Goal: Task Accomplishment & Management: Use online tool/utility

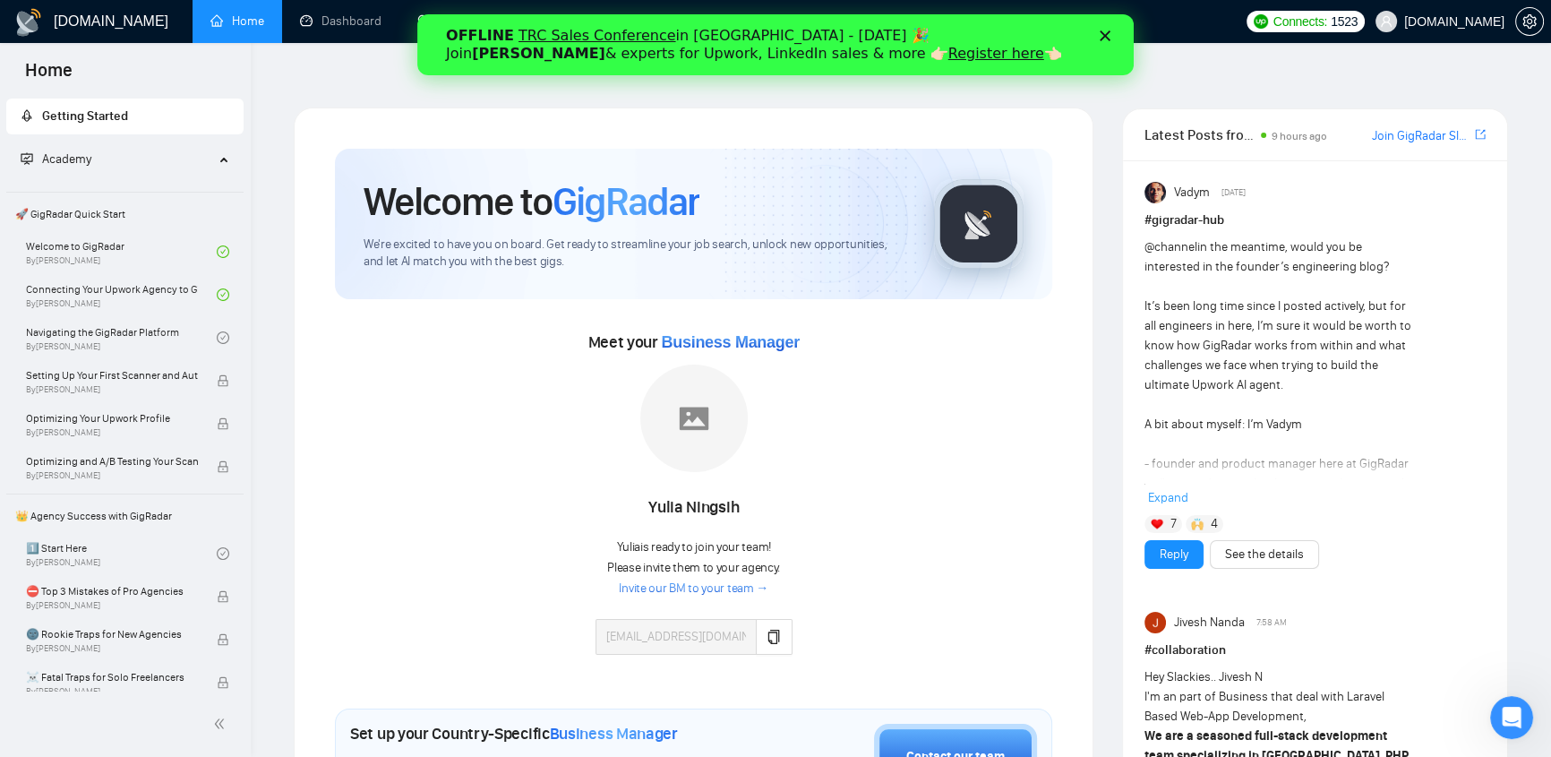
click at [1027, 33] on icon "Закрити" at bounding box center [1105, 35] width 11 height 11
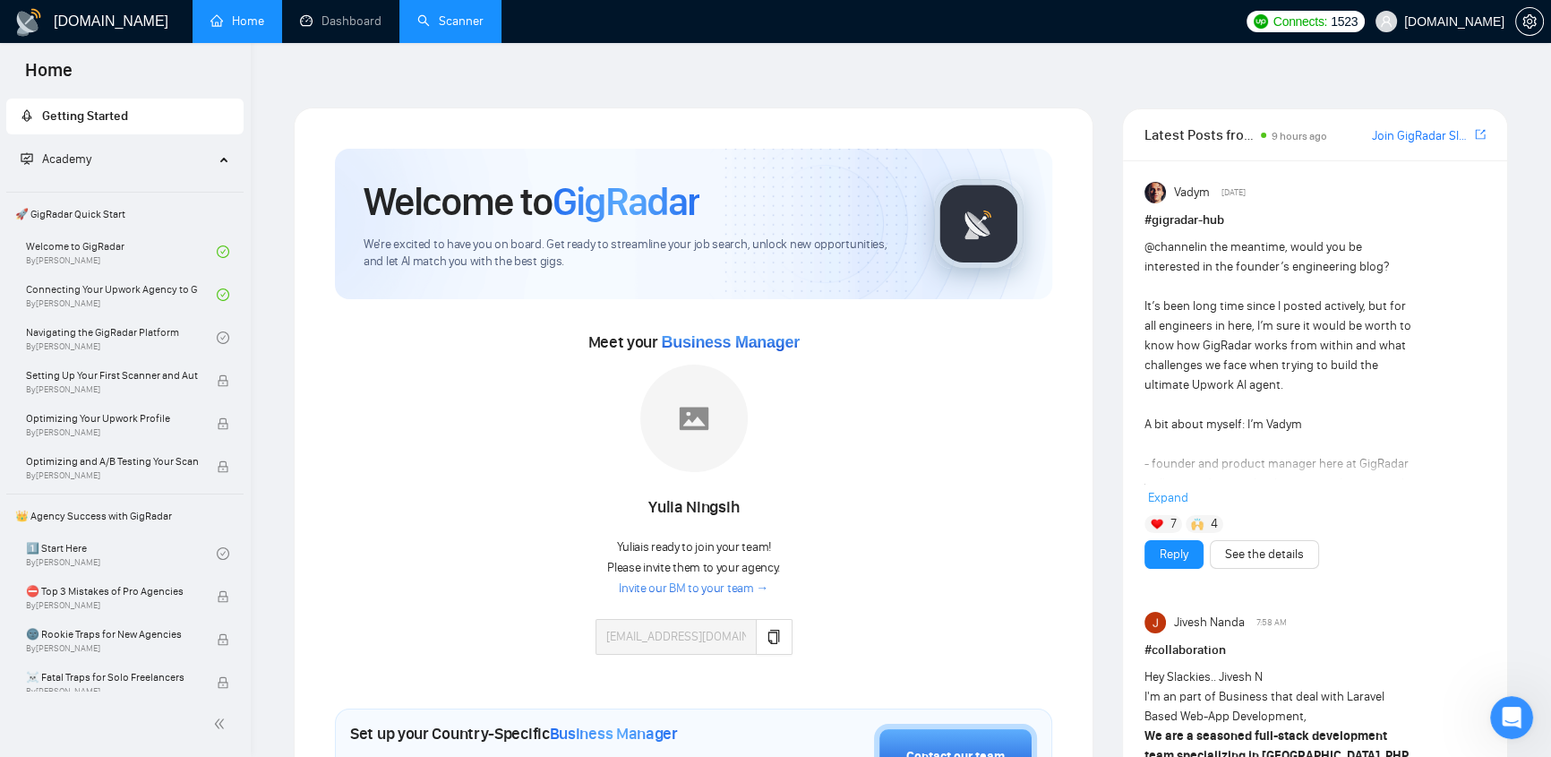
click at [472, 25] on link "Scanner" at bounding box center [450, 20] width 66 height 15
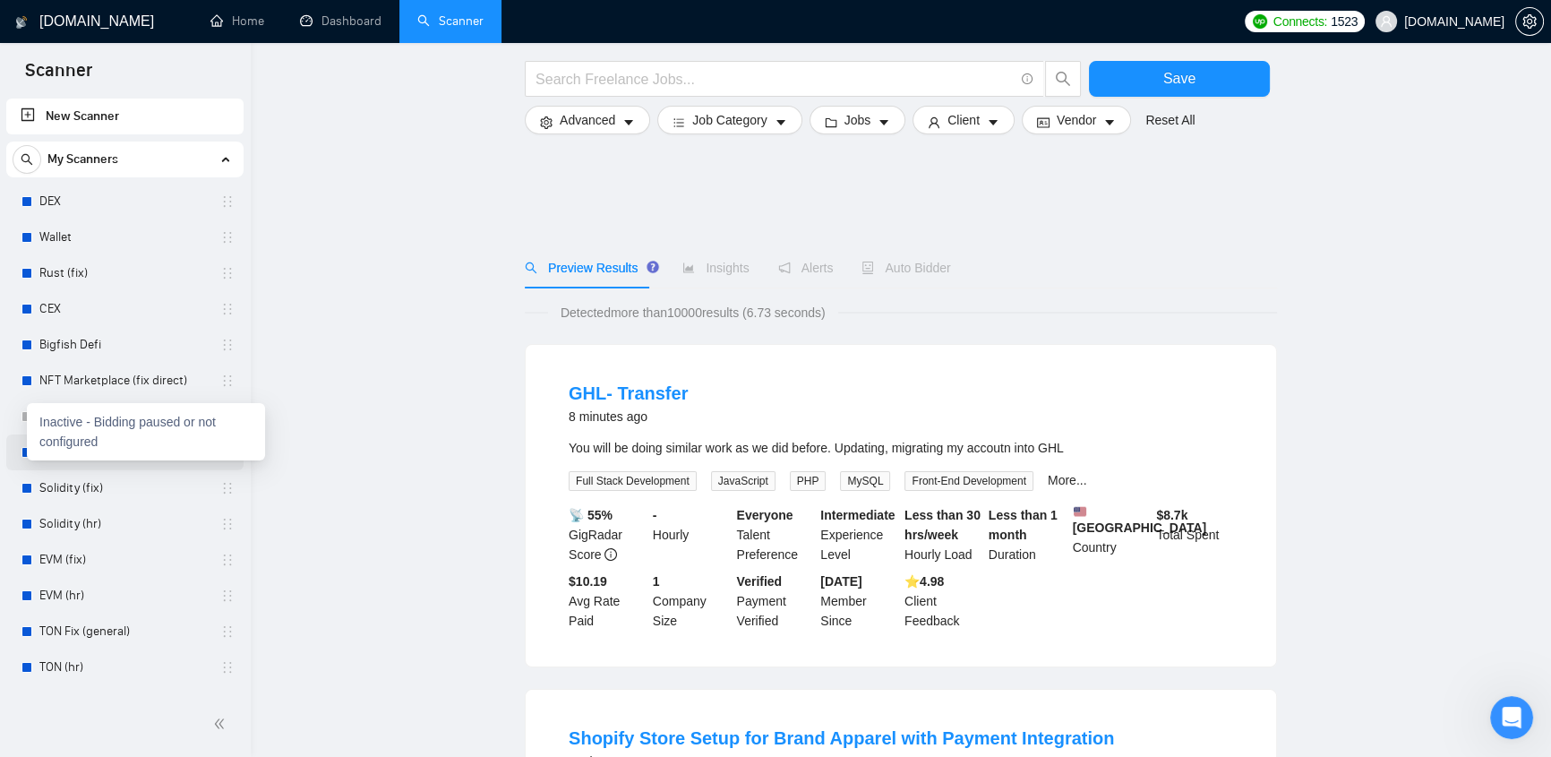
scroll to position [569, 0]
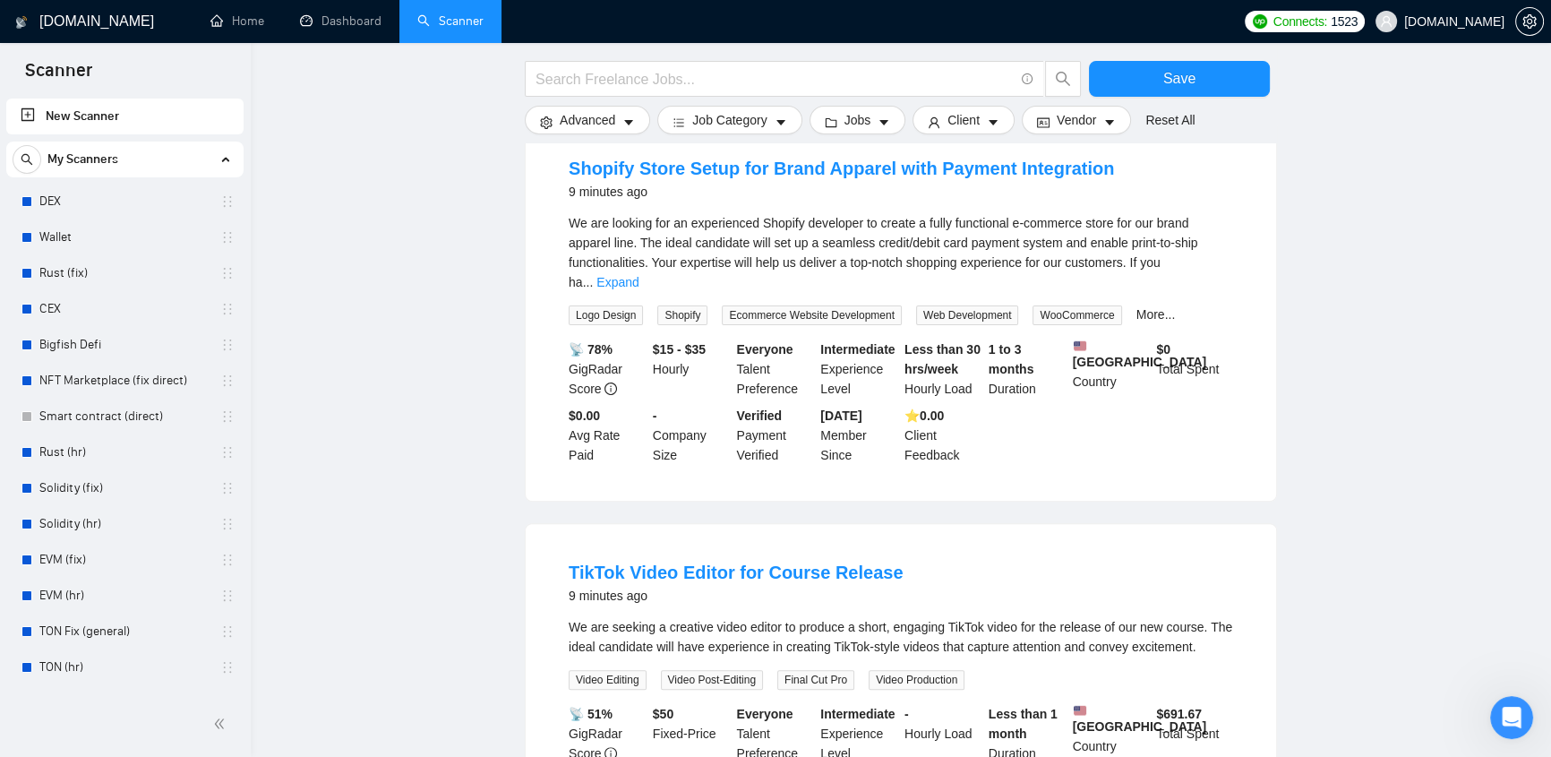
click at [345, 296] on main "Save Advanced Job Category Jobs Client Vendor Reset All Preview Results Insight…" at bounding box center [900, 628] width 1243 height 2227
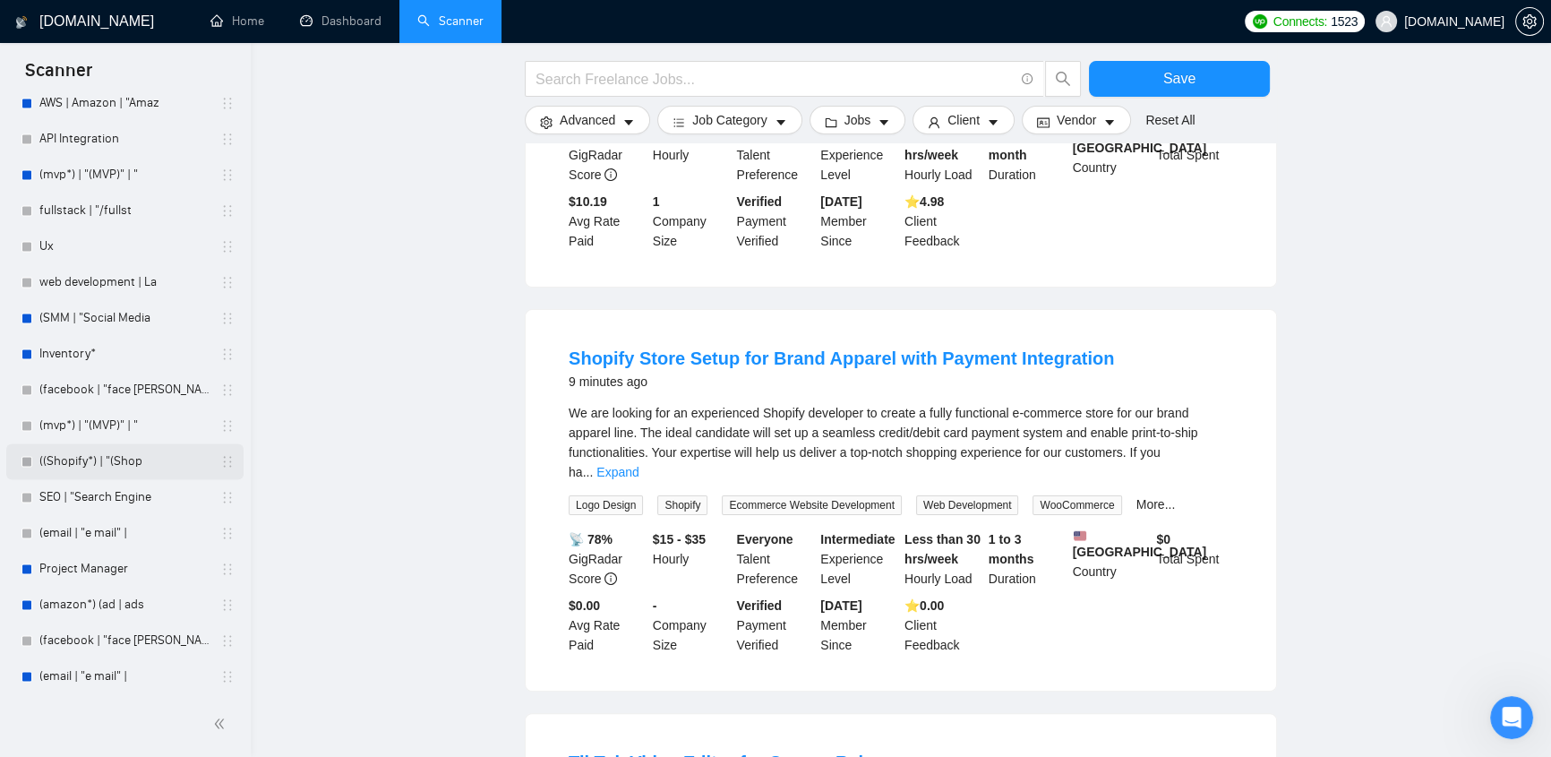
scroll to position [3798, 0]
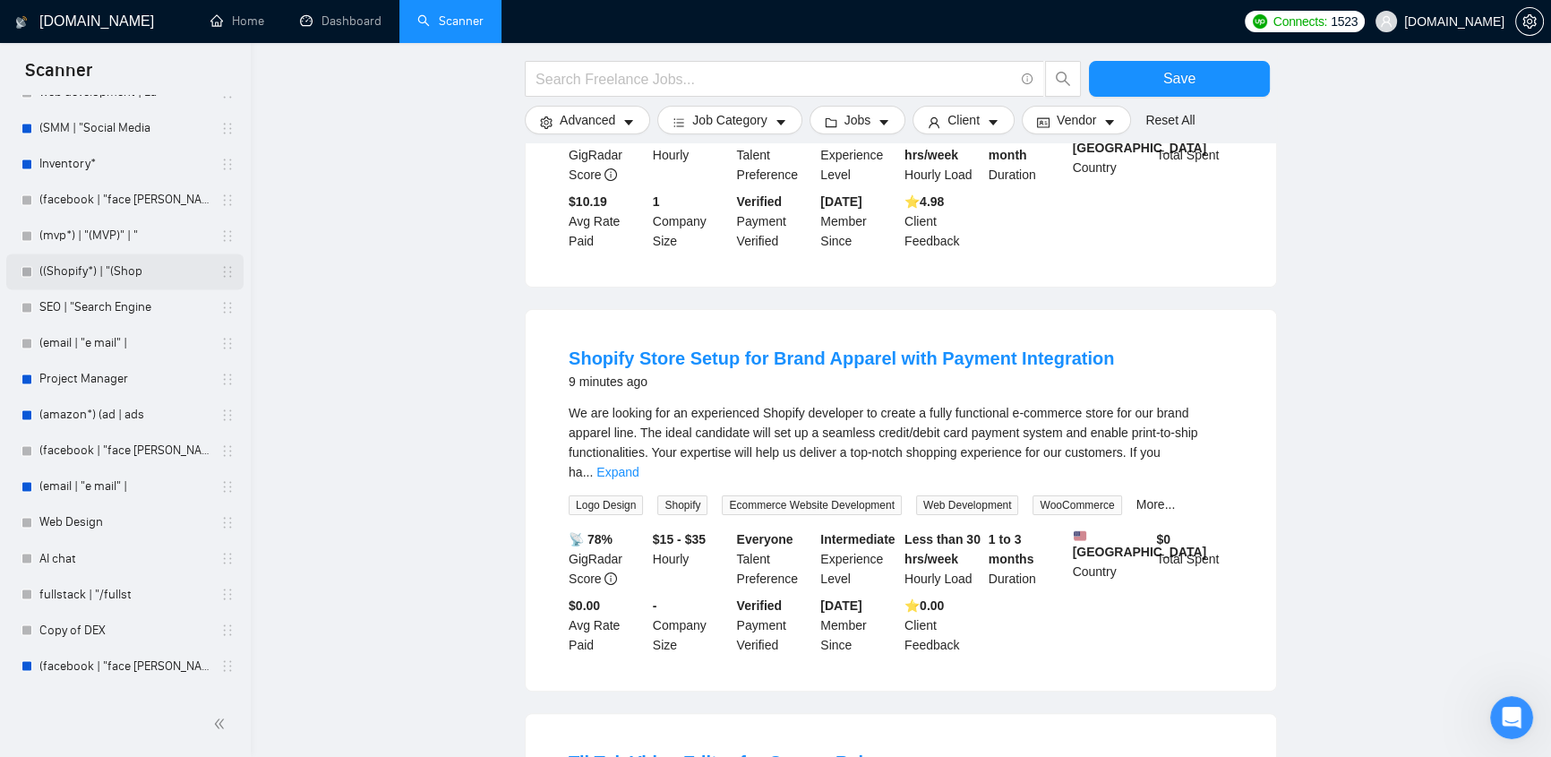
click at [86, 271] on link "((Shopify*) | "(Shop" at bounding box center [124, 271] width 170 height 36
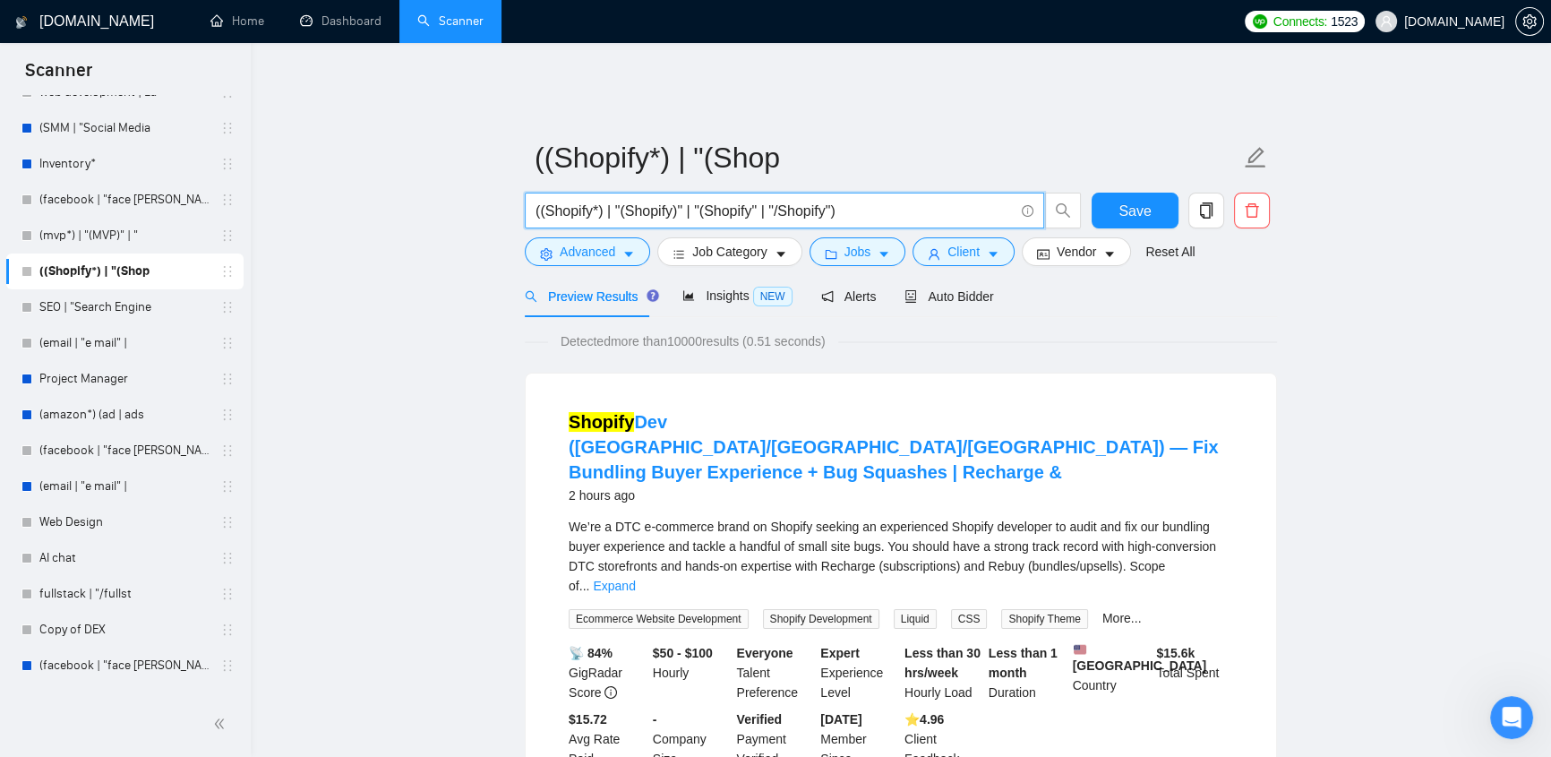
click at [595, 200] on input "((Shopify*) | "(Shopify)" | "(Shopify" | "/Shopify")" at bounding box center [774, 211] width 478 height 22
click at [709, 288] on span "Insights NEW" at bounding box center [736, 295] width 109 height 14
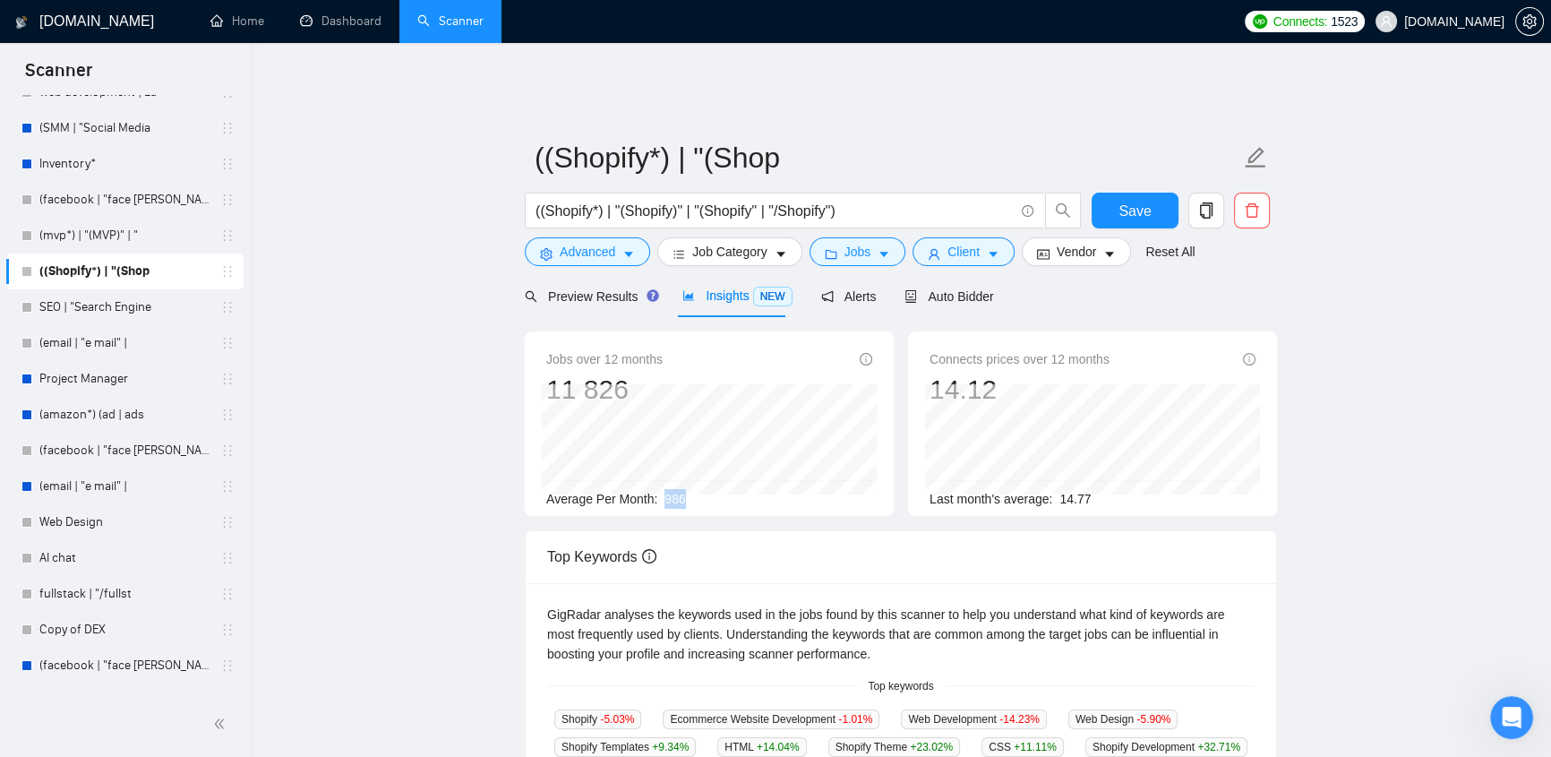
drag, startPoint x: 675, startPoint y: 476, endPoint x: 660, endPoint y: 475, distance: 15.2
click at [660, 296] on div "Average Per Month: 986" at bounding box center [709, 499] width 326 height 20
click at [860, 204] on input "((Shopify*) | "(Shopify)" | "(Shopify" | "/Shopify")" at bounding box center [774, 211] width 478 height 22
drag, startPoint x: 873, startPoint y: 194, endPoint x: 528, endPoint y: 208, distance: 345.0
click at [528, 208] on span "((Shopify*) | "(Shopify)" | "(Shopify" | "/Shopify")" at bounding box center [784, 211] width 519 height 36
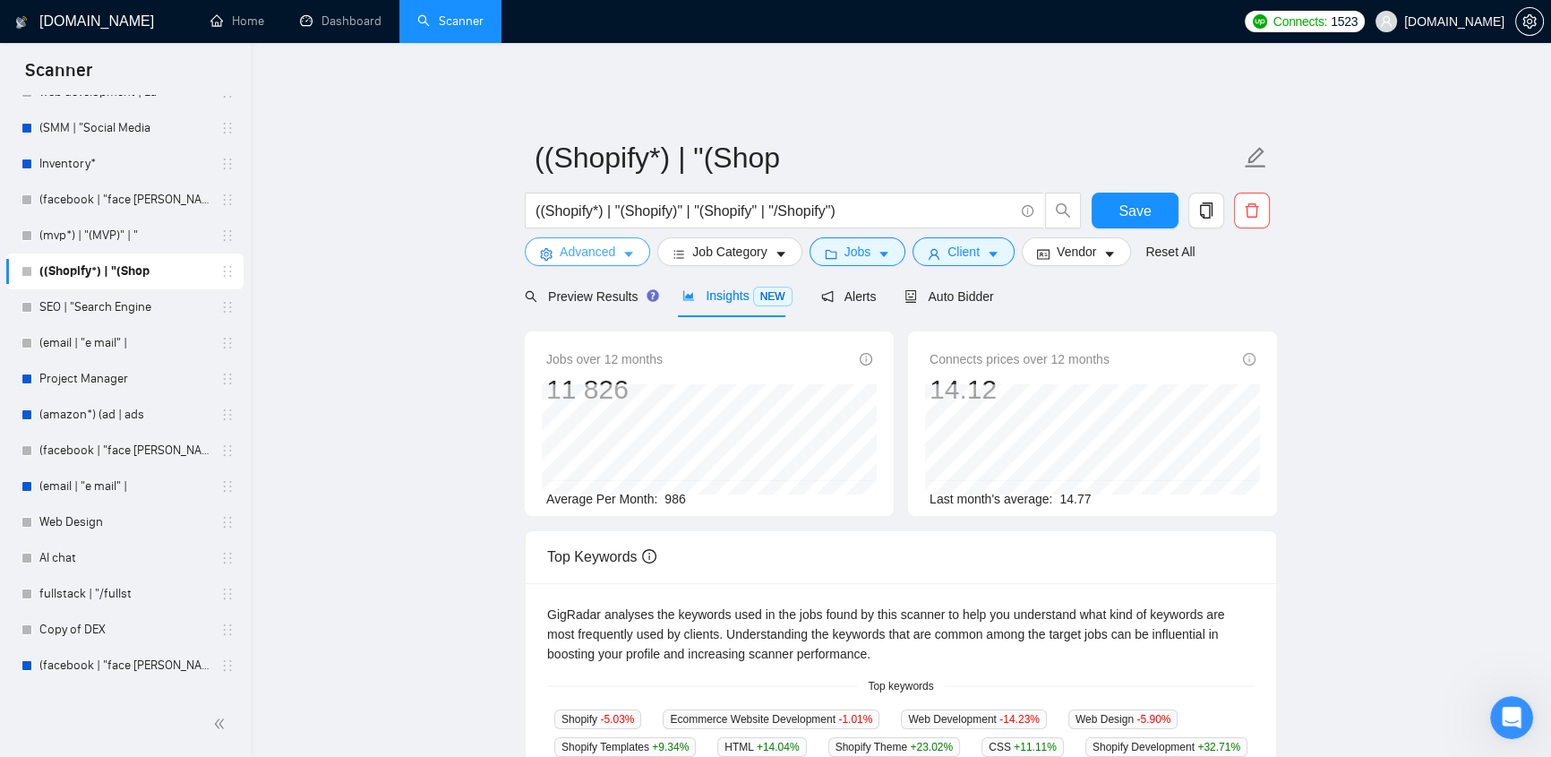
click at [611, 242] on span "Advanced" at bounding box center [588, 252] width 56 height 20
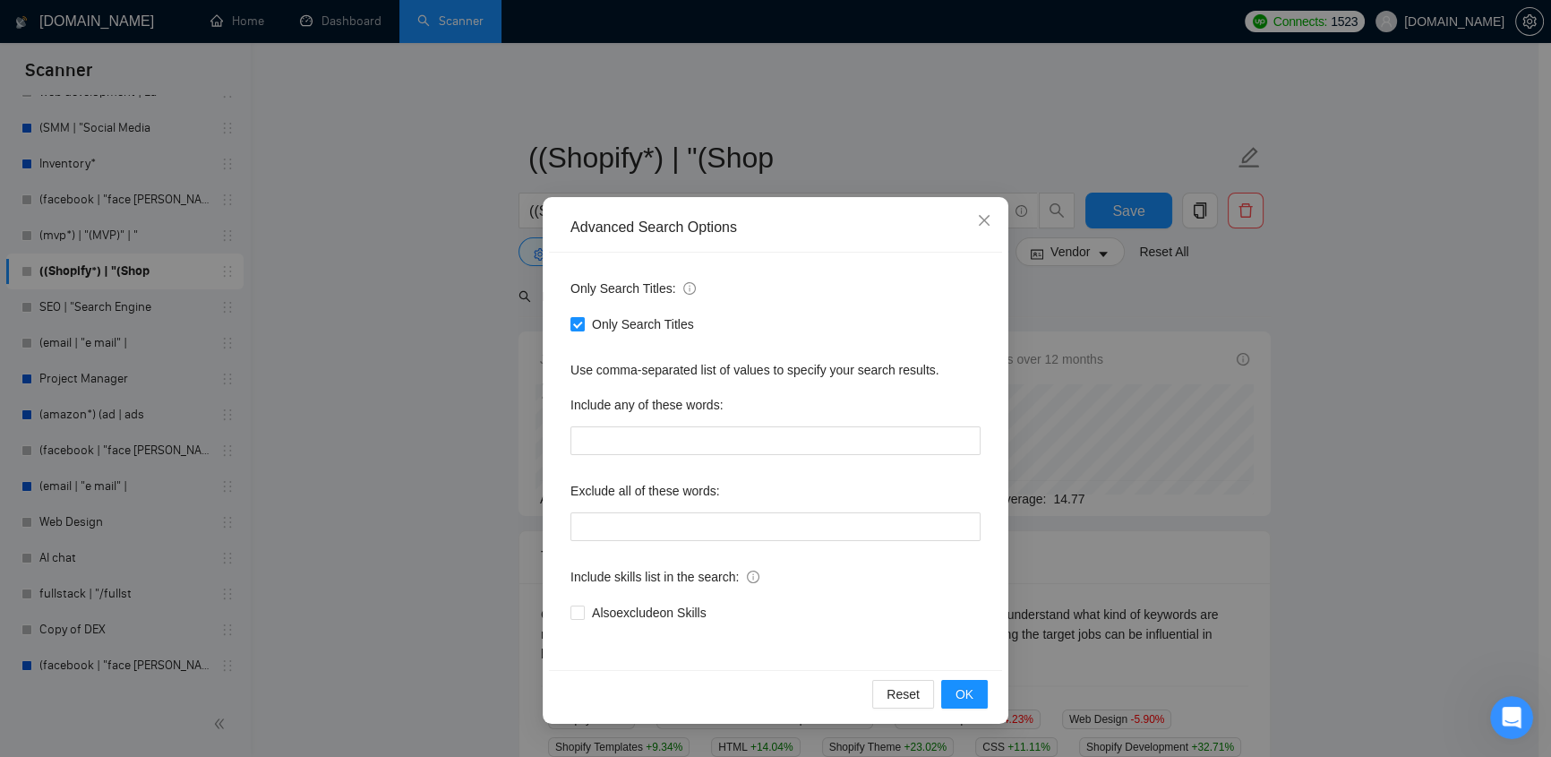
click at [1027, 296] on div "Advanced Search Options Only Search Titles: Only Search Titles Use comma-separa…" at bounding box center [775, 378] width 1551 height 757
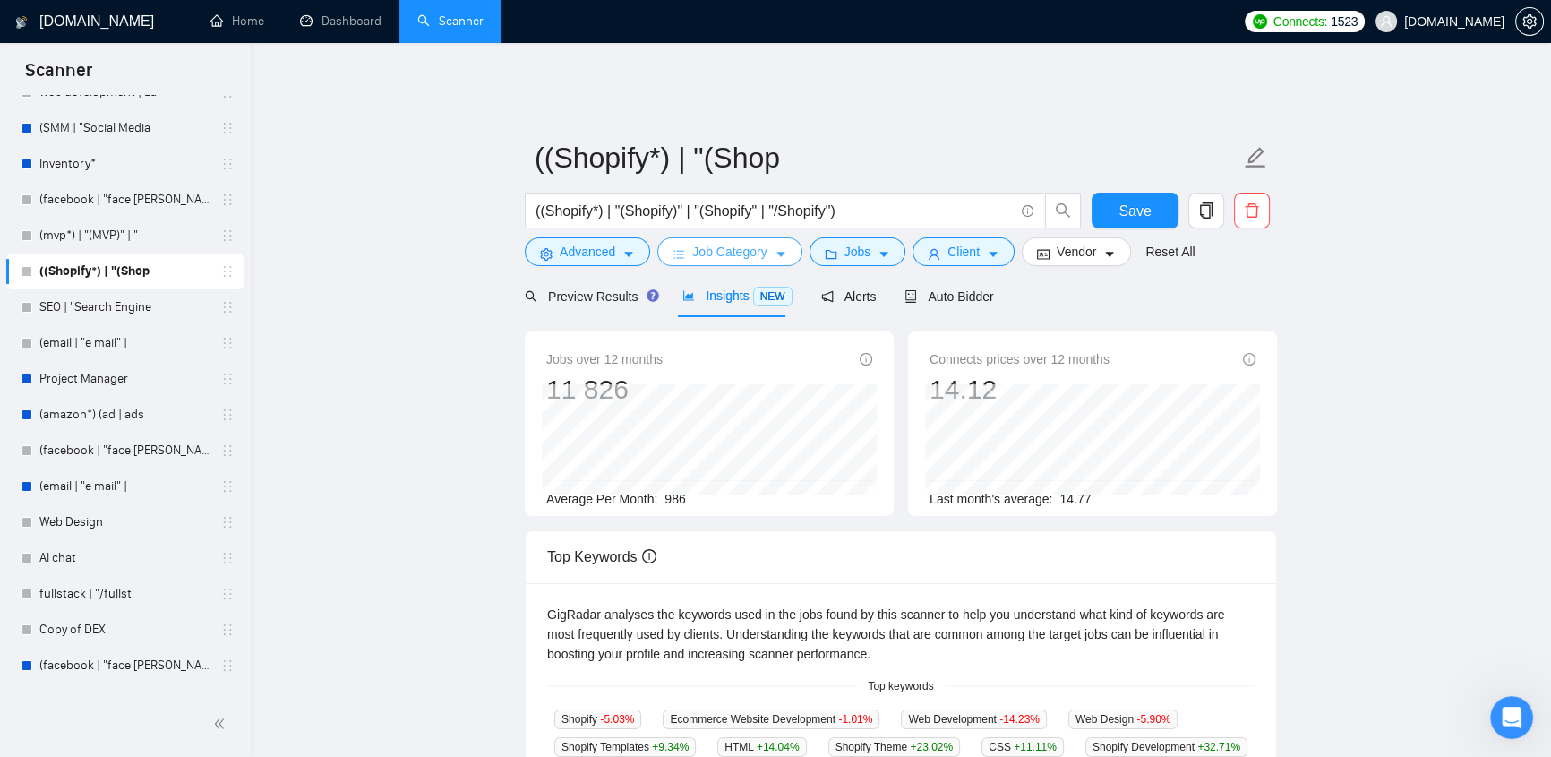
click at [734, 251] on button "Job Category" at bounding box center [729, 251] width 144 height 29
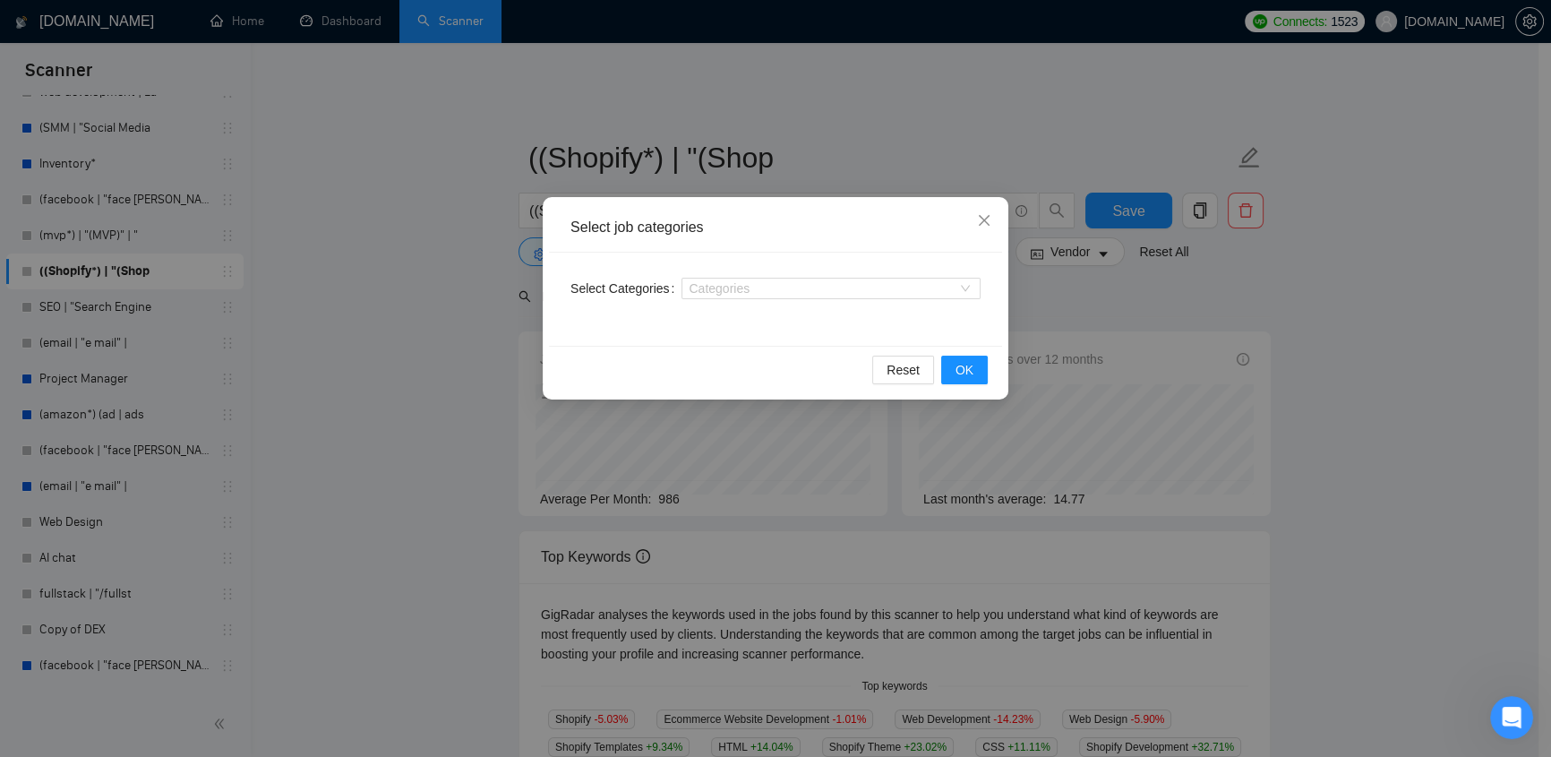
click at [1027, 290] on div "Select job categories Select Categories Categories Reset OK" at bounding box center [775, 378] width 1551 height 757
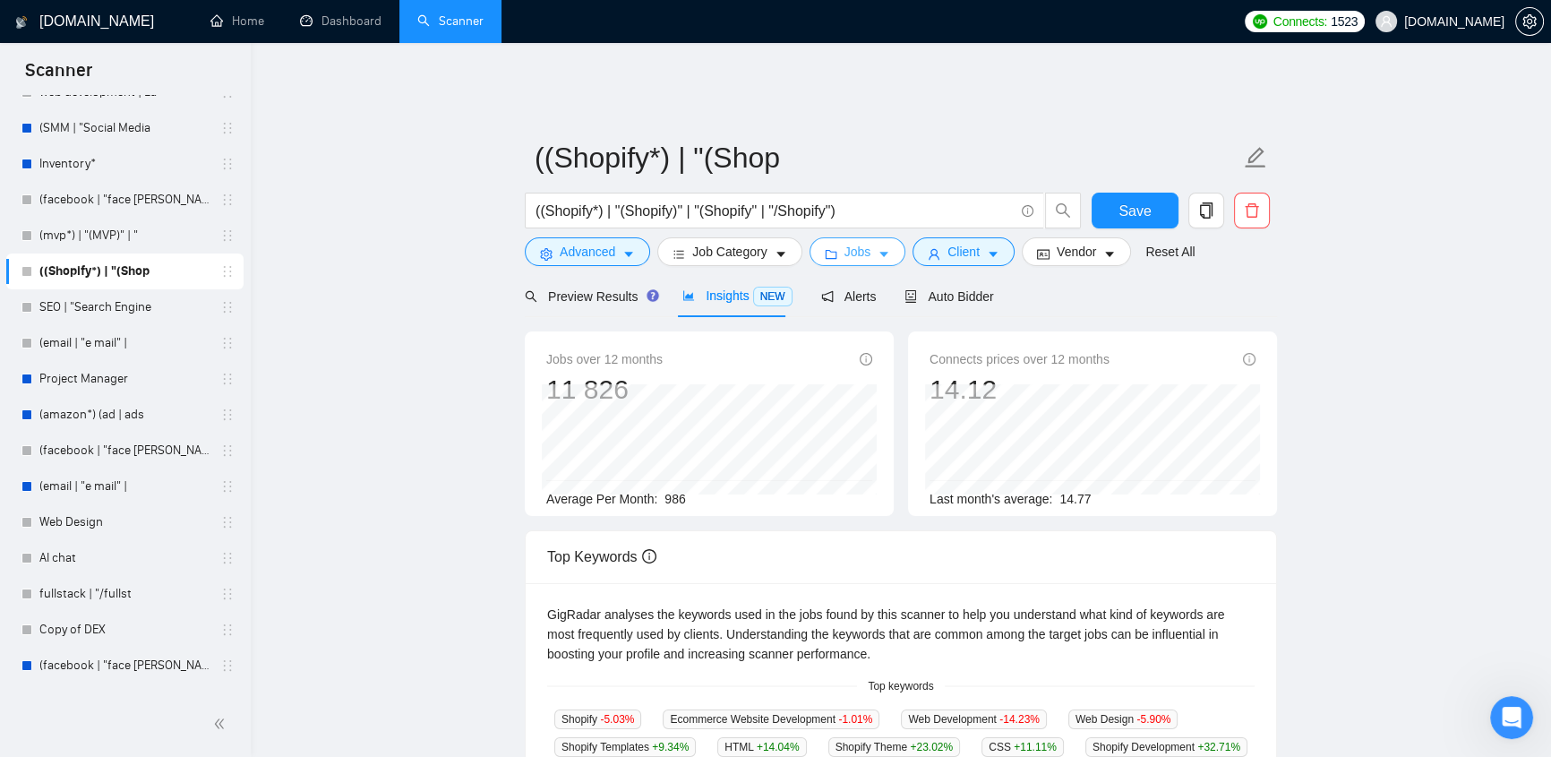
click at [860, 242] on span "Jobs" at bounding box center [857, 252] width 27 height 20
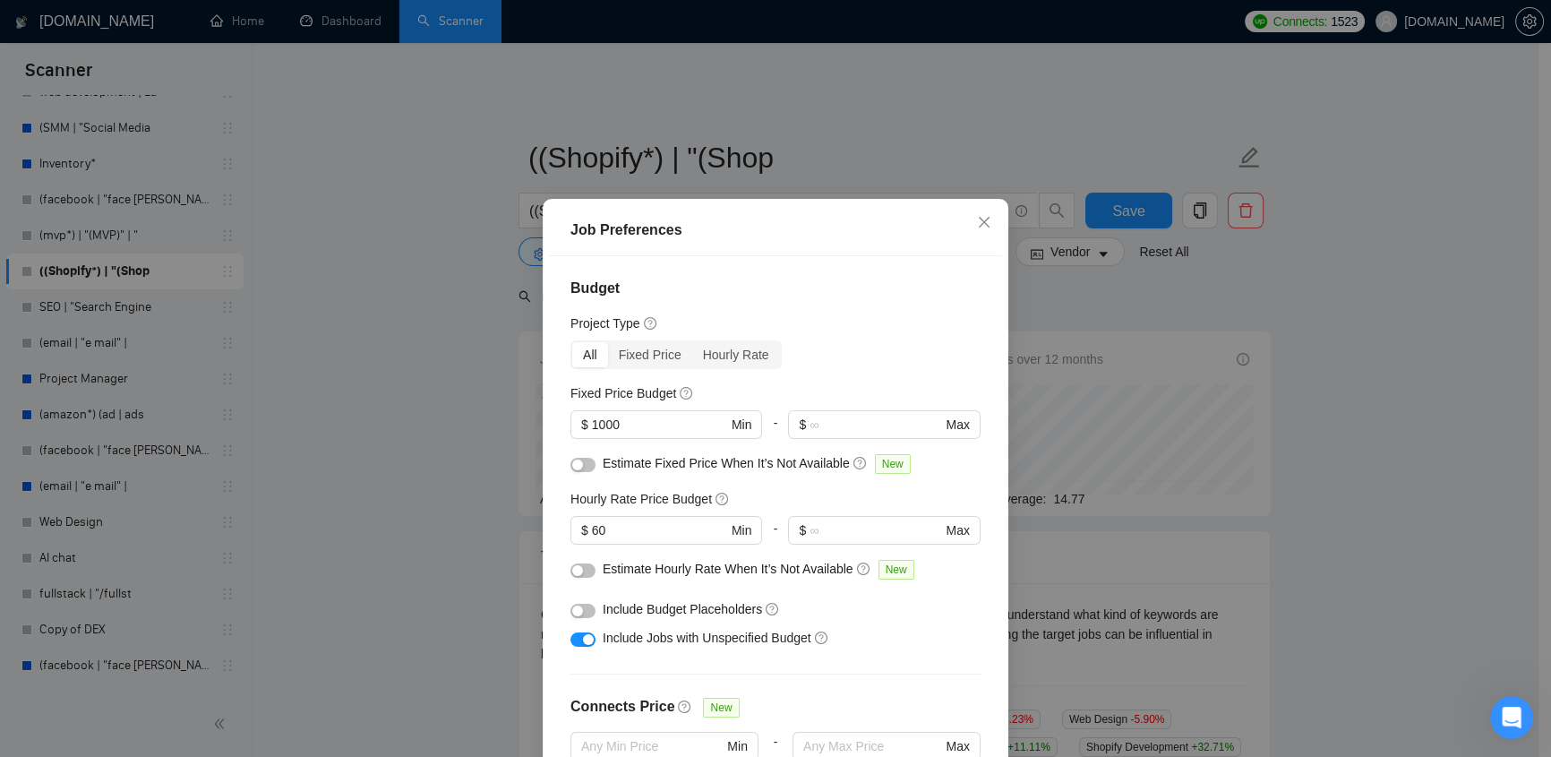
scroll to position [189, 0]
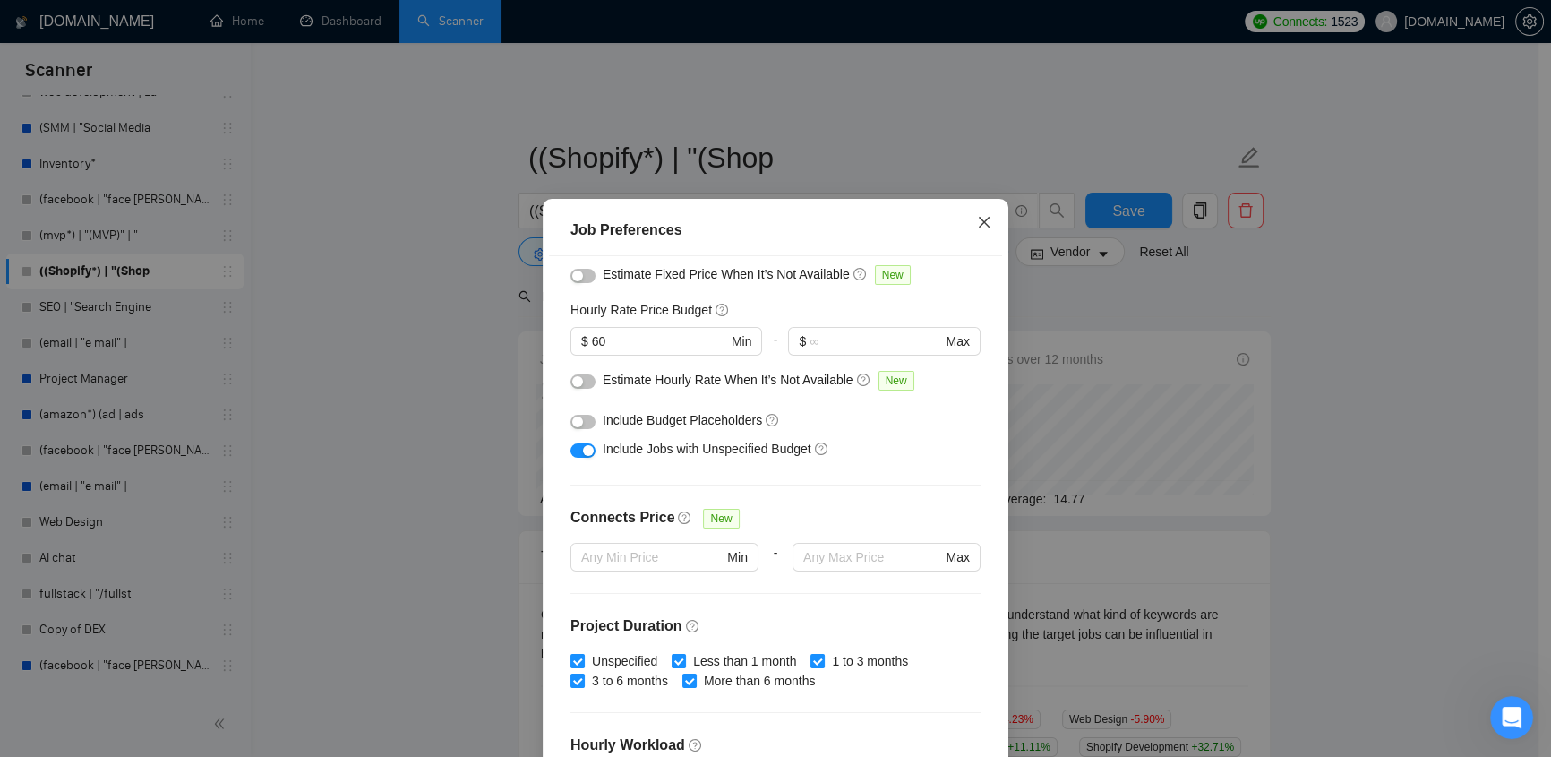
click at [978, 225] on icon "close" at bounding box center [984, 222] width 14 height 14
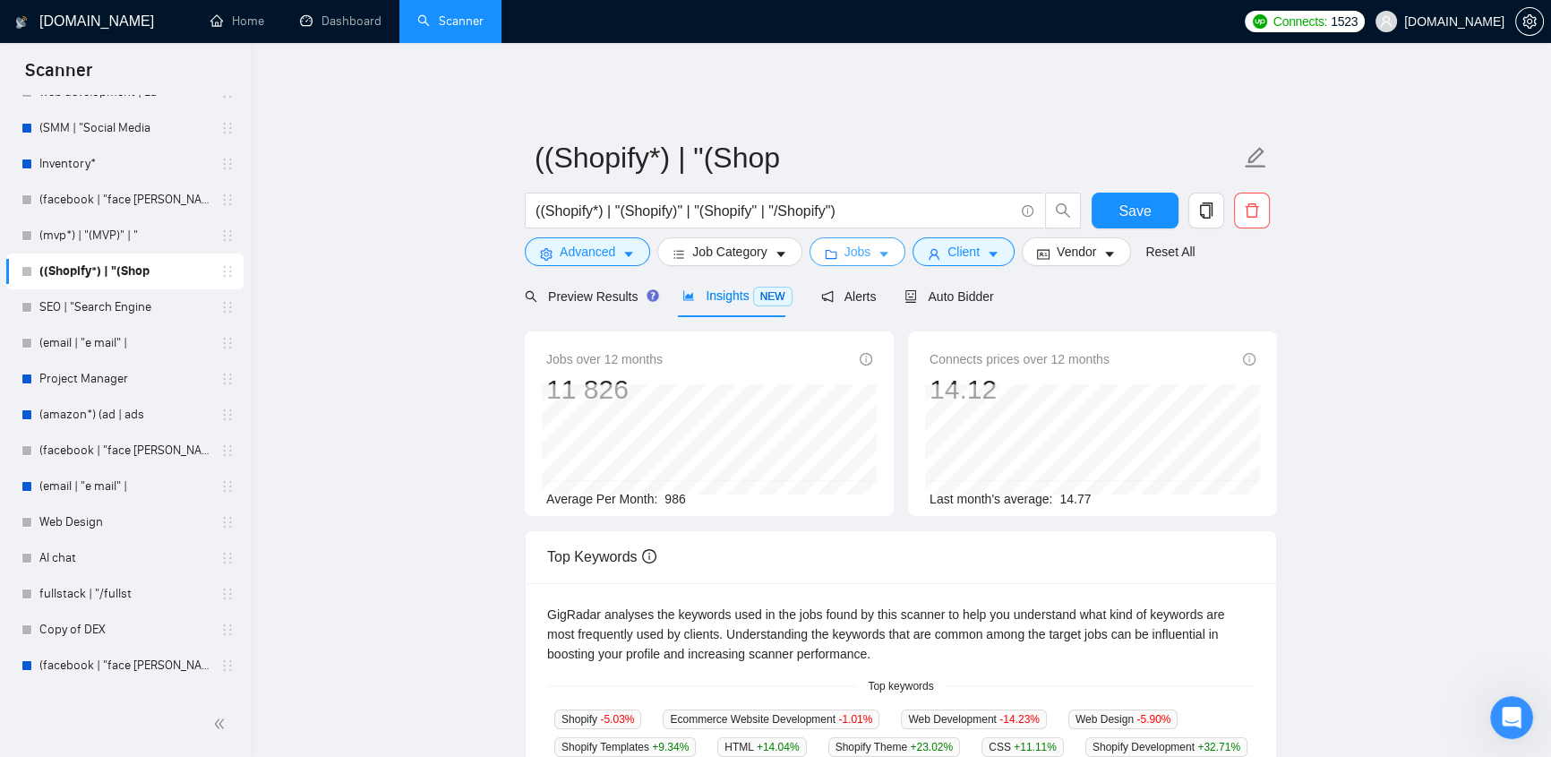
click at [867, 245] on button "Jobs" at bounding box center [857, 251] width 97 height 29
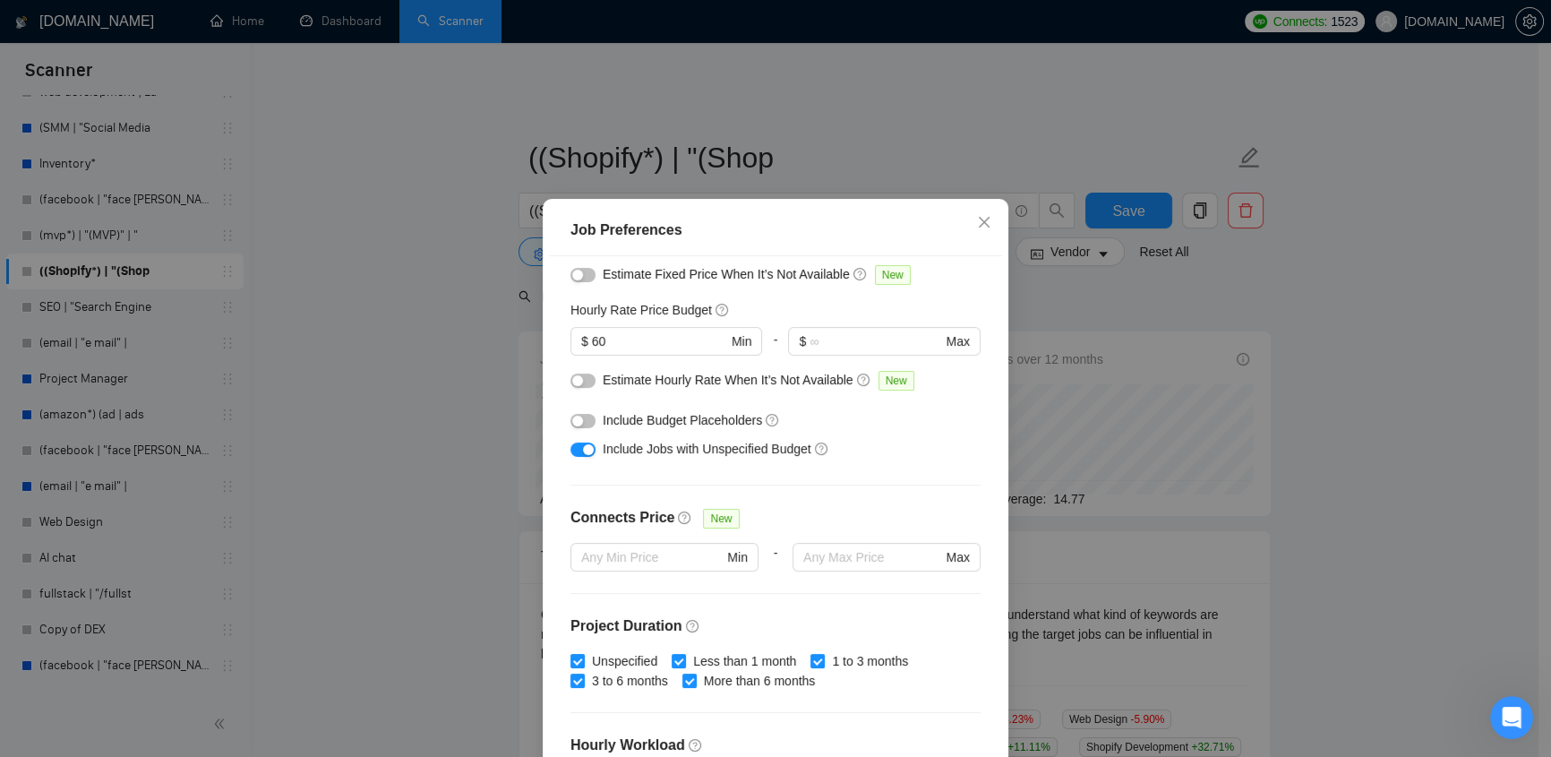
click at [951, 248] on div "Job Preferences" at bounding box center [775, 230] width 453 height 51
click at [977, 220] on icon "close" at bounding box center [984, 222] width 14 height 14
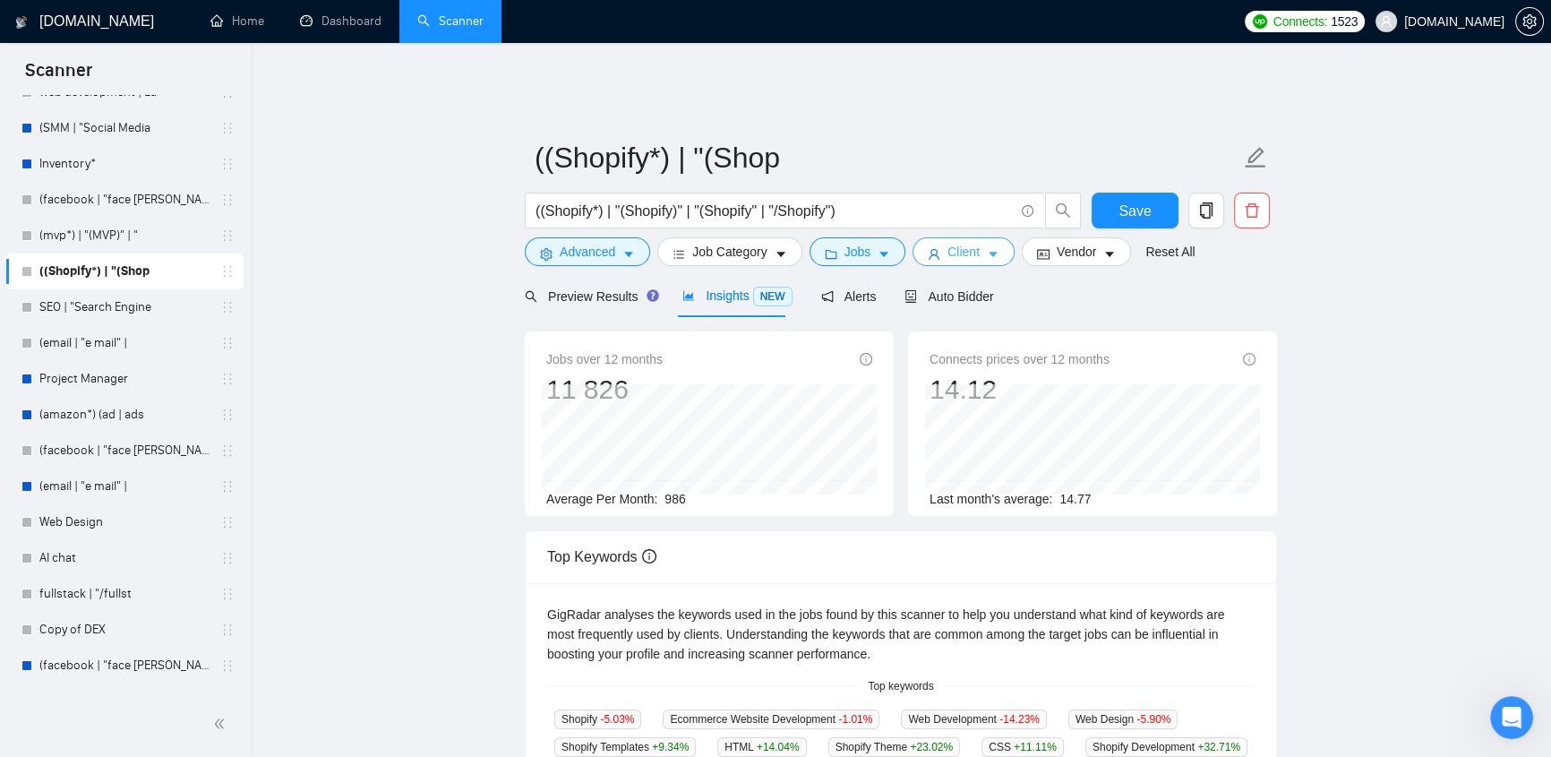
click at [967, 244] on span "Client" at bounding box center [963, 252] width 32 height 20
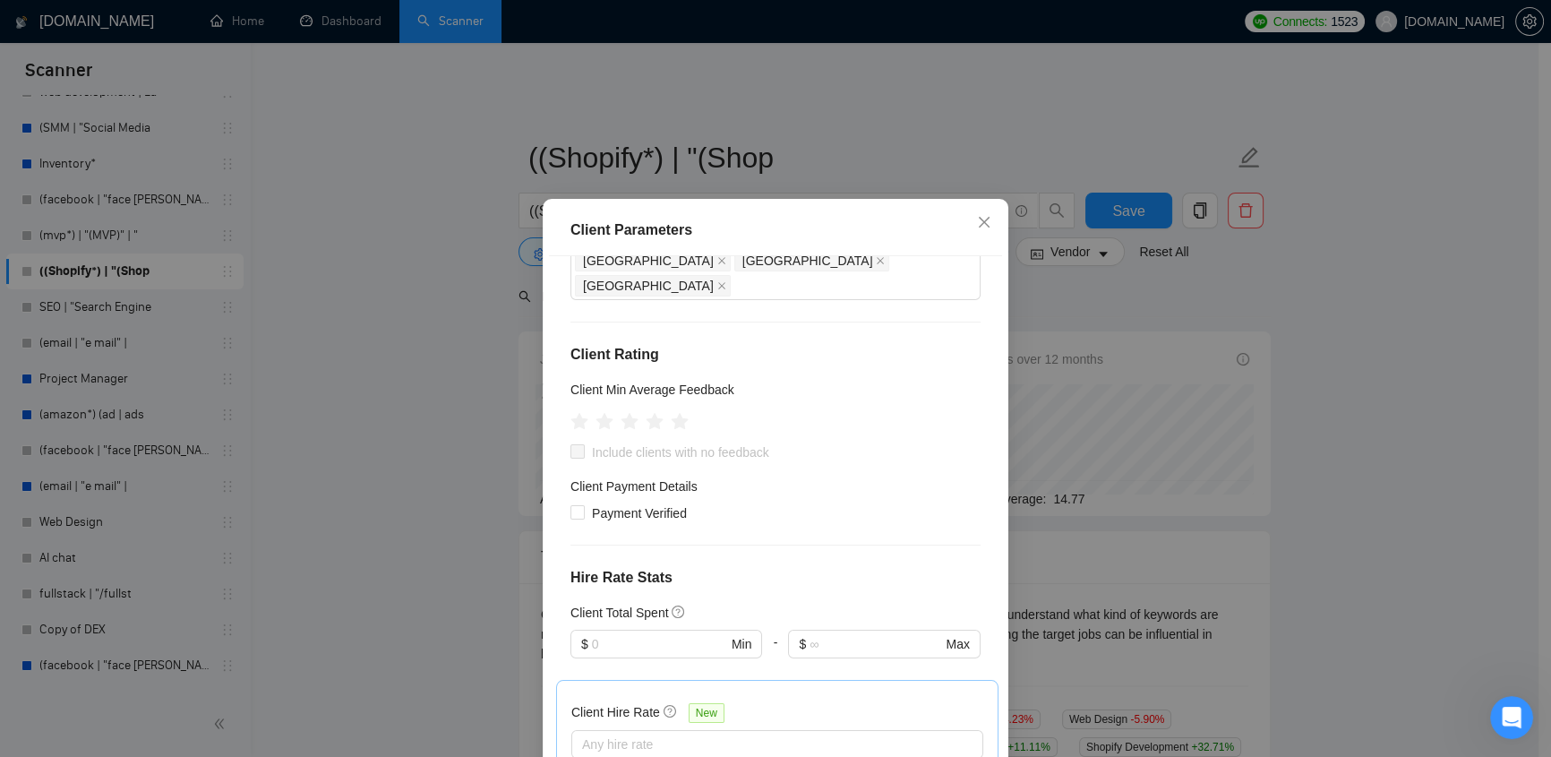
scroll to position [586, 0]
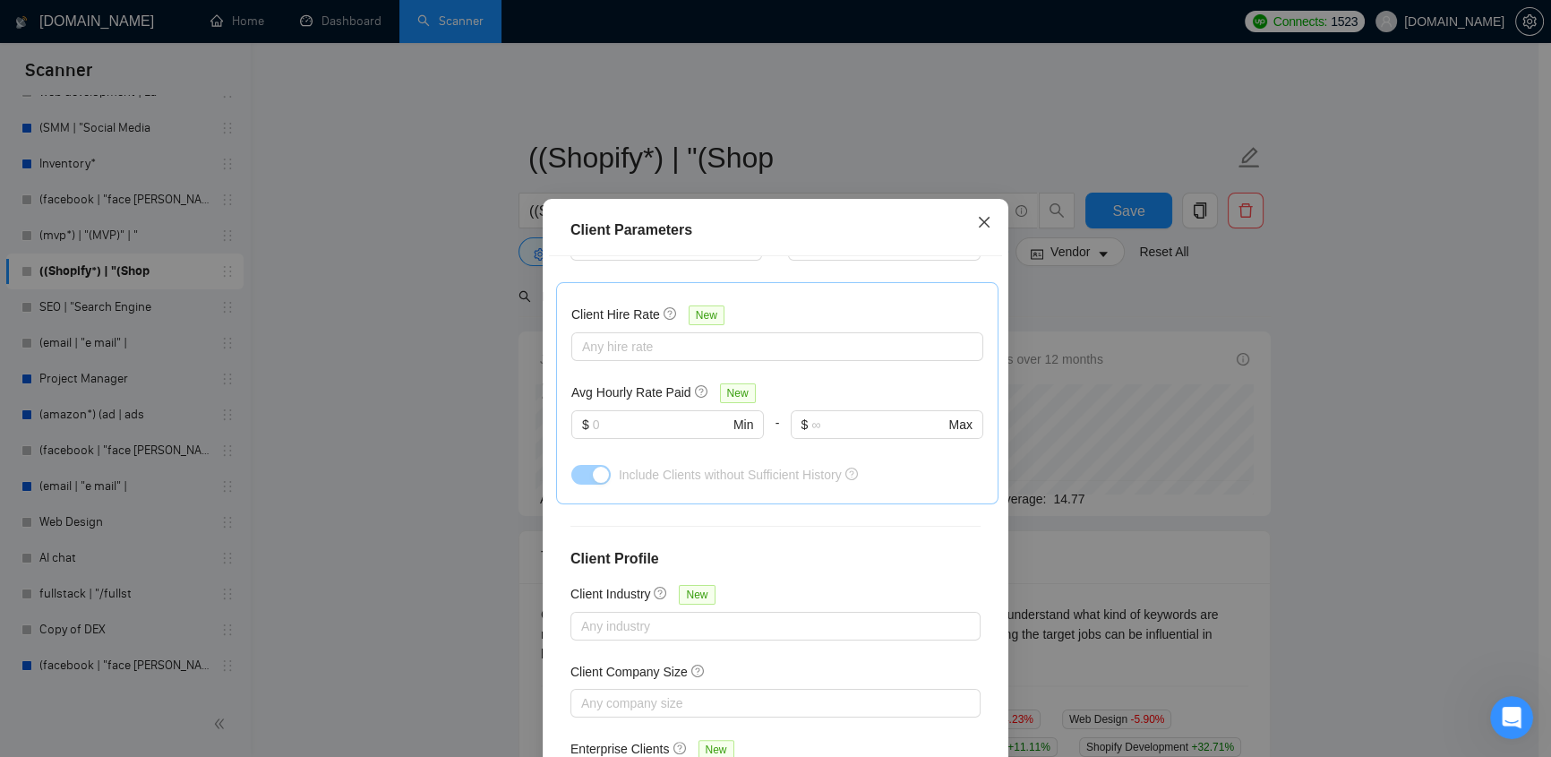
click at [982, 222] on icon "close" at bounding box center [984, 222] width 14 height 14
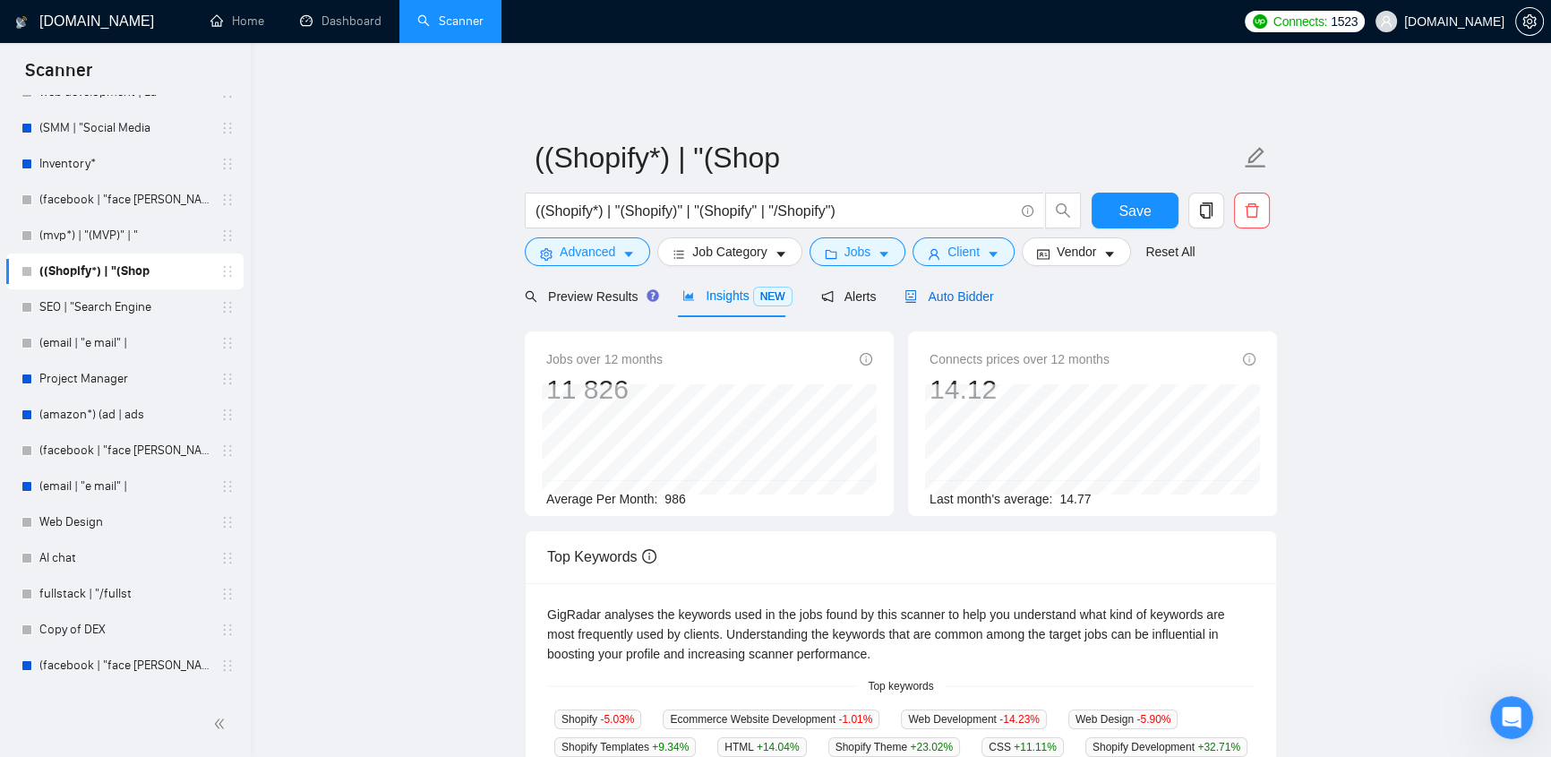
drag, startPoint x: 952, startPoint y: 281, endPoint x: 940, endPoint y: 287, distance: 13.2
click at [952, 289] on span "Auto Bidder" at bounding box center [948, 296] width 89 height 14
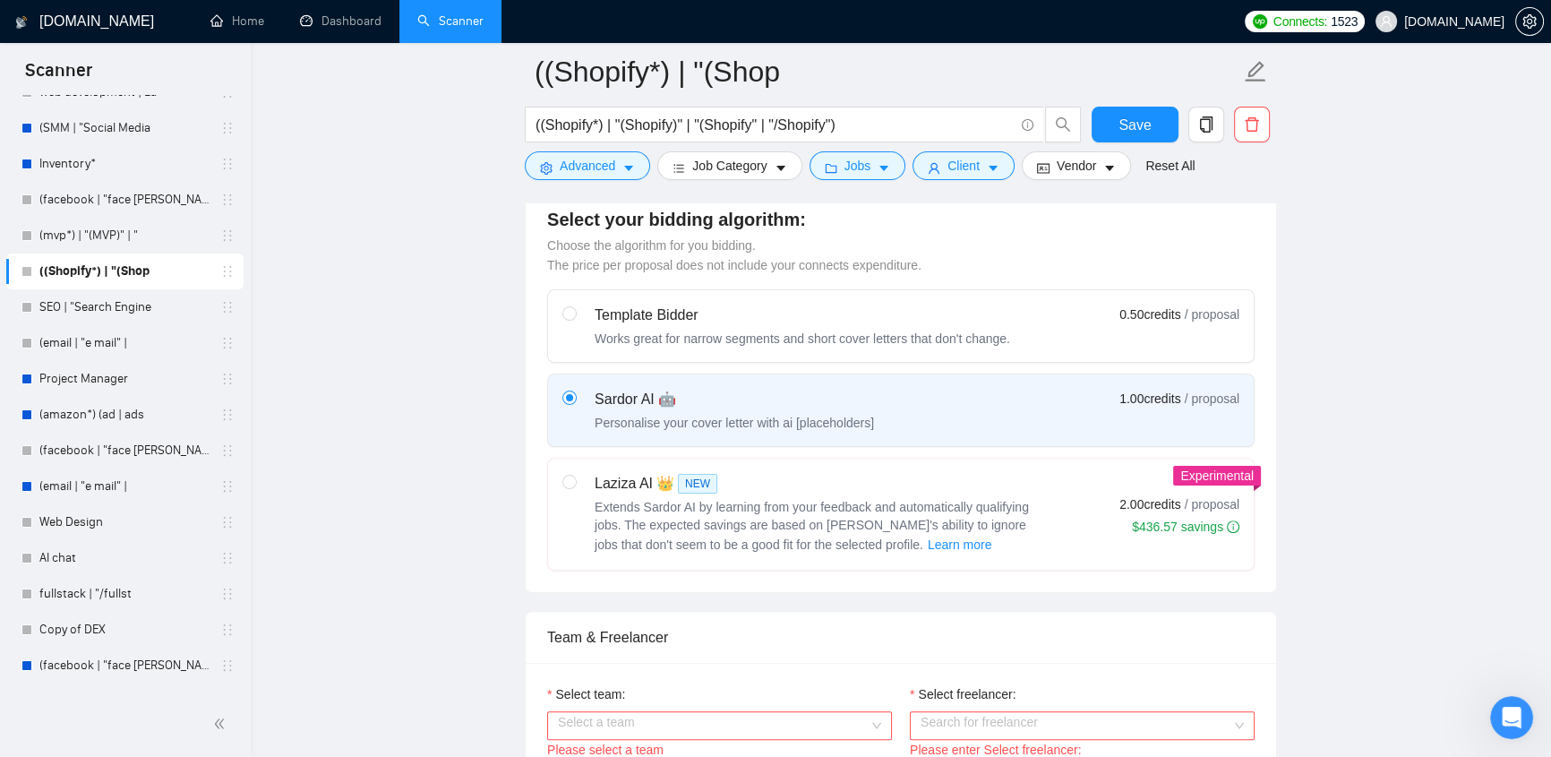
scroll to position [759, 0]
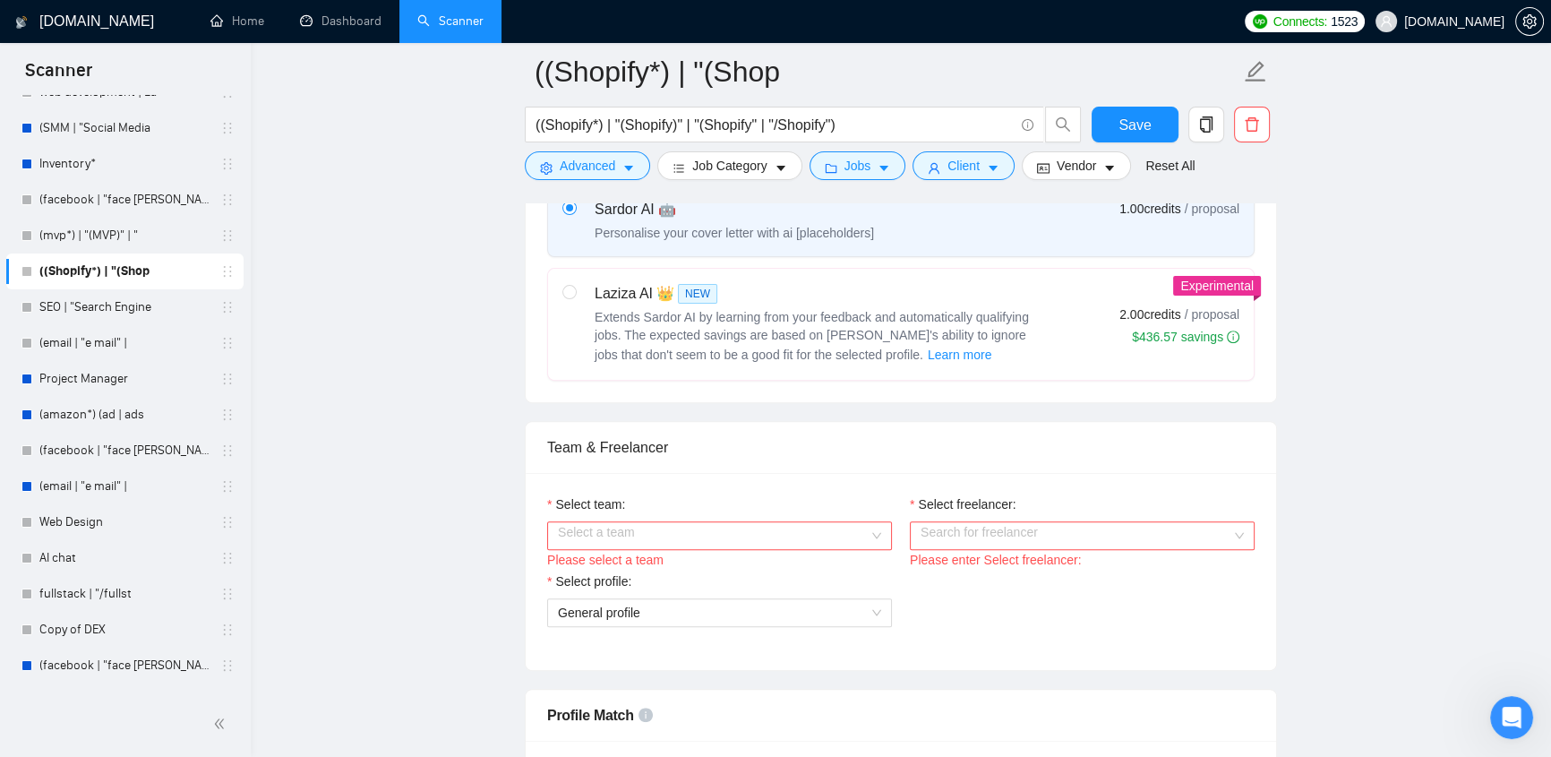
click at [775, 296] on input "Select team:" at bounding box center [713, 535] width 311 height 27
click at [1003, 296] on input "Select freelancer:" at bounding box center [1075, 535] width 311 height 27
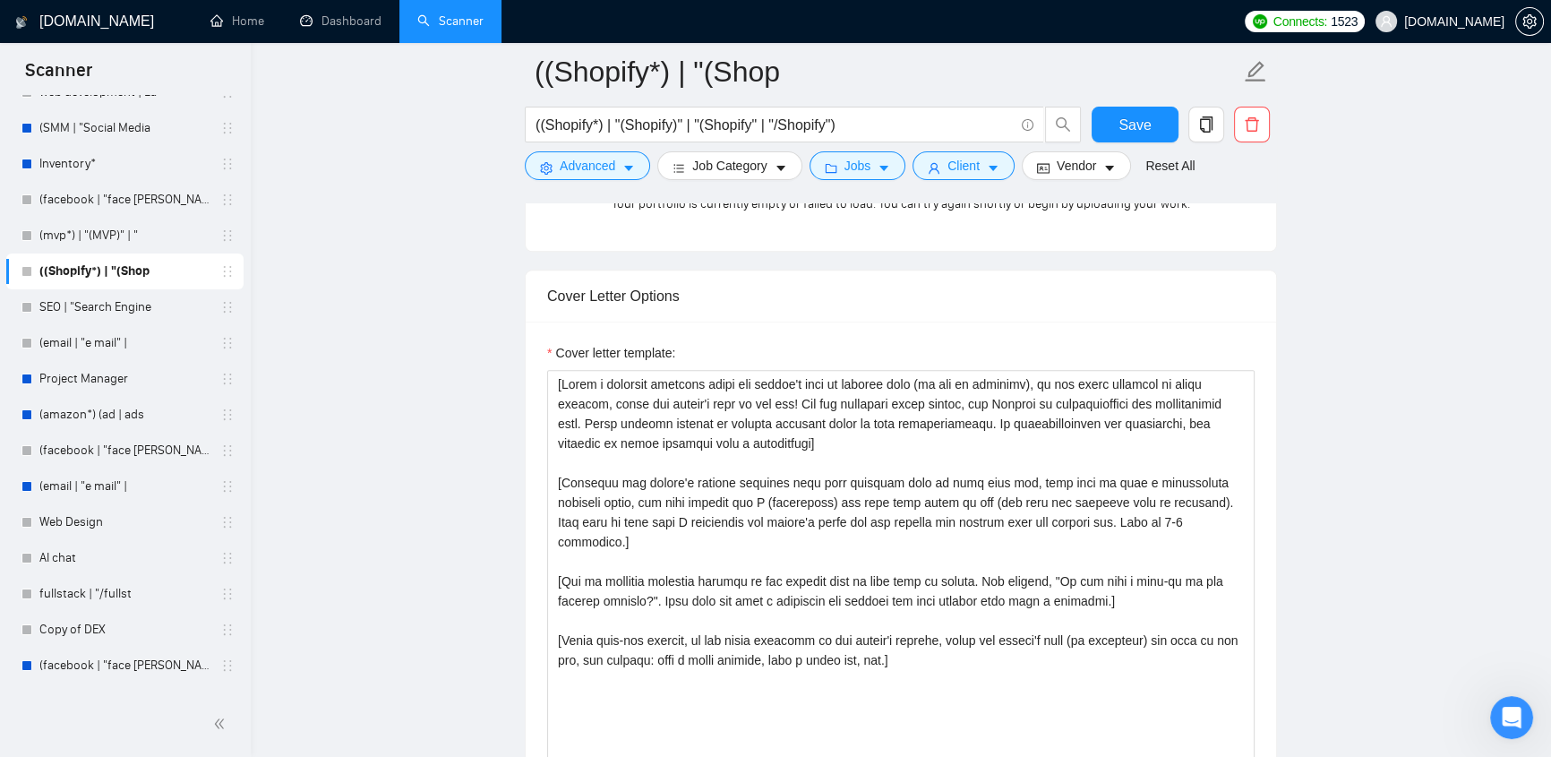
scroll to position [1519, 0]
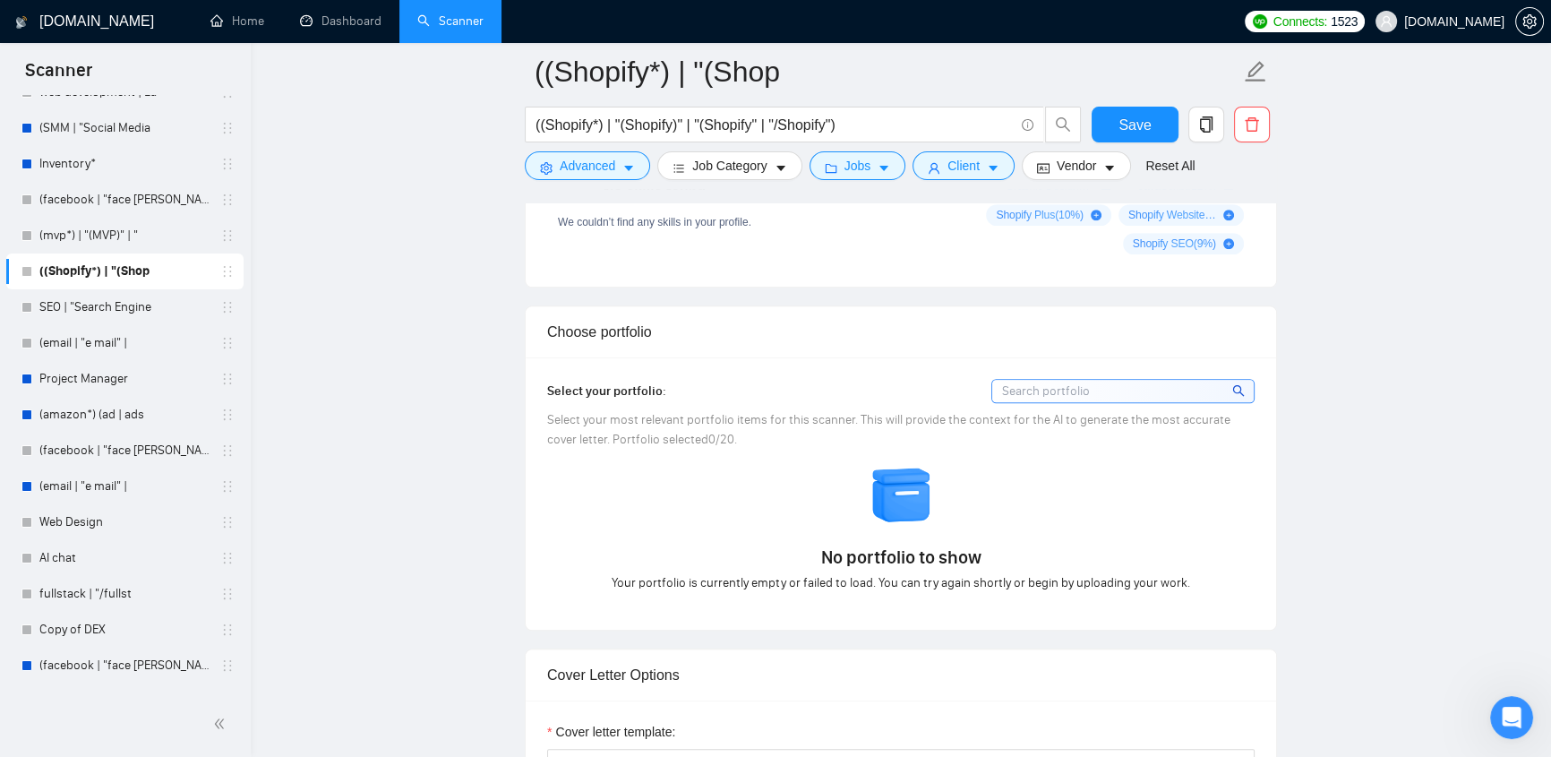
click at [656, 296] on div "No portfolio to show Your portfolio is currently empty or failed to load. You c…" at bounding box center [901, 528] width 718 height 129
click at [798, 296] on div "No portfolio to show Your portfolio is currently empty or failed to load. You c…" at bounding box center [901, 528] width 718 height 129
click at [1008, 296] on div "No portfolio to show Your portfolio is currently empty or failed to load. You c…" at bounding box center [901, 528] width 718 height 129
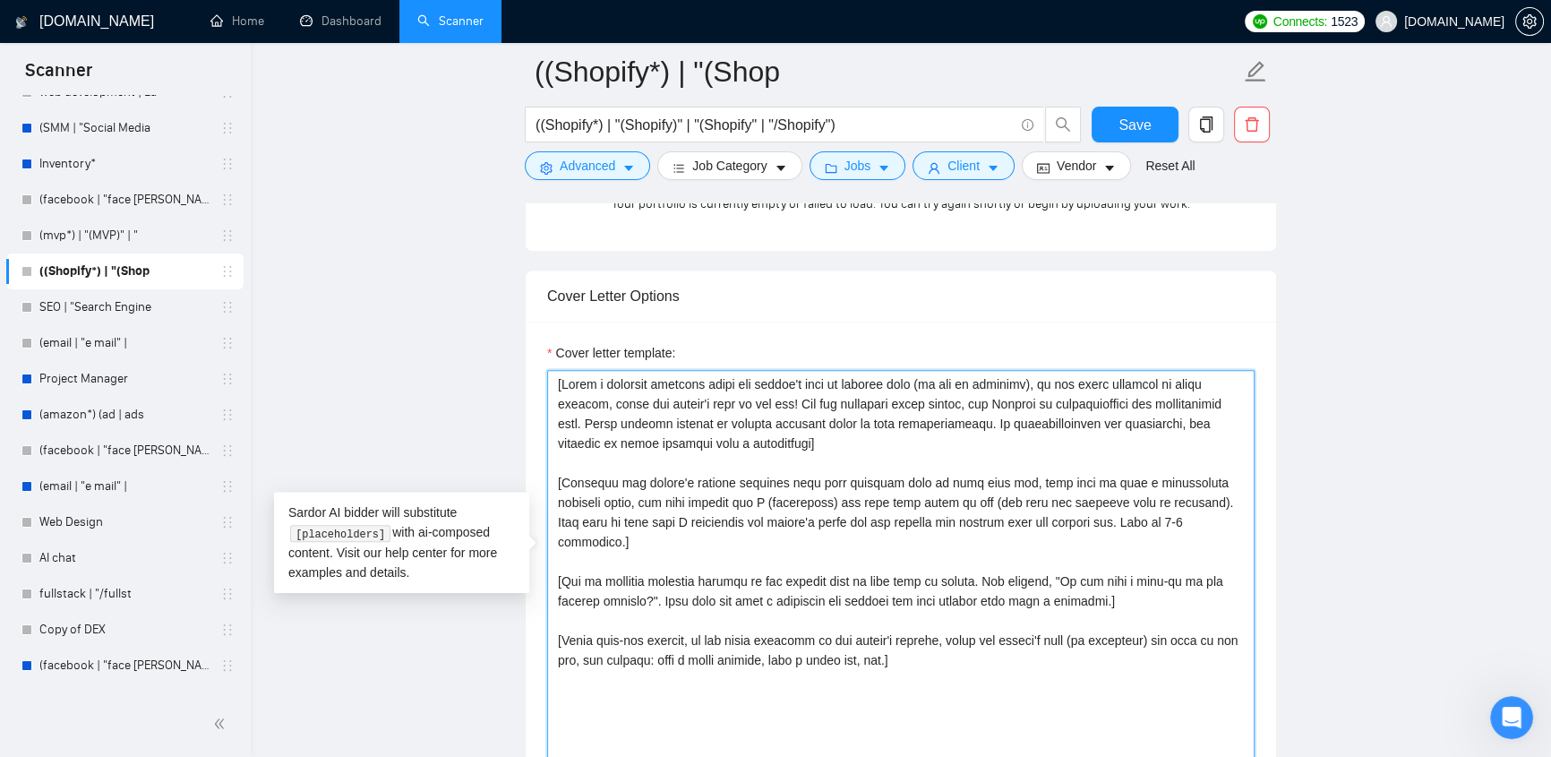
drag, startPoint x: 553, startPoint y: 371, endPoint x: 999, endPoint y: 696, distance: 551.8
click at [999, 296] on textarea "Cover letter template:" at bounding box center [900, 571] width 707 height 403
click at [963, 296] on textarea "Cover letter template:" at bounding box center [900, 571] width 707 height 403
drag, startPoint x: 679, startPoint y: 488, endPoint x: 545, endPoint y: 331, distance: 205.8
click at [545, 296] on div "Cover letter template:" at bounding box center [901, 568] width 750 height 494
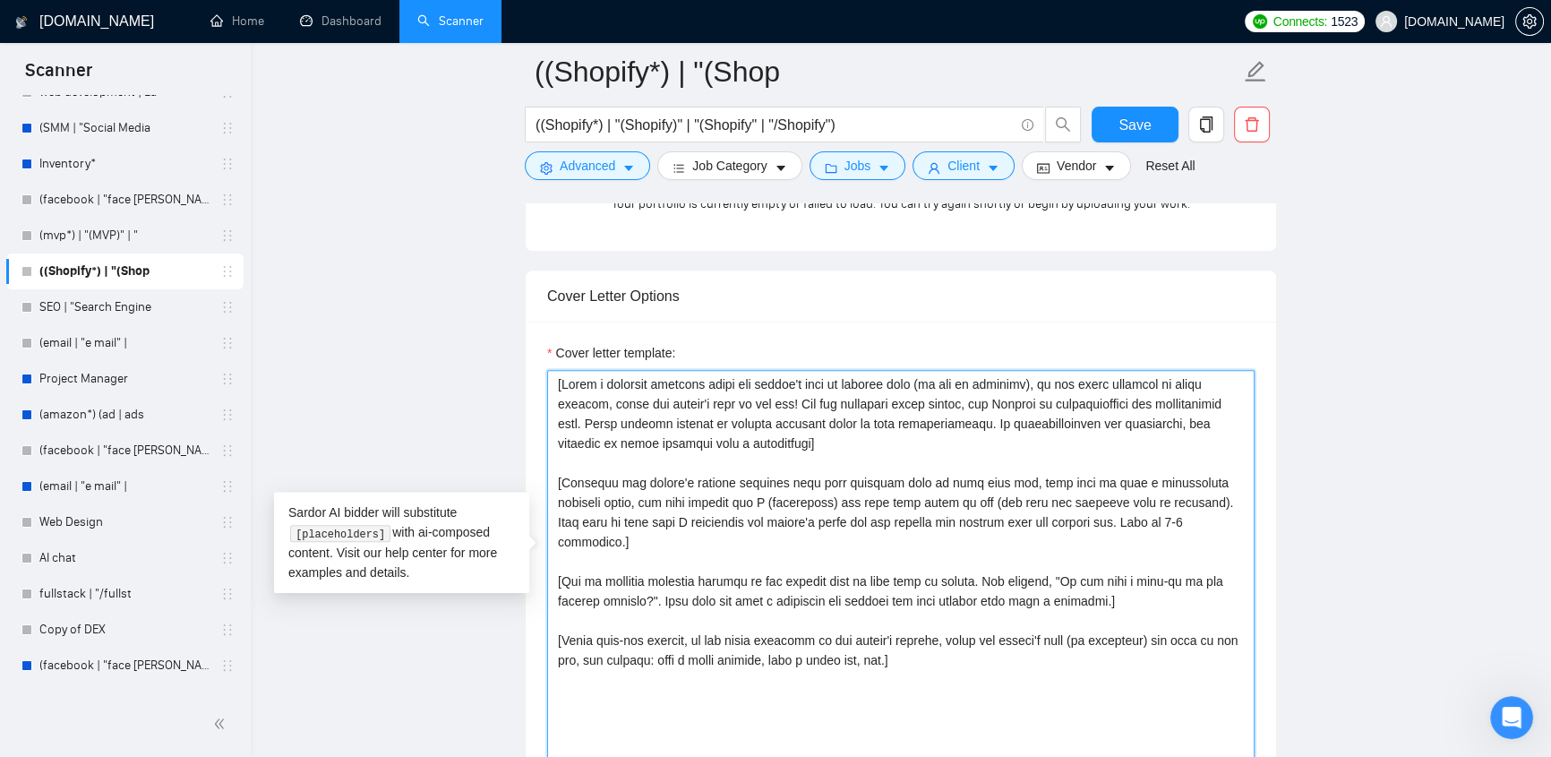
scroll to position [2279, 0]
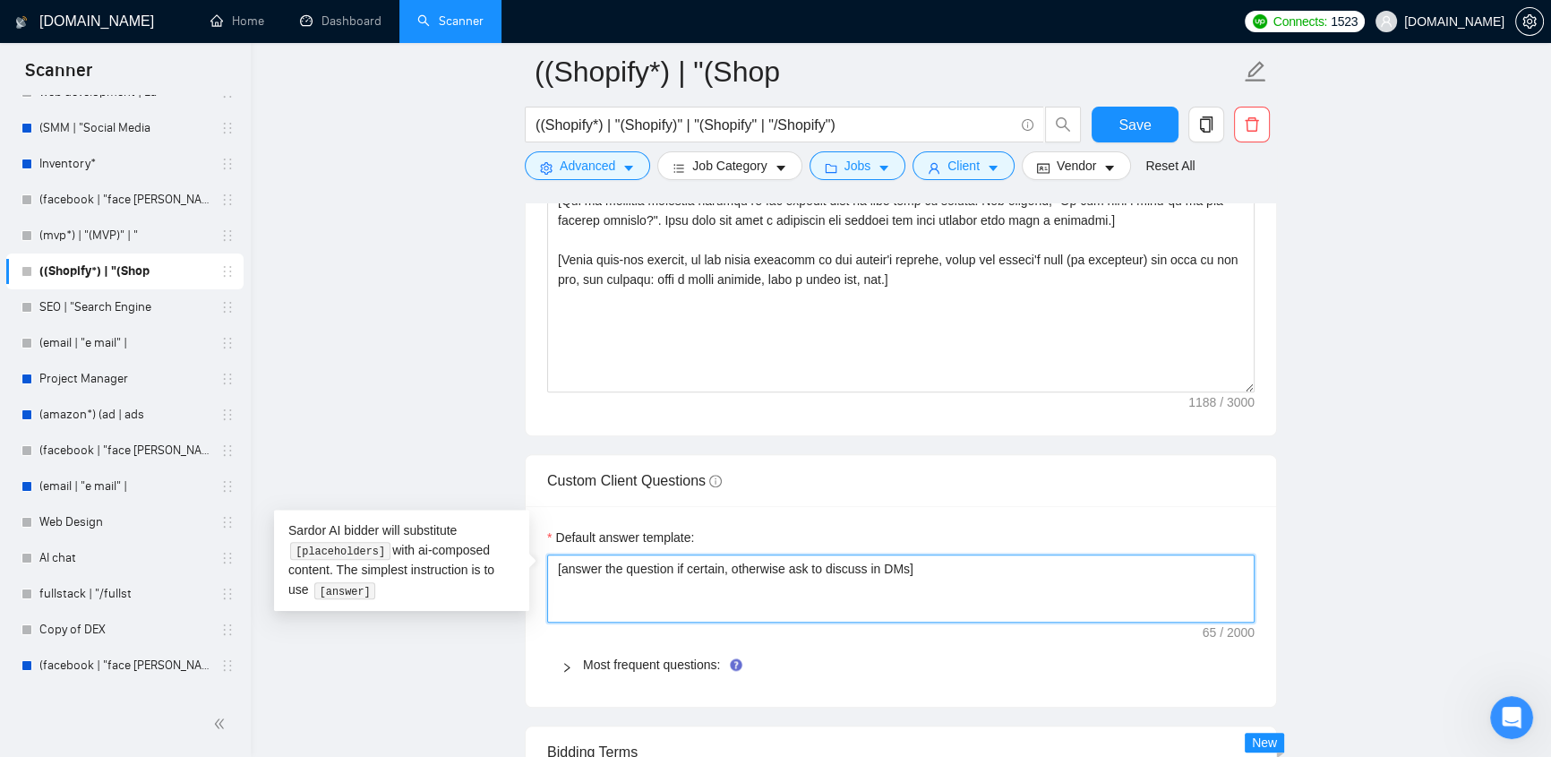
drag, startPoint x: 817, startPoint y: 538, endPoint x: 503, endPoint y: 541, distance: 314.3
click at [978, 296] on textarea "[answer the question if certain, otherwise ask to discuss in DMs]" at bounding box center [900, 588] width 707 height 68
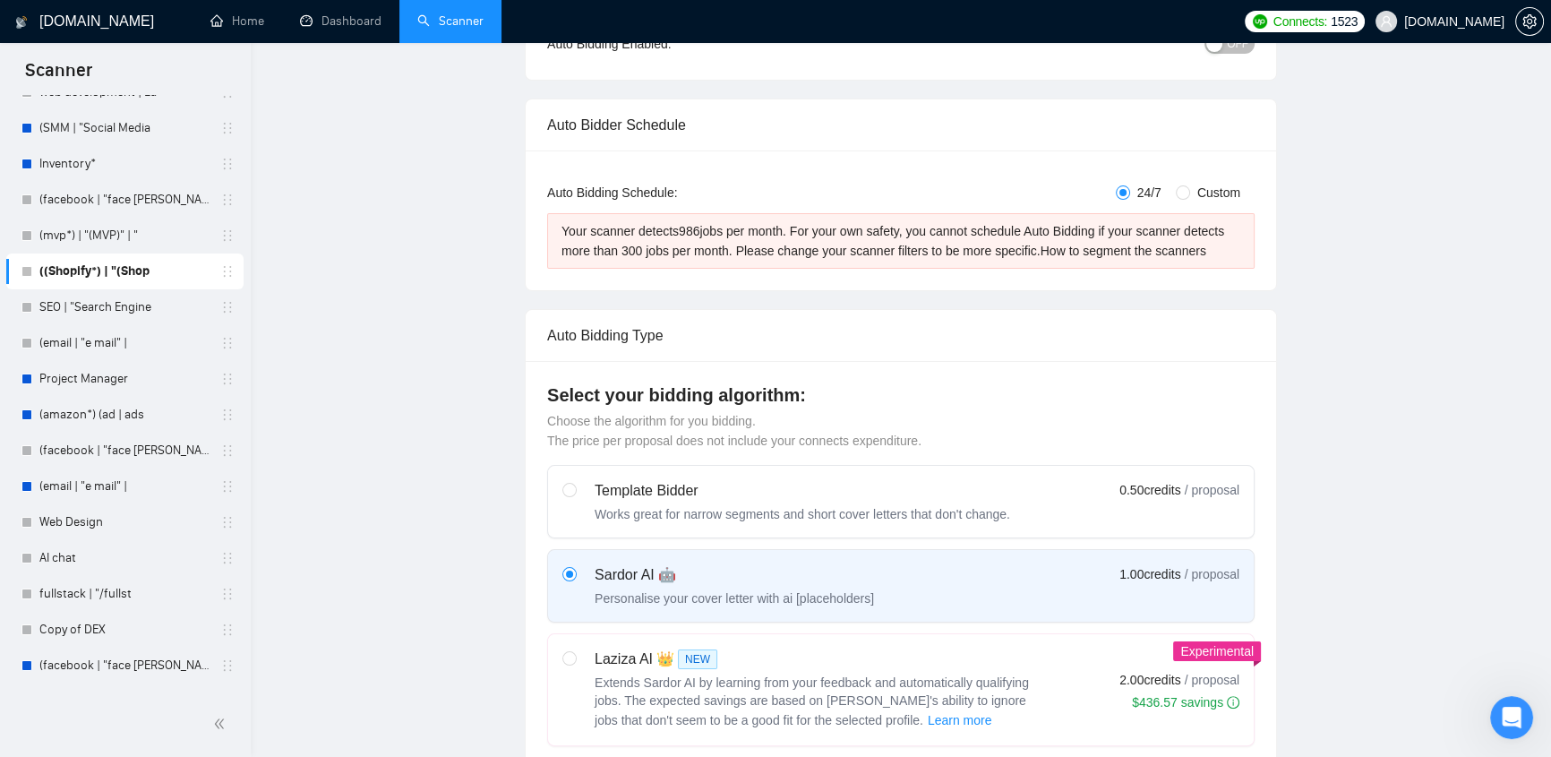
scroll to position [0, 0]
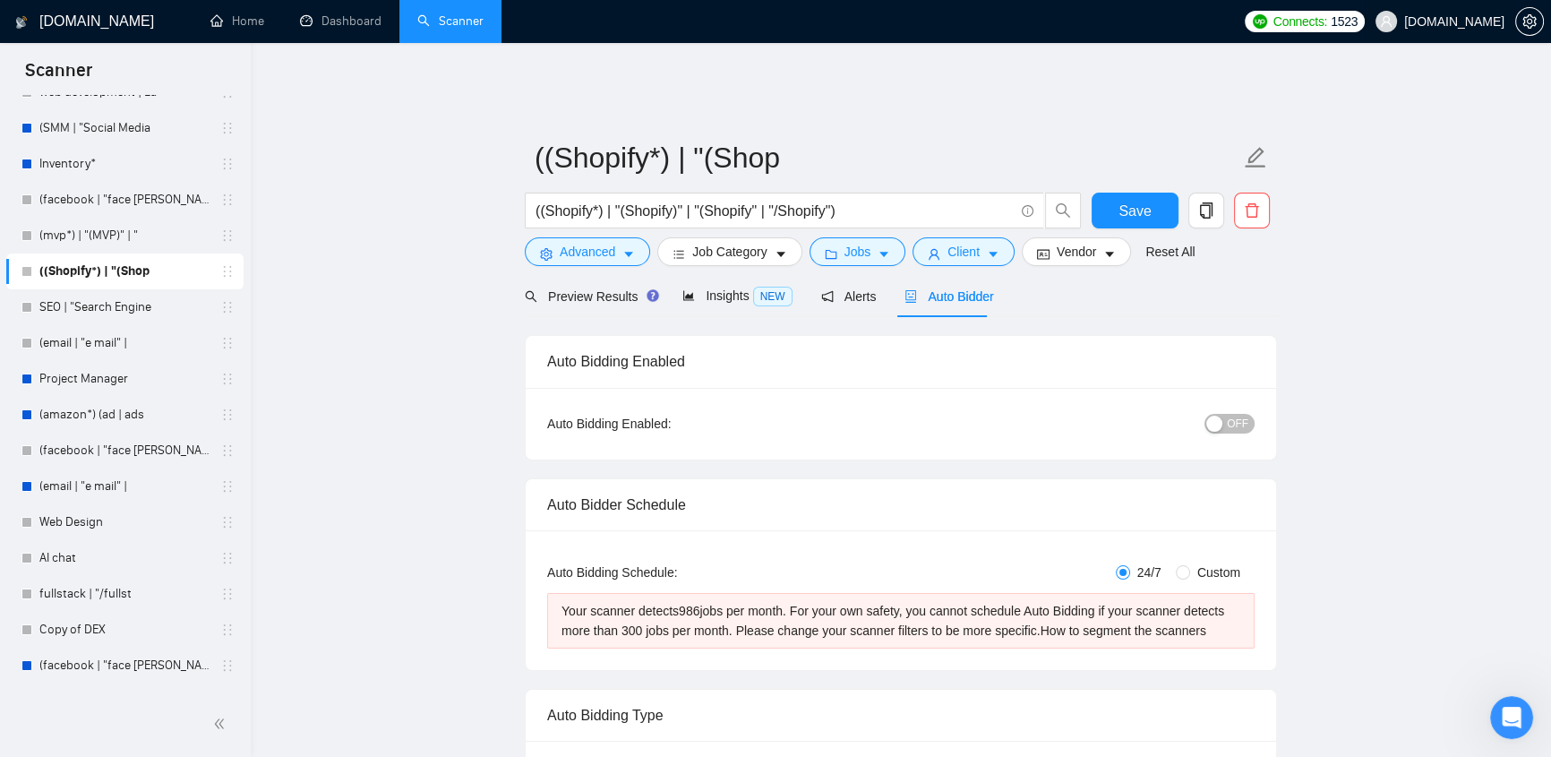
click at [1027, 21] on span "evacodes.com" at bounding box center [1454, 21] width 100 height 0
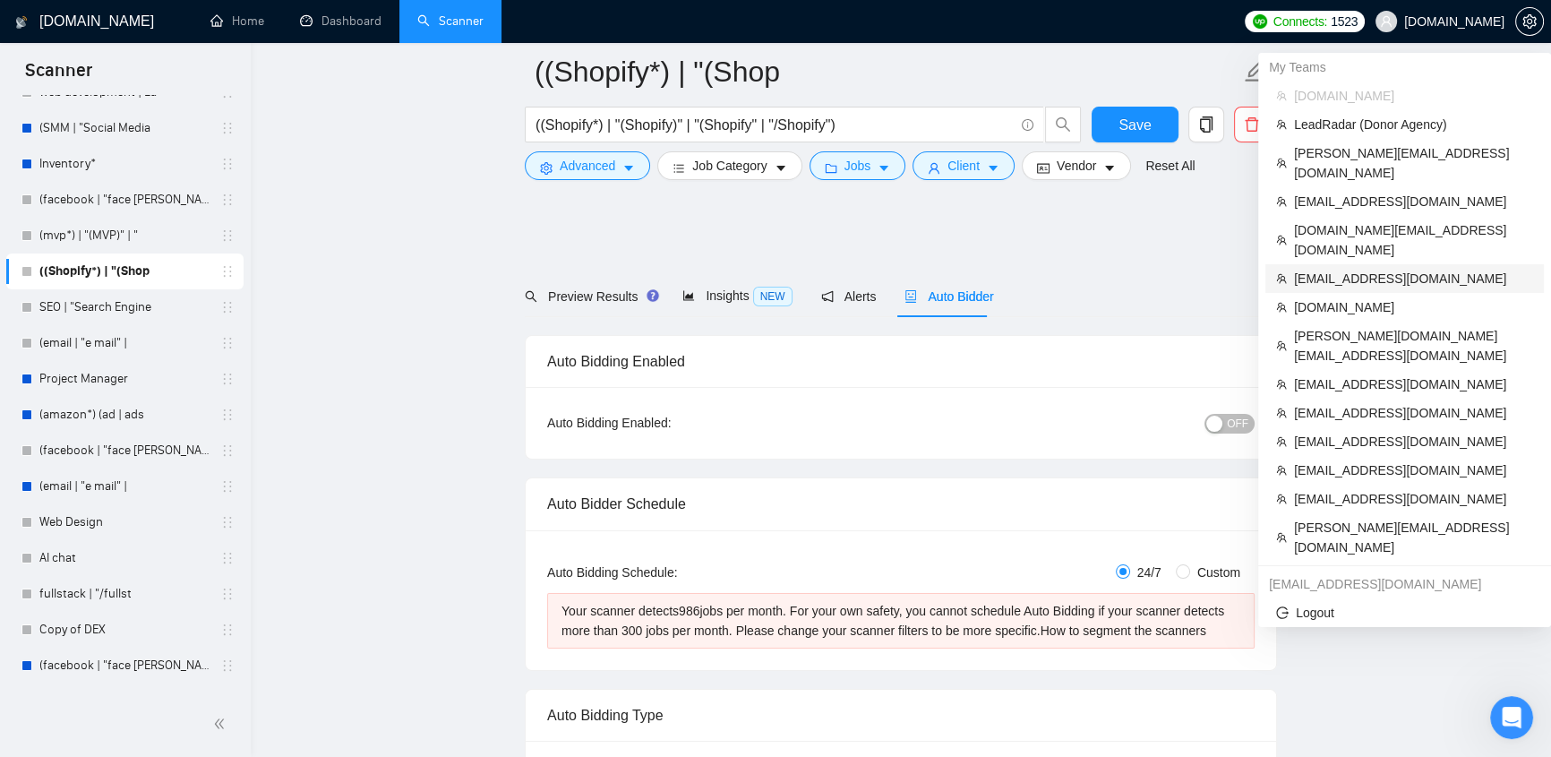
click at [1027, 269] on span "khaylenko.m@gmail.com" at bounding box center [1413, 279] width 239 height 20
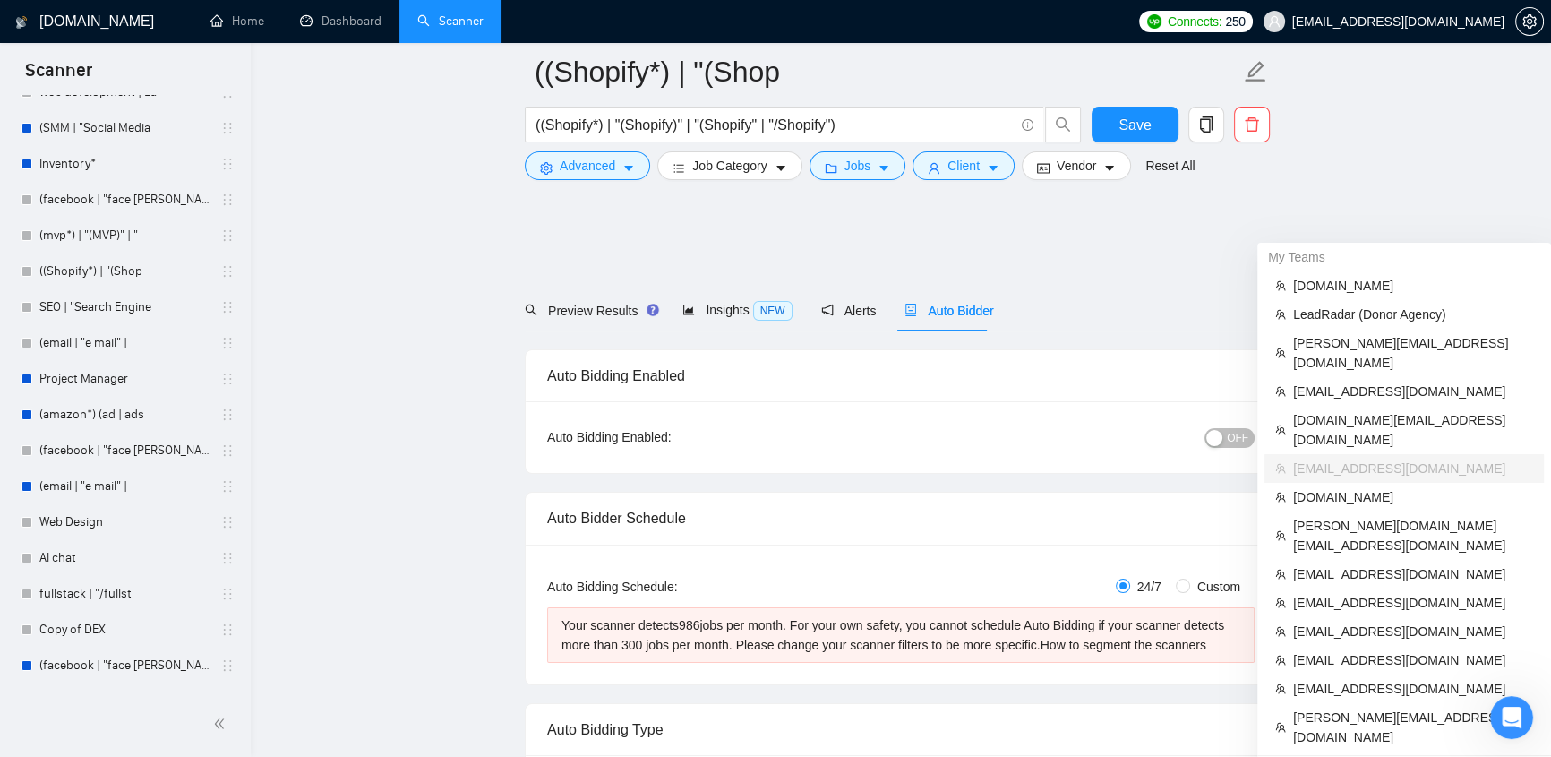
scroll to position [189, 0]
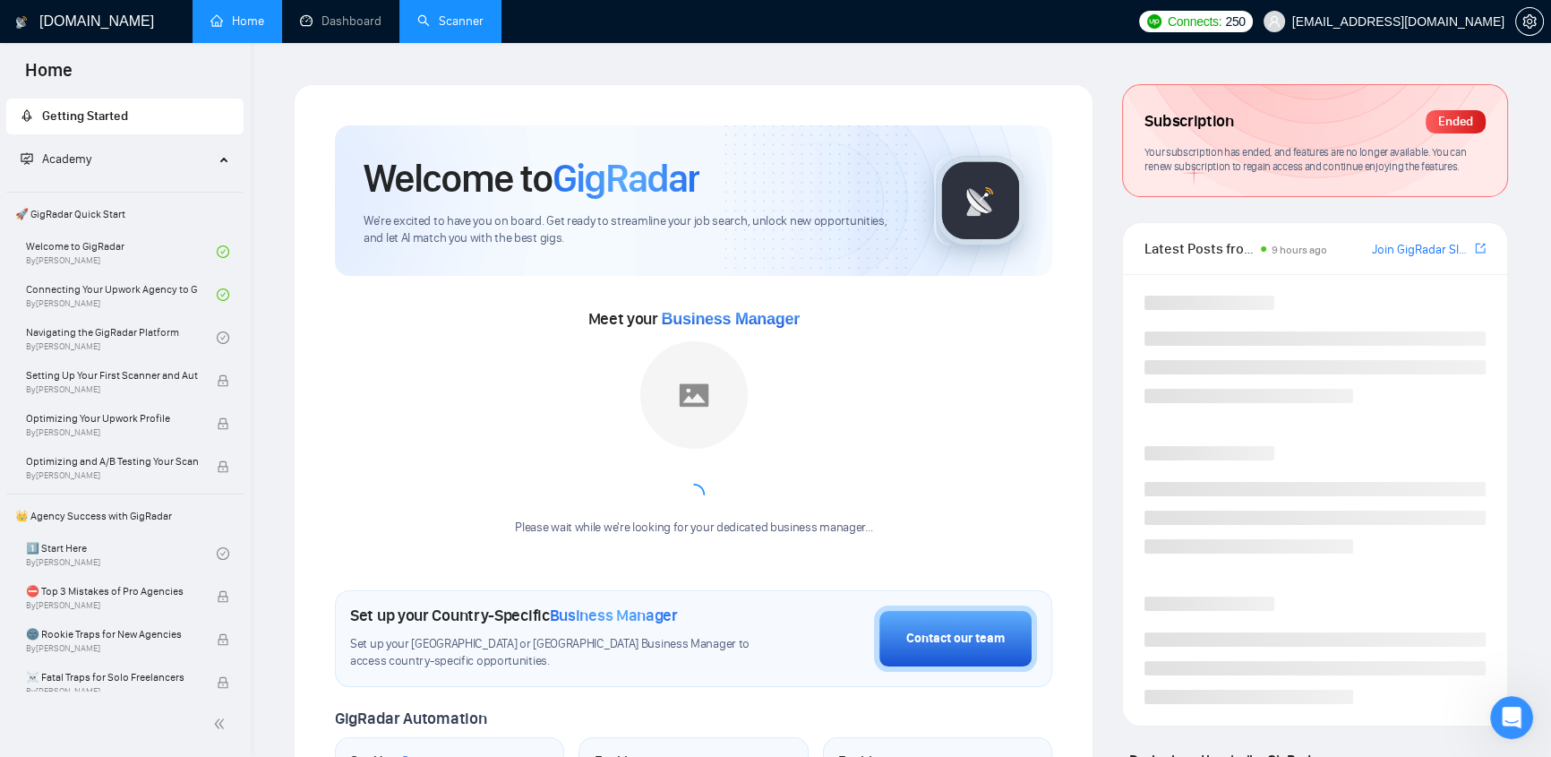
click at [342, 21] on link "Dashboard" at bounding box center [340, 20] width 81 height 15
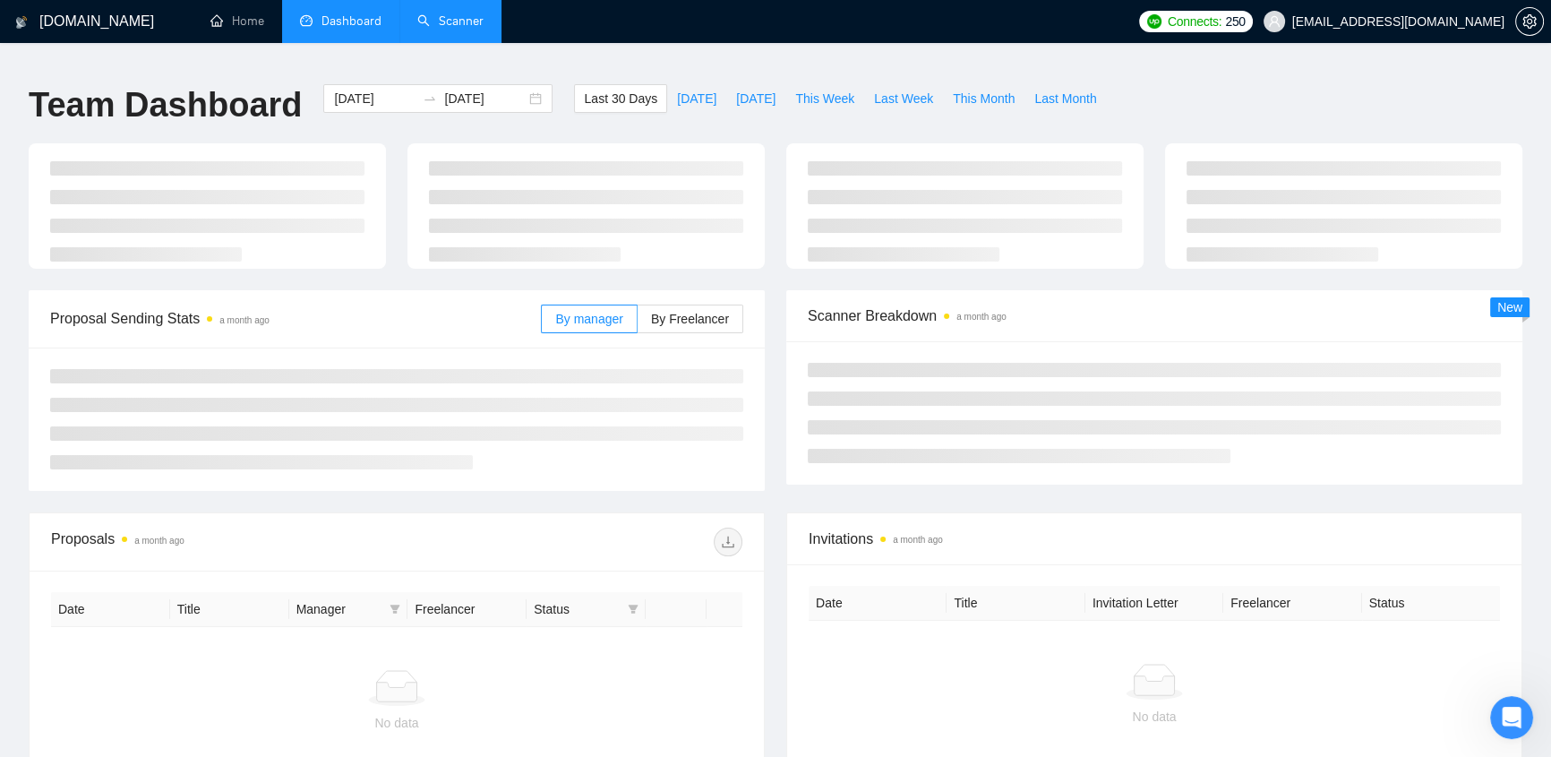
type input "2025-09-06"
type input "2025-10-06"
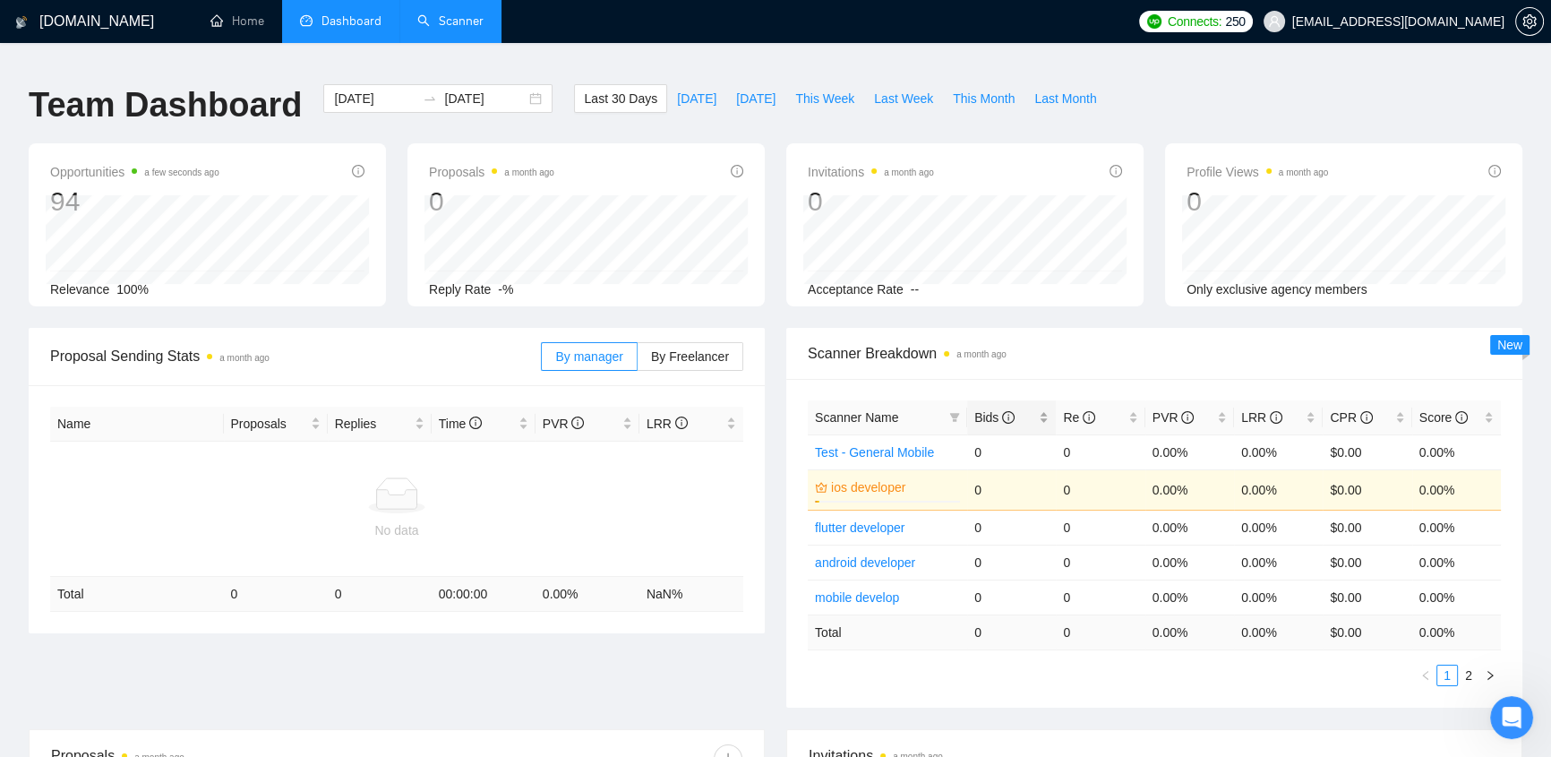
click at [987, 296] on span "Bids" at bounding box center [994, 417] width 40 height 14
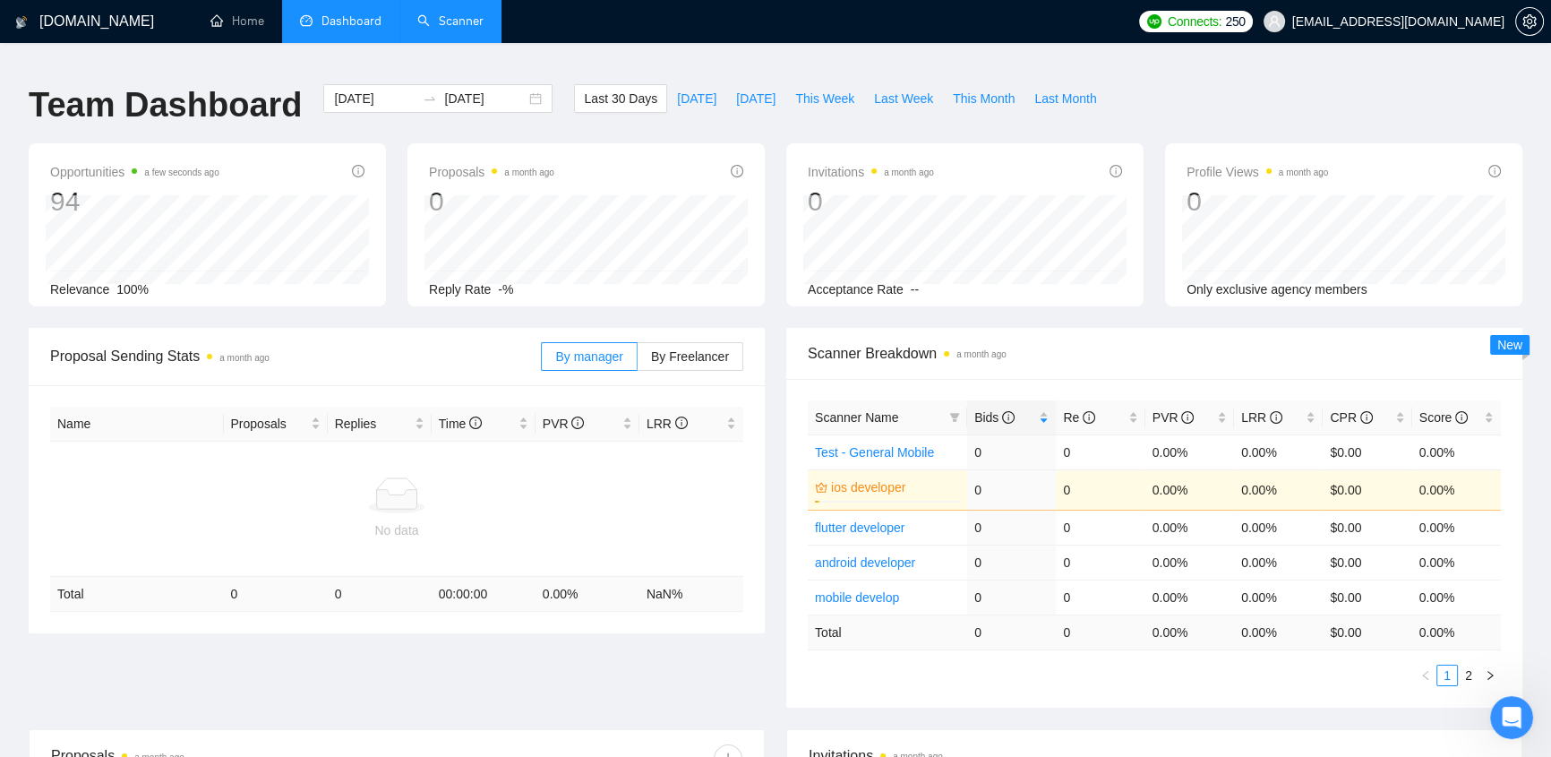
click at [1027, 21] on span "khaylenko.m@gmail.com" at bounding box center [1398, 21] width 212 height 0
click at [1027, 29] on span "khaylenko.m@gmail.com" at bounding box center [1384, 21] width 262 height 57
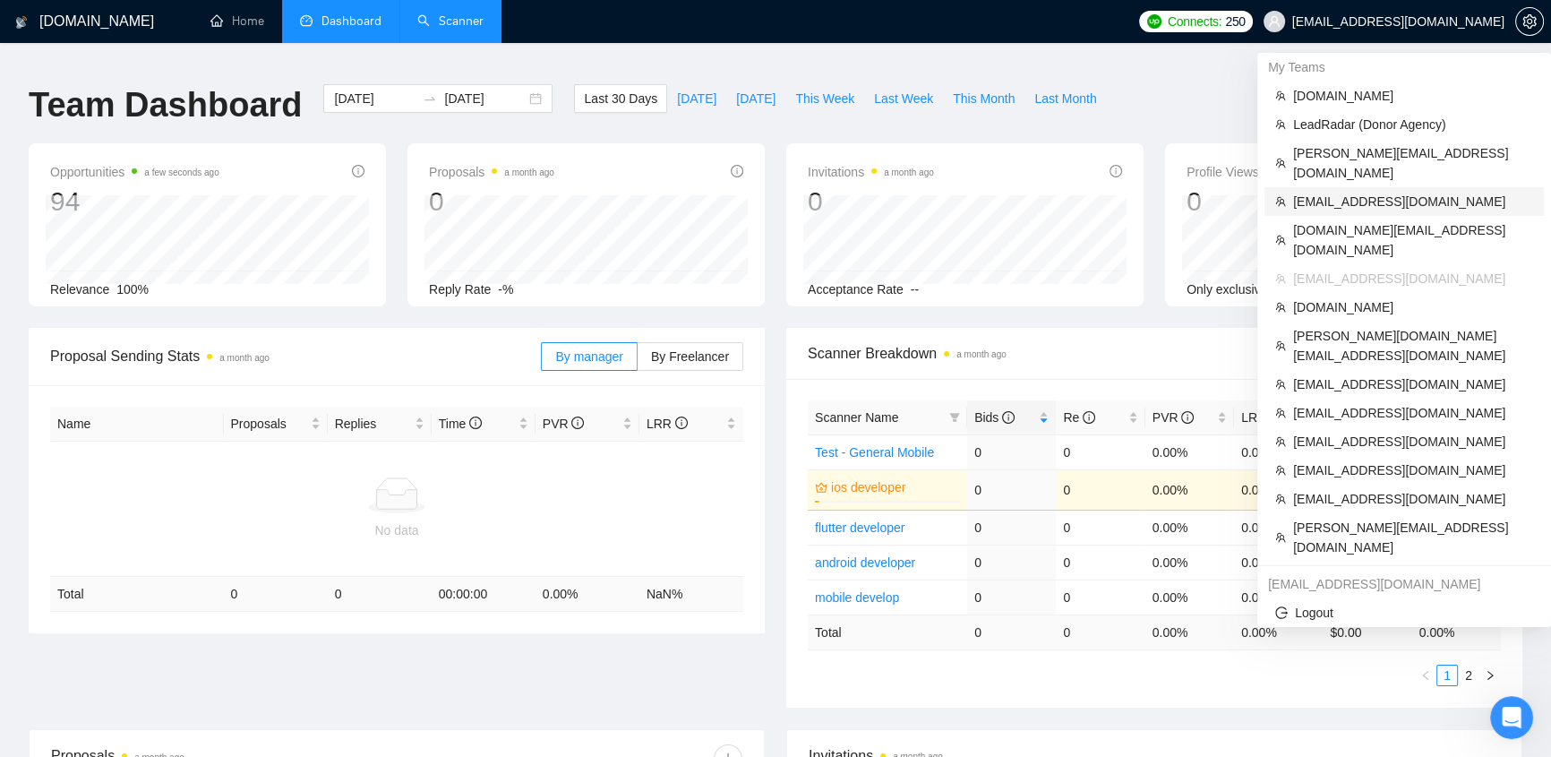
click at [1027, 192] on span "klimevtushenko@gmail.com" at bounding box center [1413, 202] width 240 height 20
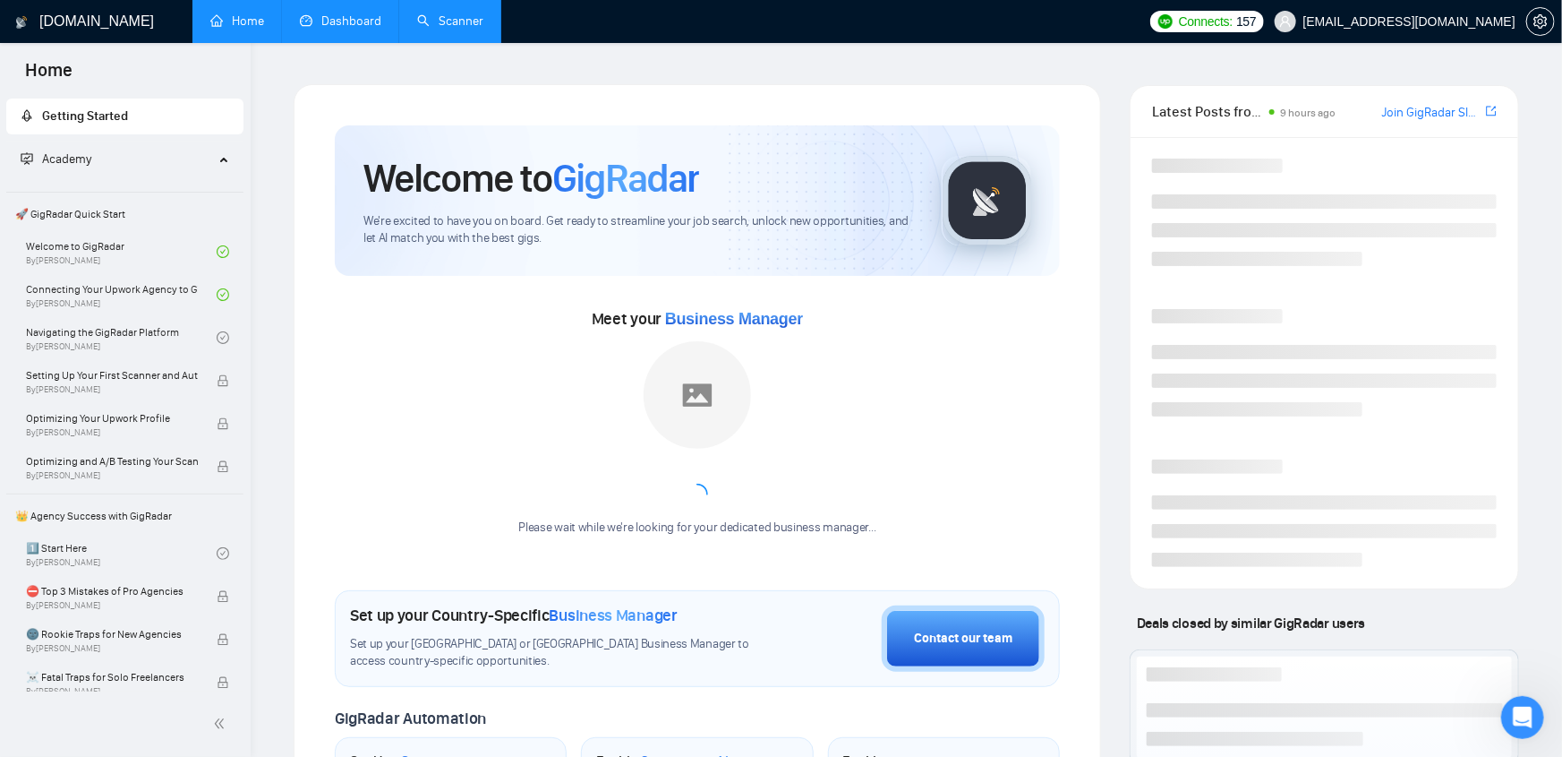
click at [325, 21] on link "Dashboard" at bounding box center [340, 20] width 81 height 15
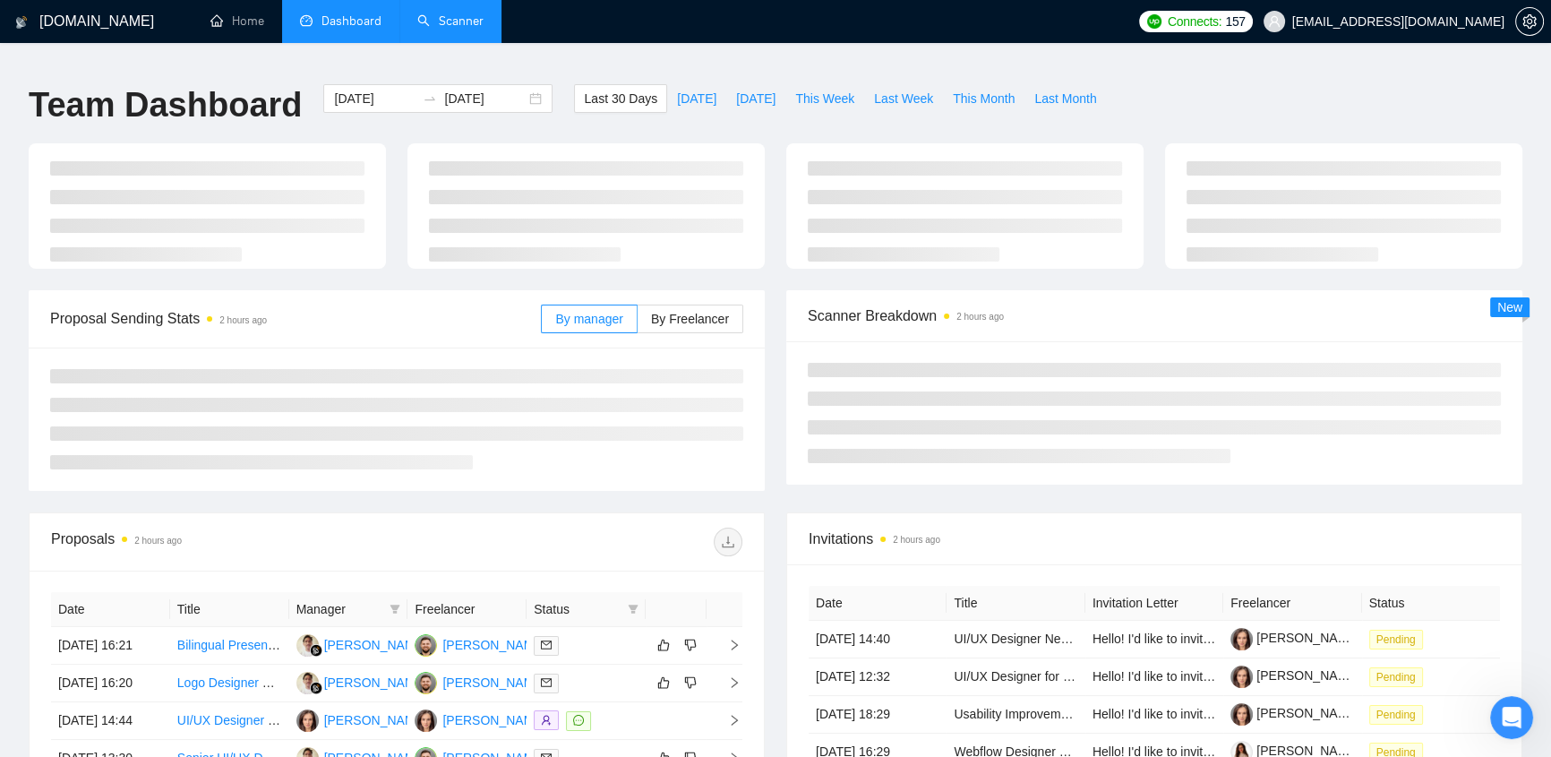
type input "2025-09-06"
type input "2025-10-06"
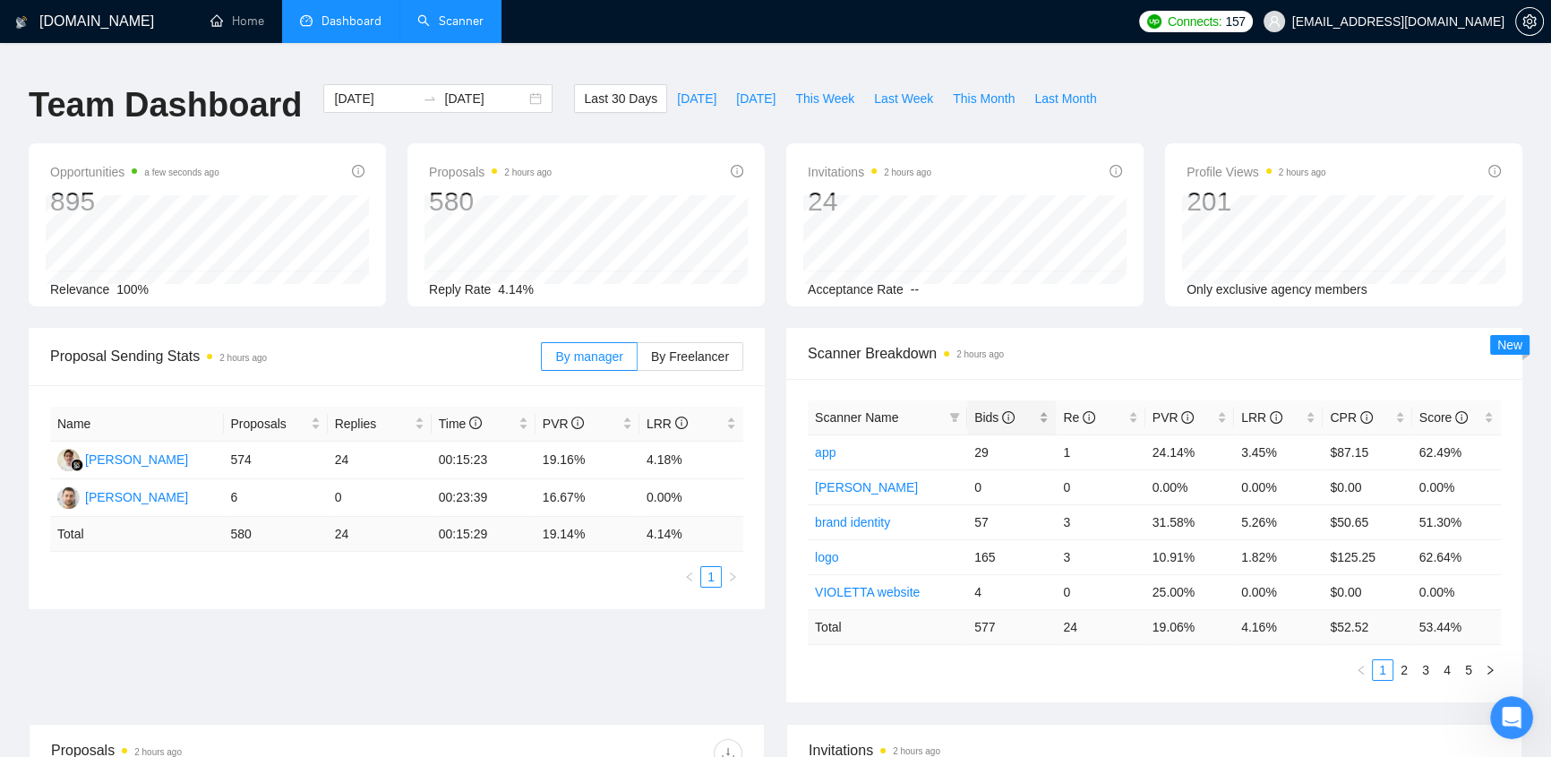
click at [985, 296] on span "Bids" at bounding box center [994, 417] width 40 height 14
click at [1010, 296] on span "Bids" at bounding box center [1004, 417] width 61 height 20
click at [1014, 296] on span "Bids" at bounding box center [1004, 417] width 61 height 20
drag, startPoint x: 1302, startPoint y: 583, endPoint x: 1227, endPoint y: 573, distance: 75.9
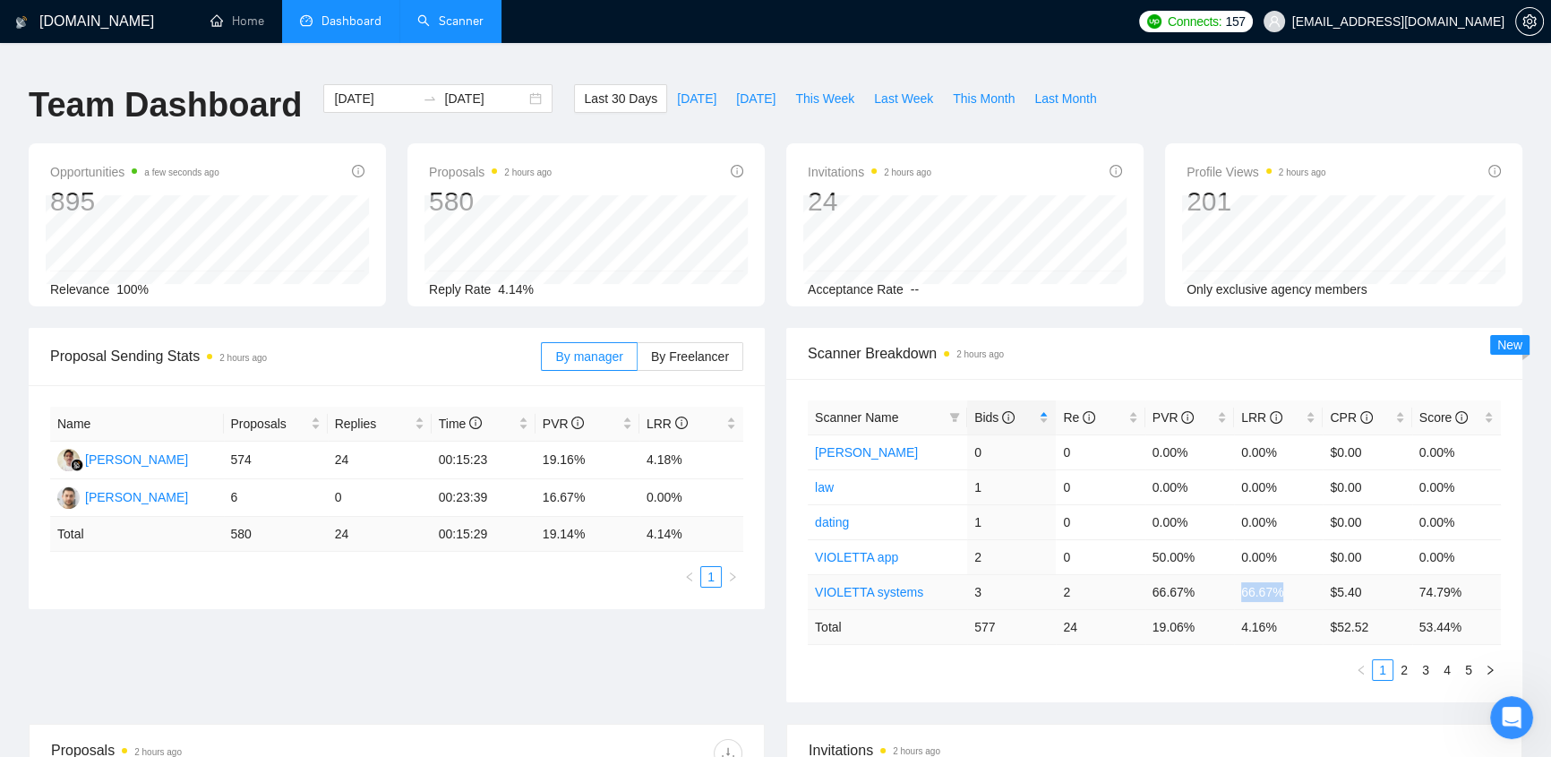
click at [1027, 296] on tr "VIOLETTA systems 3 2 66.67% 66.67% $5.40 74.79%" at bounding box center [1154, 591] width 693 height 35
click at [993, 296] on span "Bids" at bounding box center [994, 417] width 40 height 14
drag, startPoint x: 1260, startPoint y: 548, endPoint x: 1238, endPoint y: 551, distance: 21.7
click at [1027, 296] on td "3.57%" at bounding box center [1278, 556] width 89 height 35
drag, startPoint x: 1237, startPoint y: 441, endPoint x: 1301, endPoint y: 441, distance: 63.6
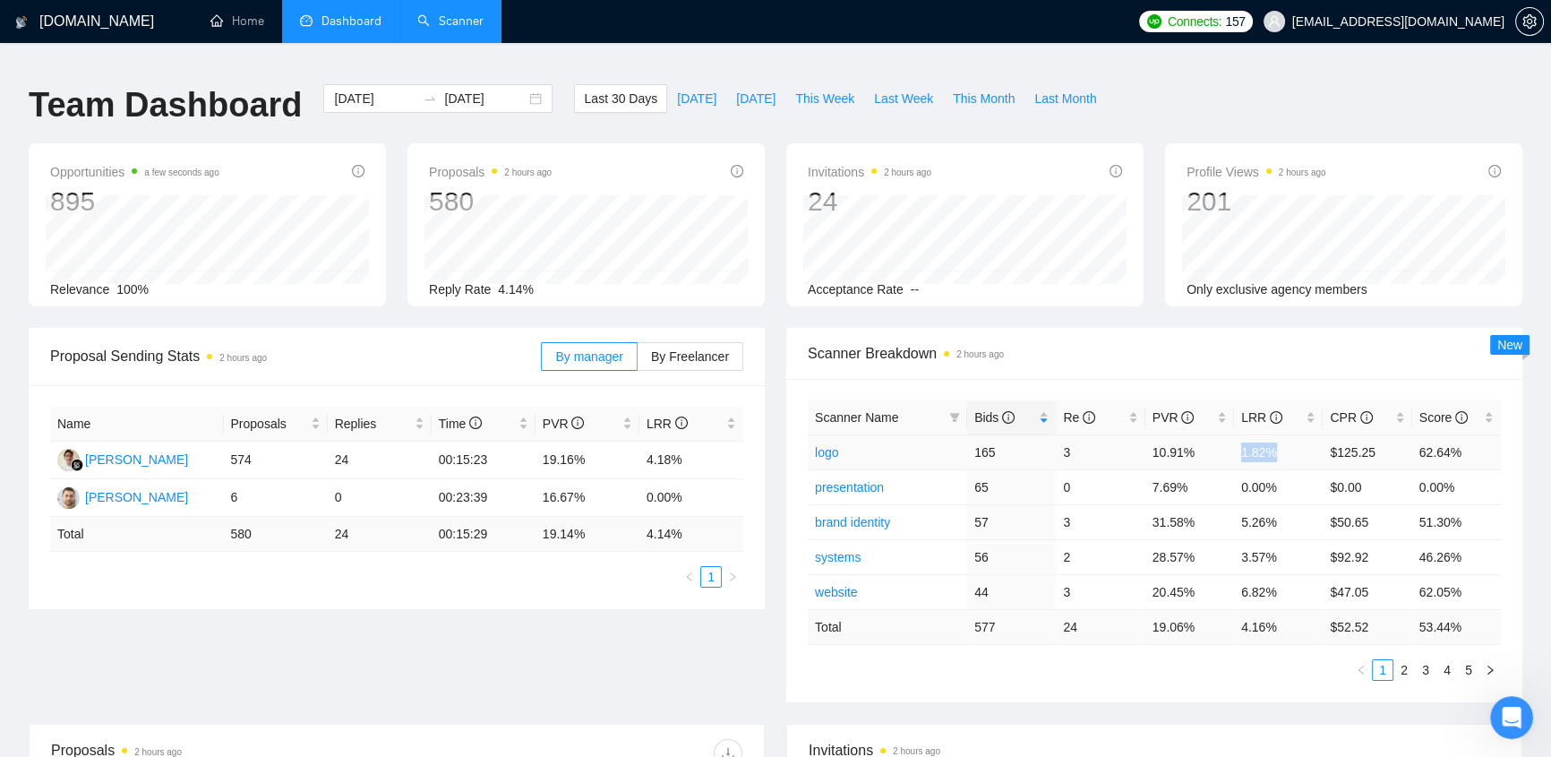
click at [1027, 296] on td "1.82%" at bounding box center [1278, 451] width 89 height 35
click at [690, 296] on span "By Freelancer" at bounding box center [690, 356] width 78 height 14
click at [638, 296] on input "By Freelancer" at bounding box center [638, 361] width 0 height 0
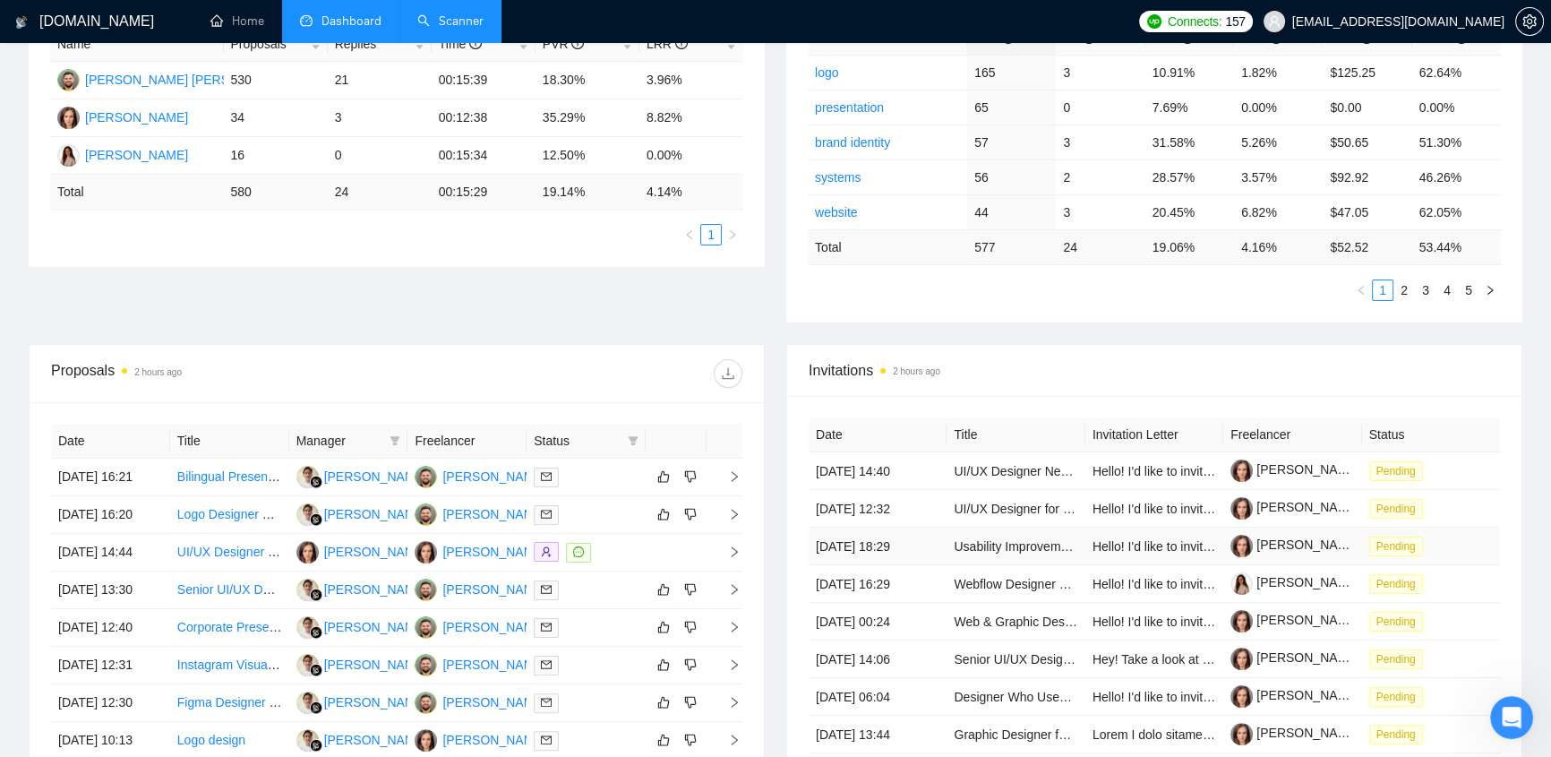
scroll to position [569, 0]
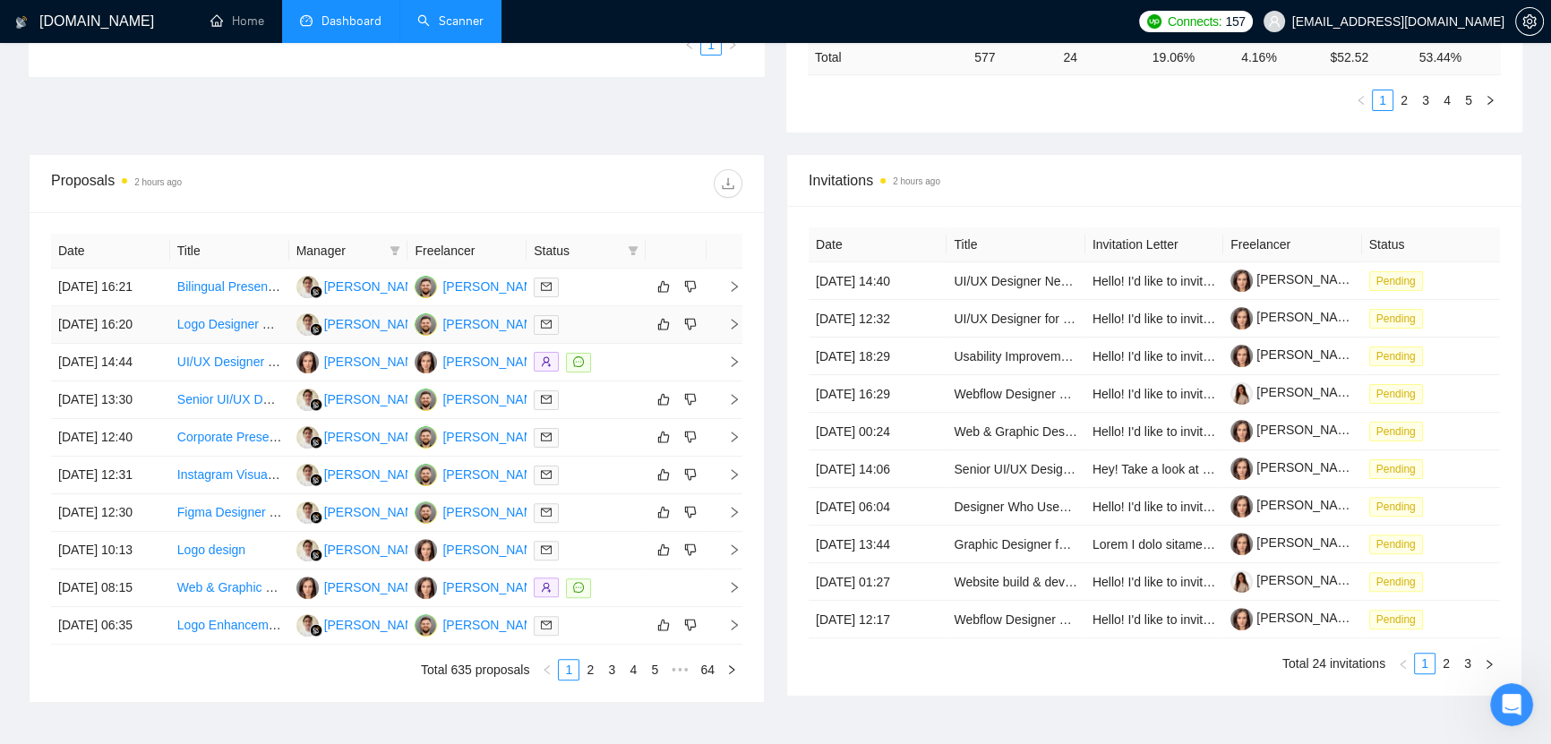
click at [576, 296] on div at bounding box center [586, 324] width 105 height 21
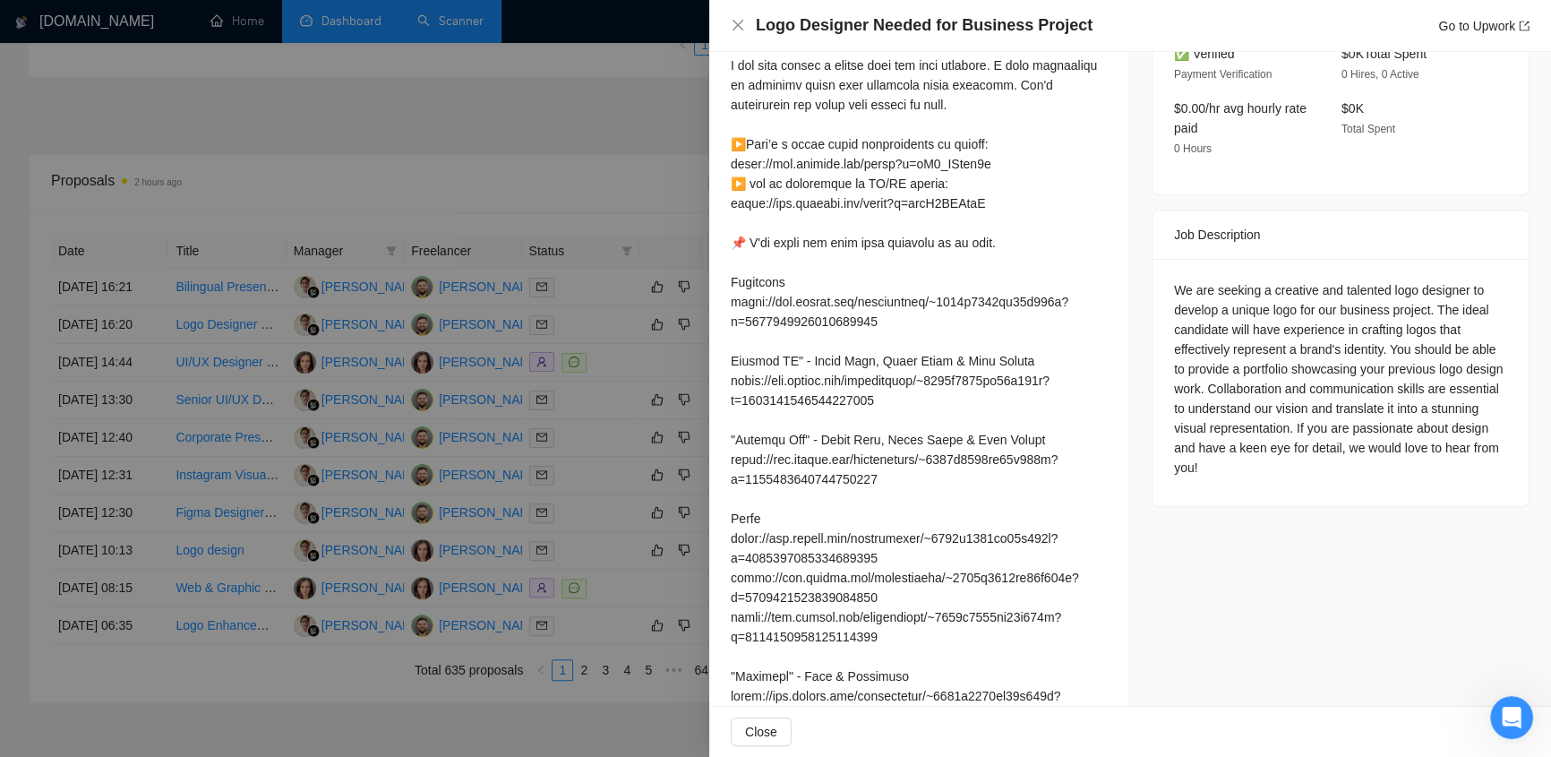
scroll to position [0, 0]
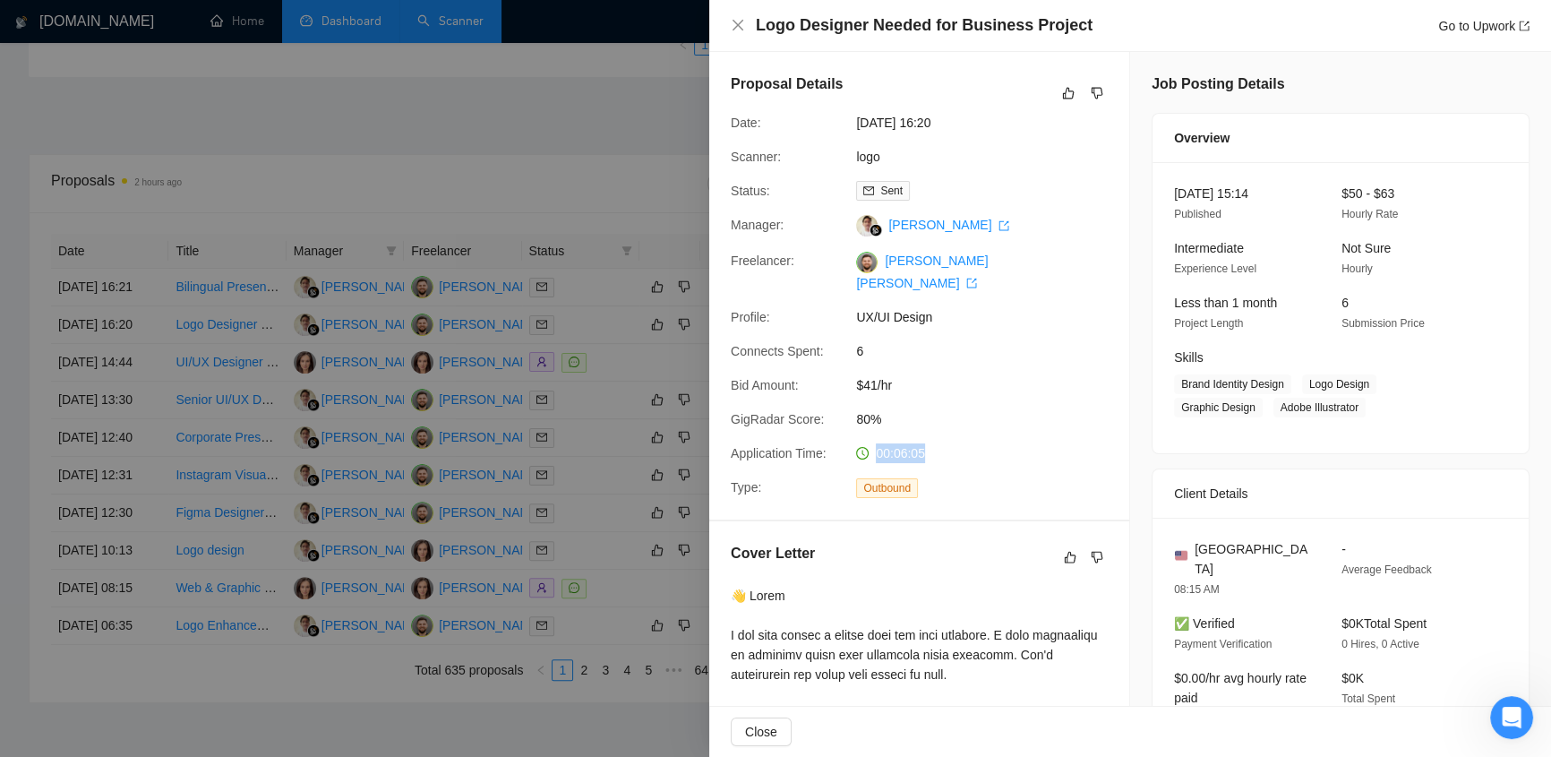
drag, startPoint x: 928, startPoint y: 434, endPoint x: 871, endPoint y: 433, distance: 57.3
click at [871, 296] on div "00:06:05" at bounding box center [943, 453] width 189 height 20
click at [923, 296] on span "80%" at bounding box center [990, 419] width 269 height 20
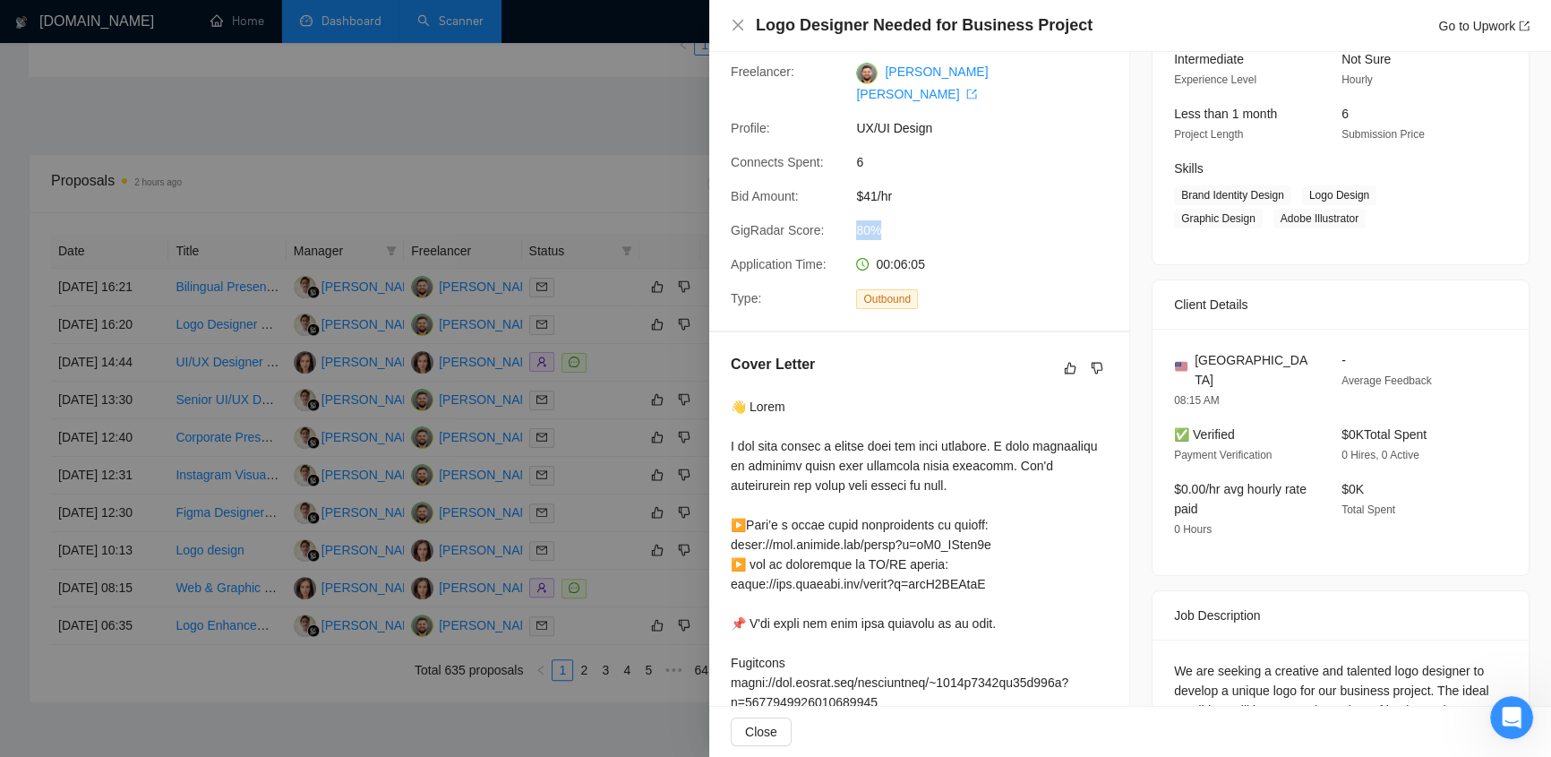
drag, startPoint x: 893, startPoint y: 206, endPoint x: 841, endPoint y: 215, distance: 52.7
click at [841, 220] on div "GigRadar Score: 80%" at bounding box center [911, 230] width 377 height 20
click at [888, 220] on span "80%" at bounding box center [990, 230] width 269 height 20
drag, startPoint x: 887, startPoint y: 206, endPoint x: 843, endPoint y: 201, distance: 45.0
click at [843, 220] on div "GigRadar Score: 80%" at bounding box center [911, 230] width 377 height 20
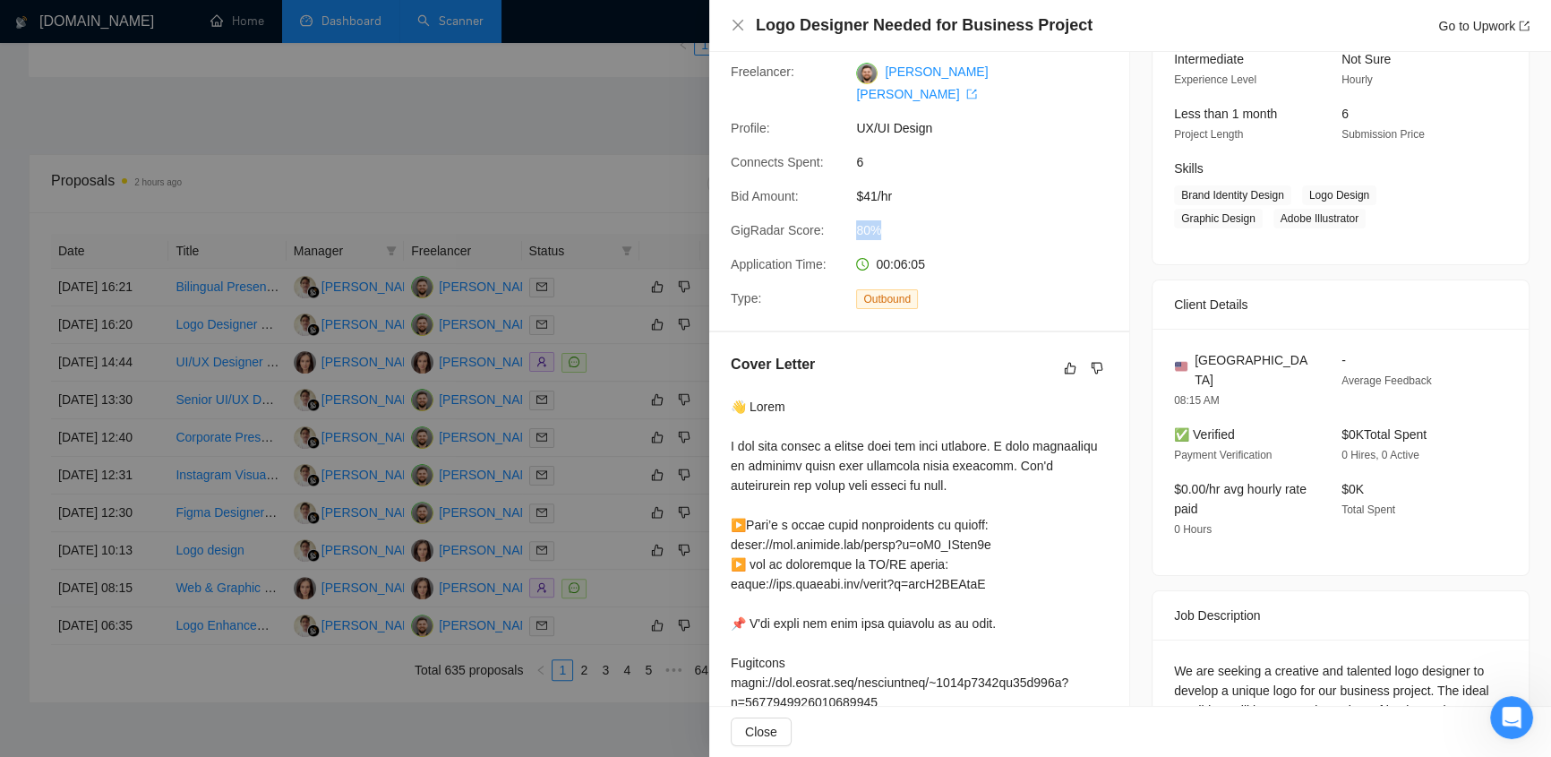
scroll to position [380, 0]
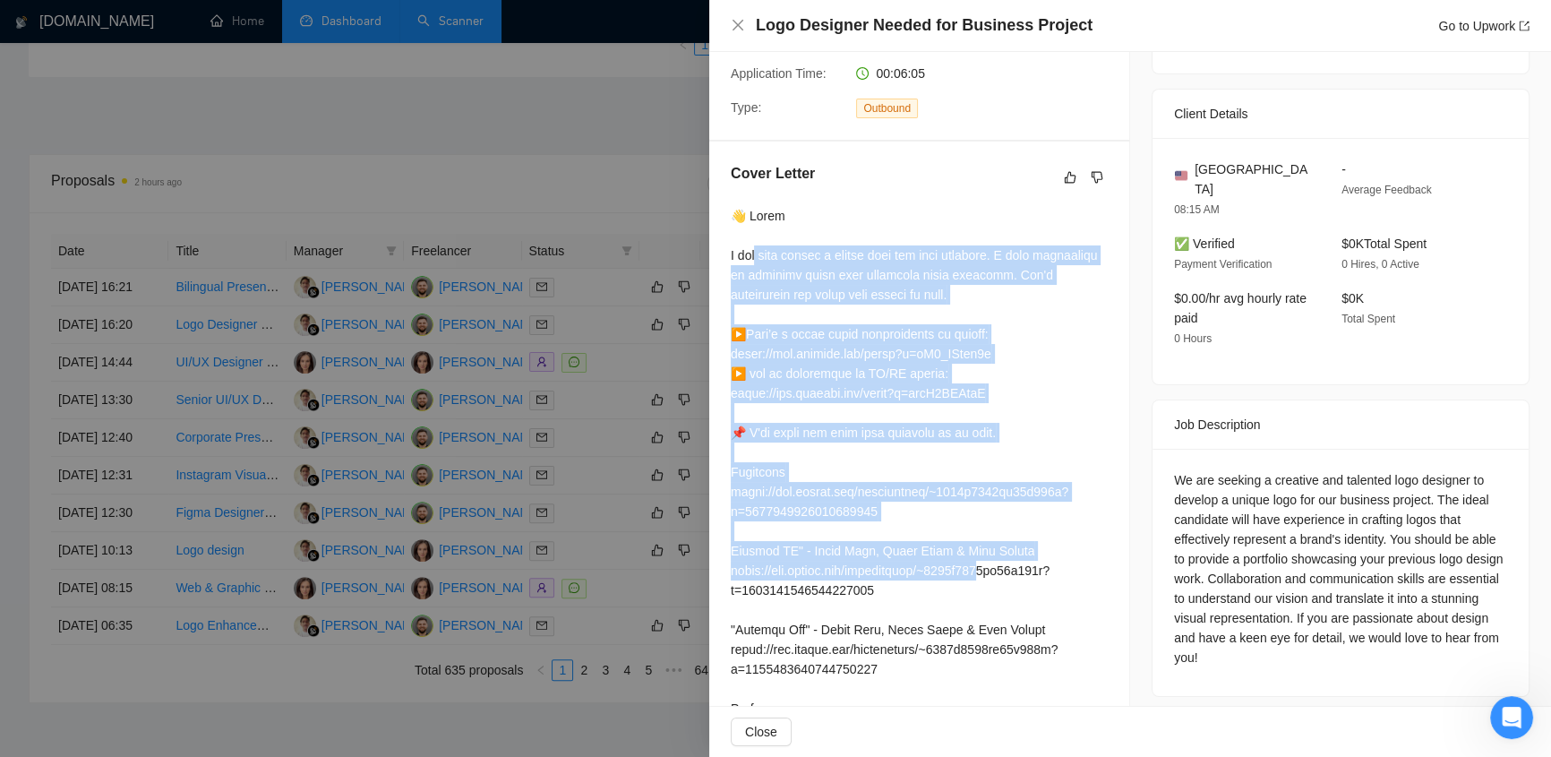
drag, startPoint x: 757, startPoint y: 236, endPoint x: 1002, endPoint y: 551, distance: 398.7
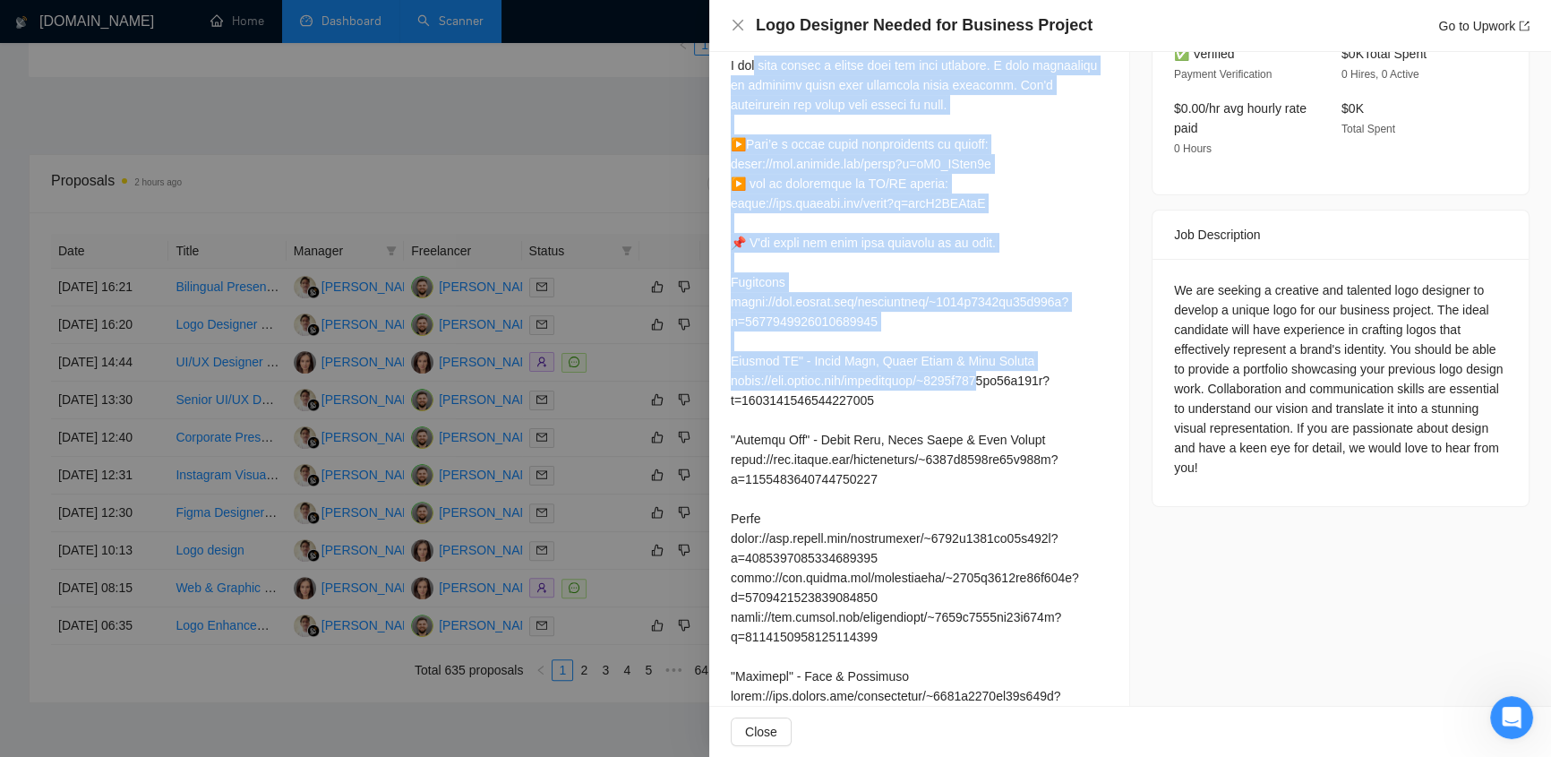
click at [1027, 296] on div at bounding box center [919, 617] width 377 height 1202
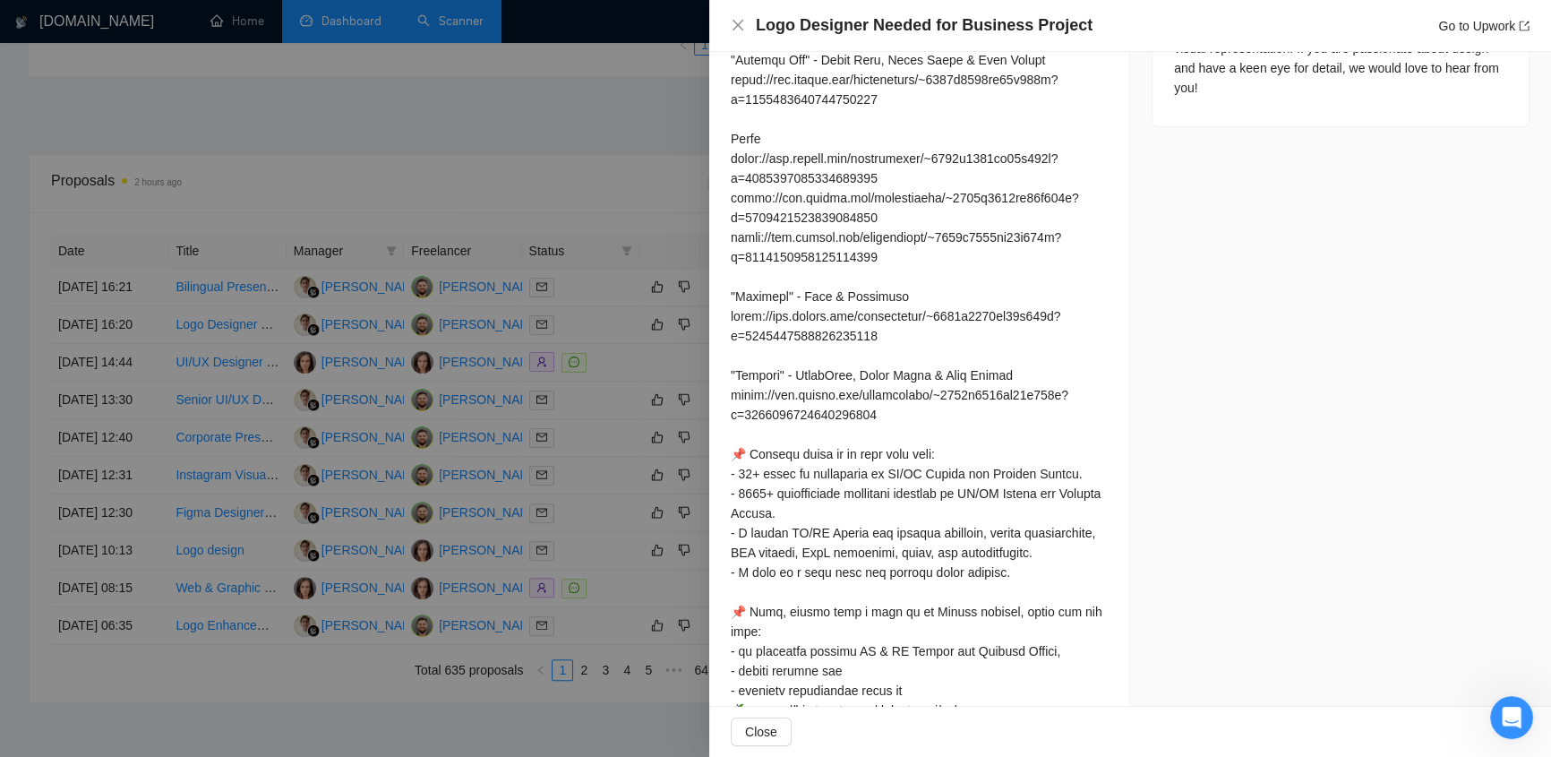
scroll to position [1091, 0]
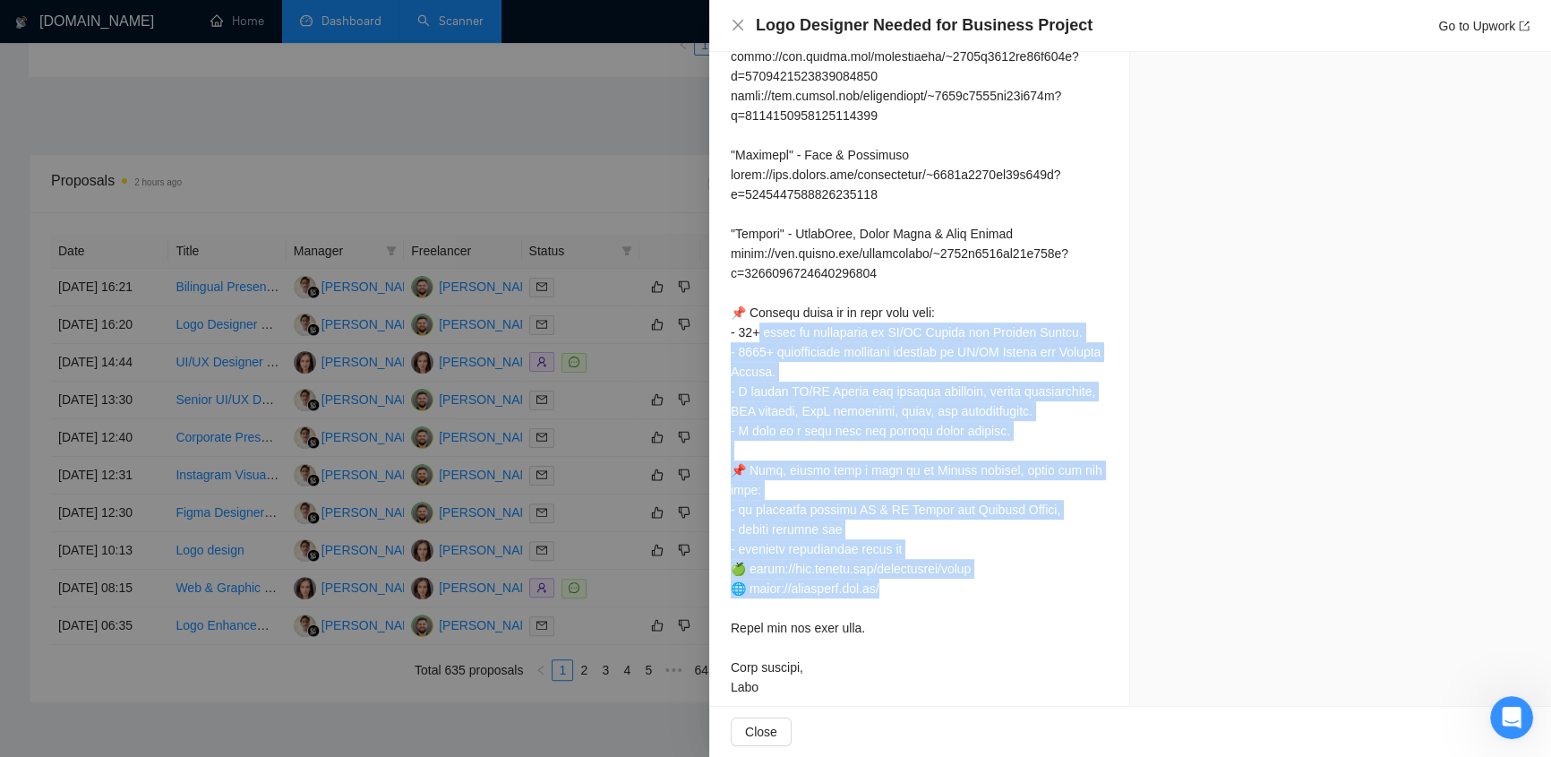
drag, startPoint x: 759, startPoint y: 308, endPoint x: 1056, endPoint y: 565, distance: 392.3
click at [1027, 296] on div at bounding box center [919, 96] width 377 height 1202
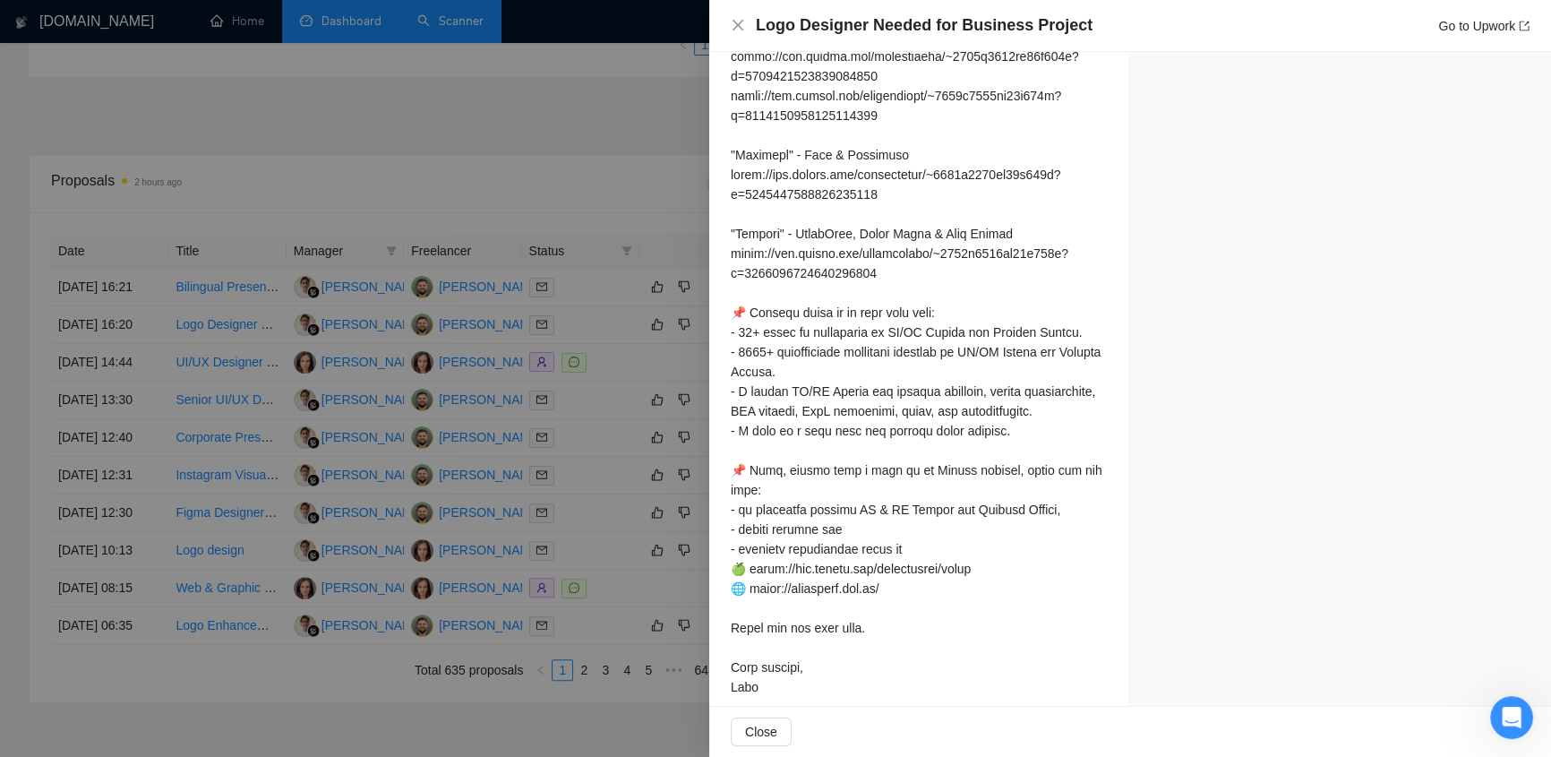
click at [999, 296] on div at bounding box center [919, 96] width 377 height 1202
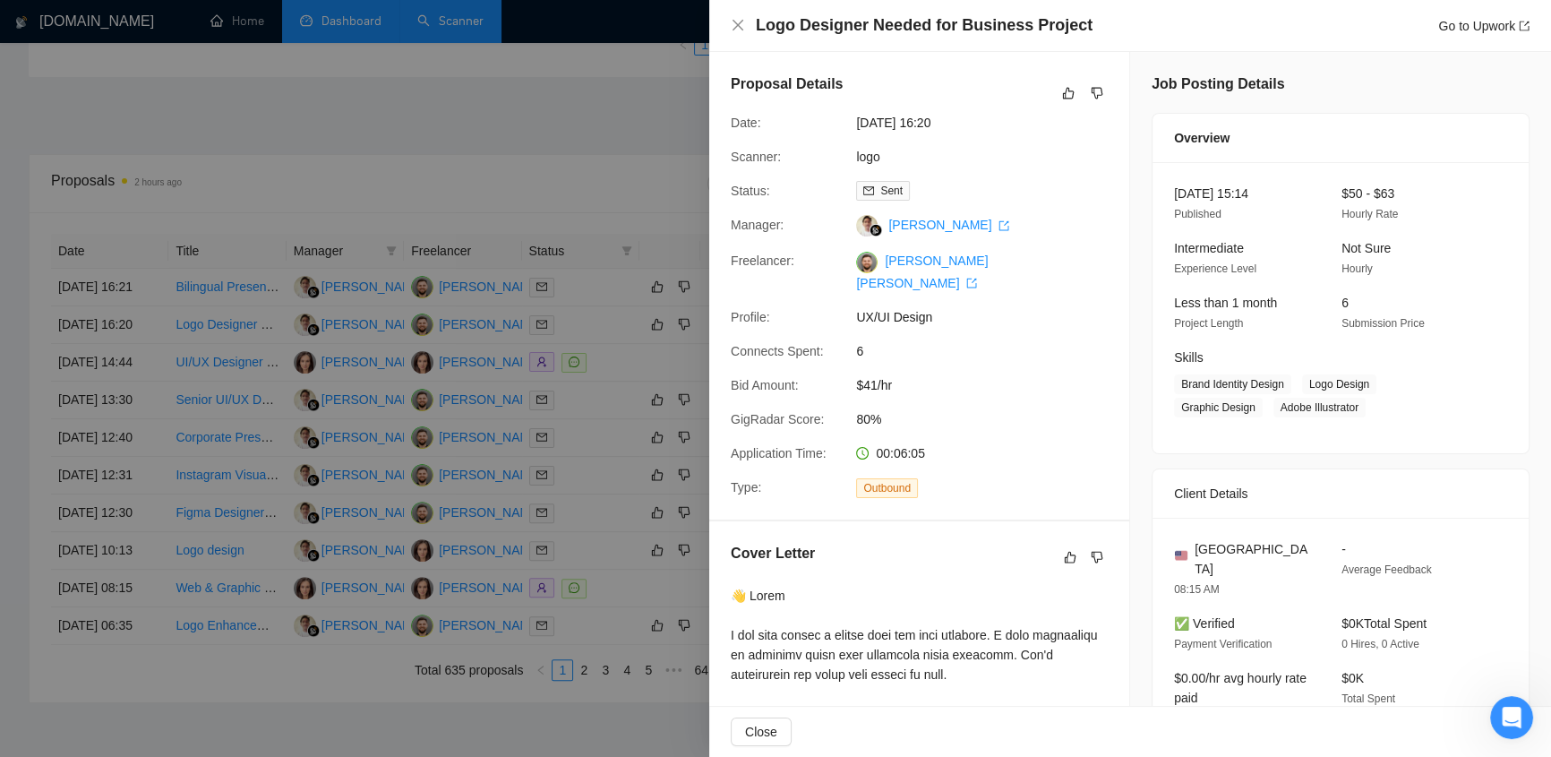
scroll to position [189, 0]
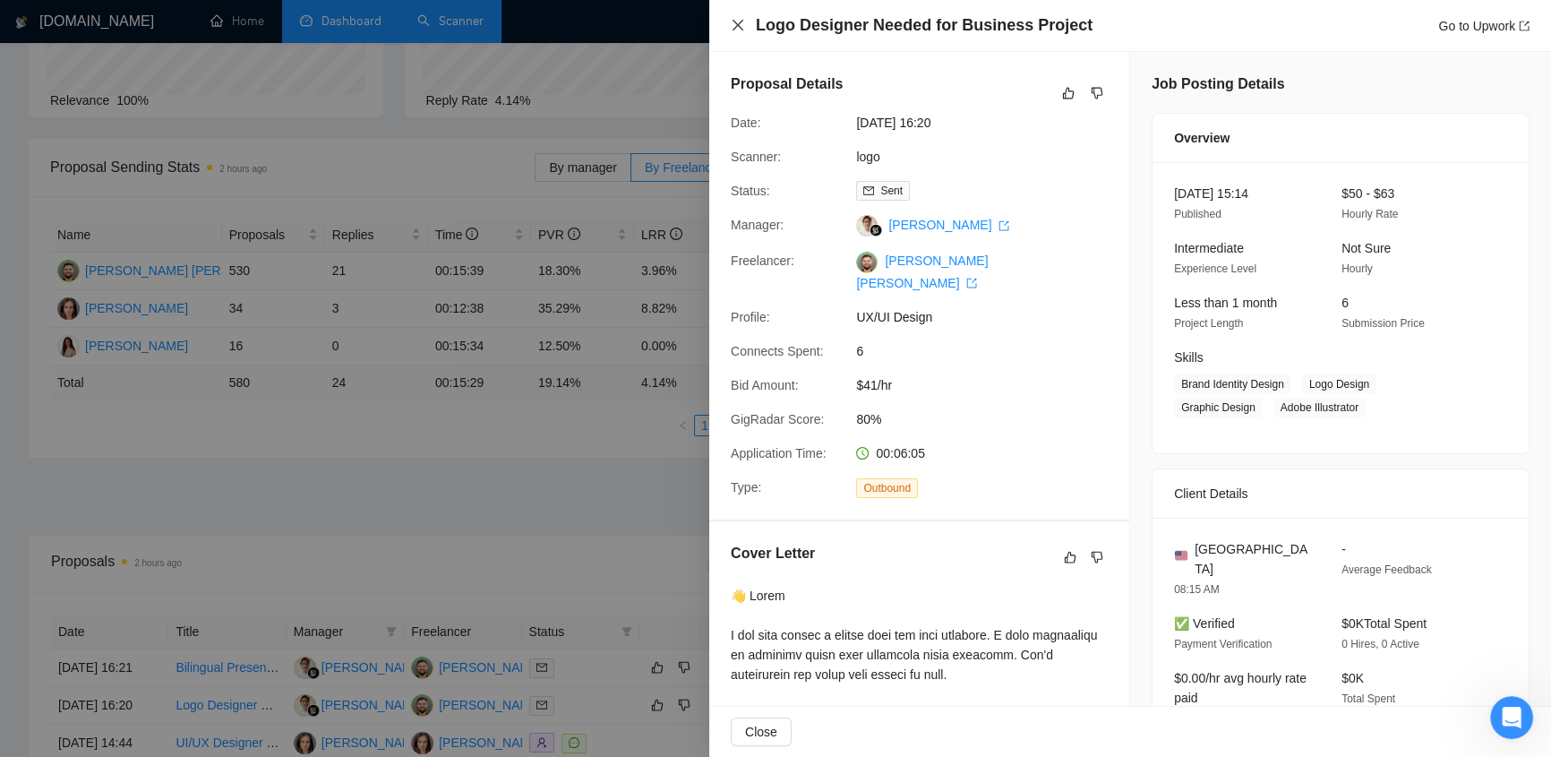
click at [731, 21] on icon "close" at bounding box center [738, 25] width 14 height 14
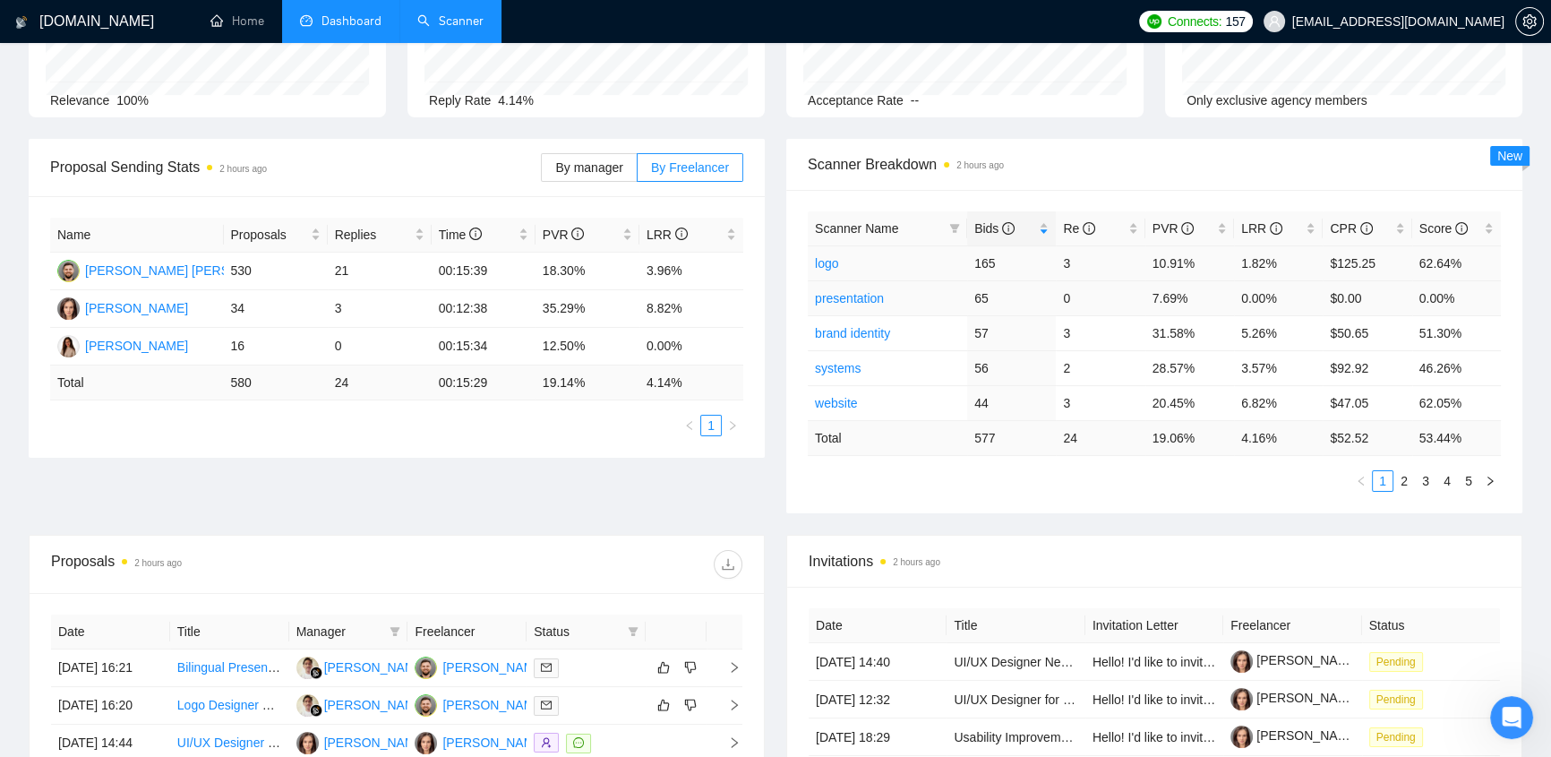
scroll to position [0, 0]
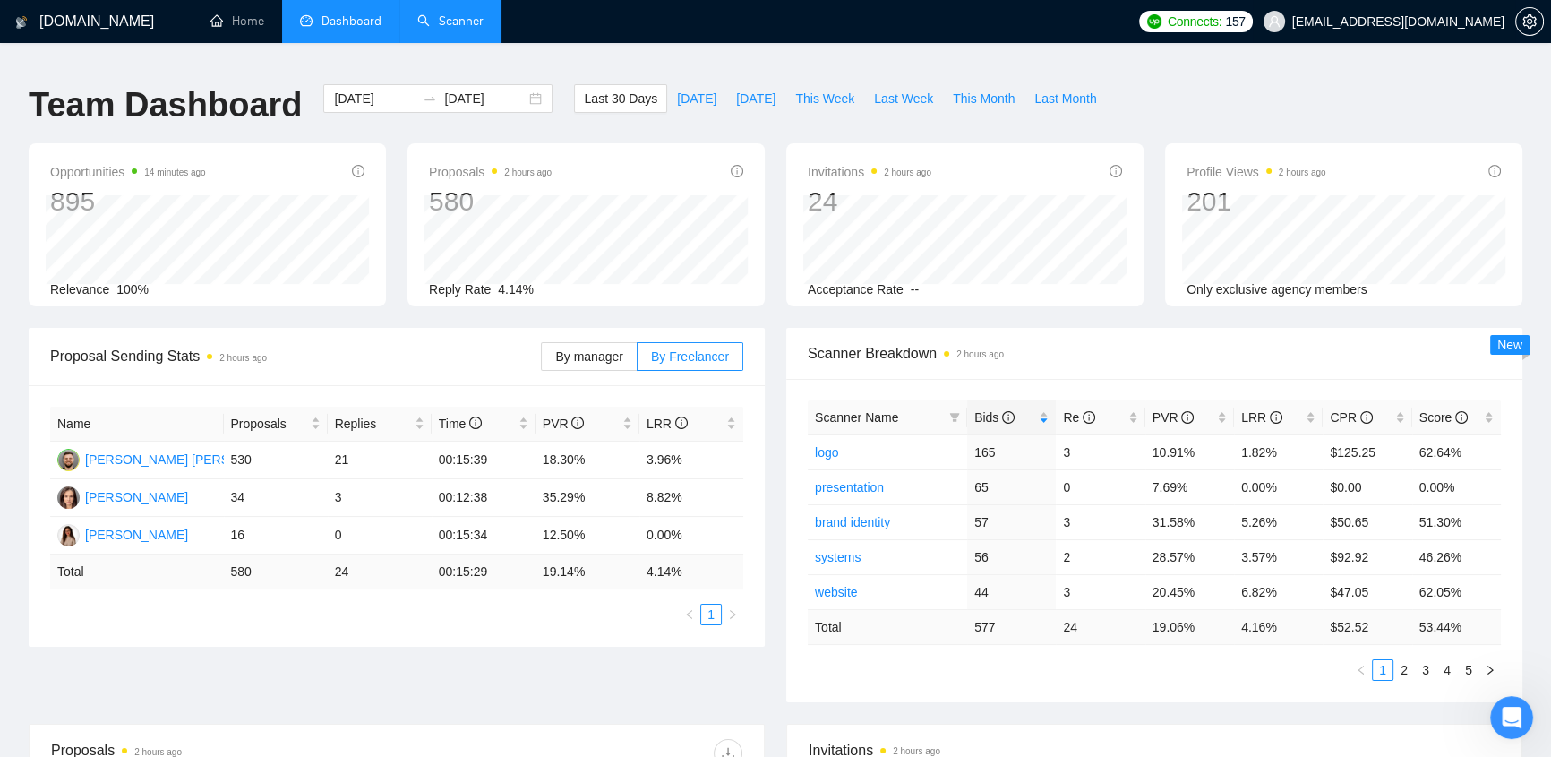
click at [1027, 21] on span "klimevtushenko@gmail.com" at bounding box center [1398, 21] width 212 height 0
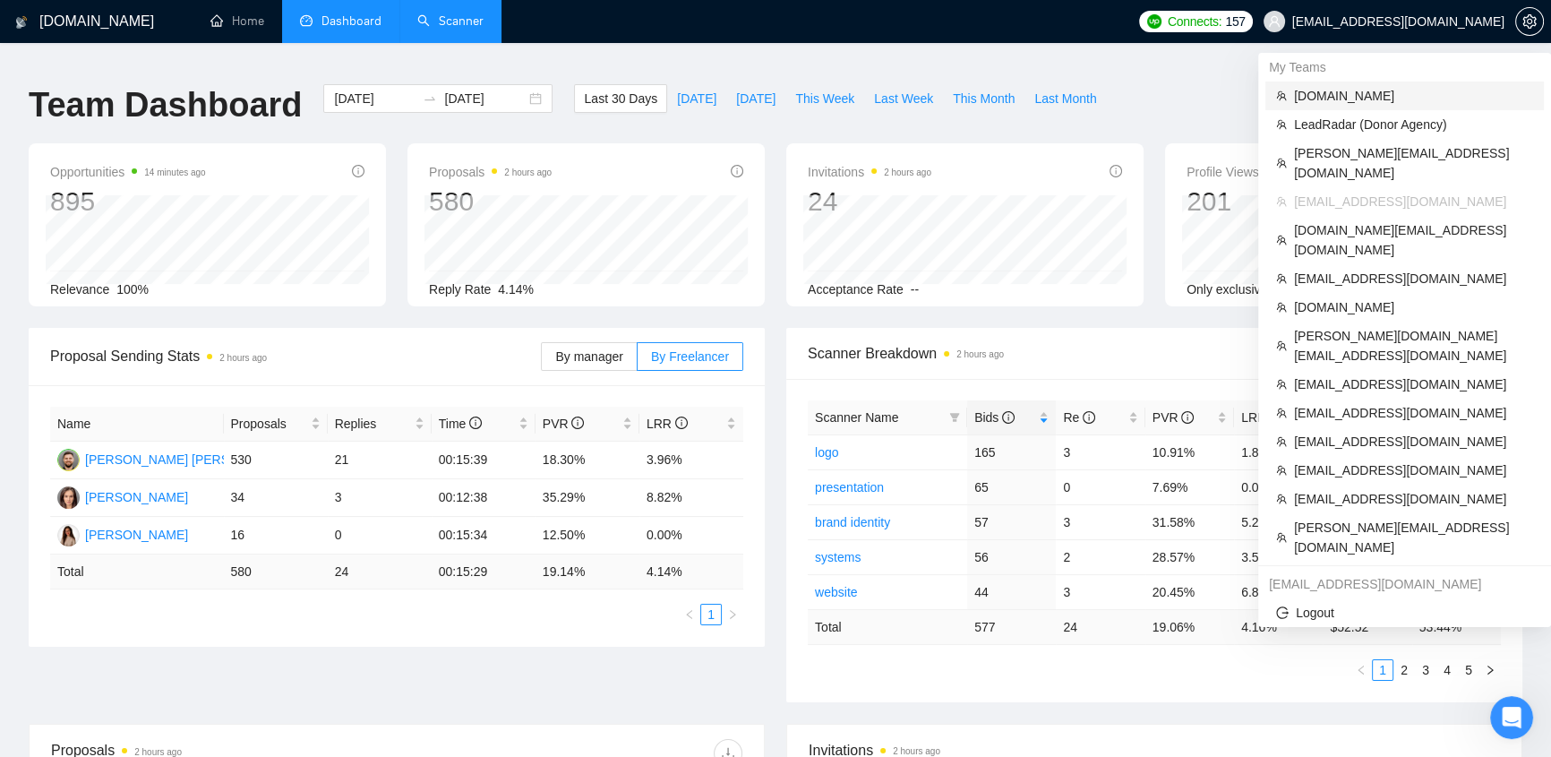
click at [1027, 98] on span "evacodes.com" at bounding box center [1413, 96] width 239 height 20
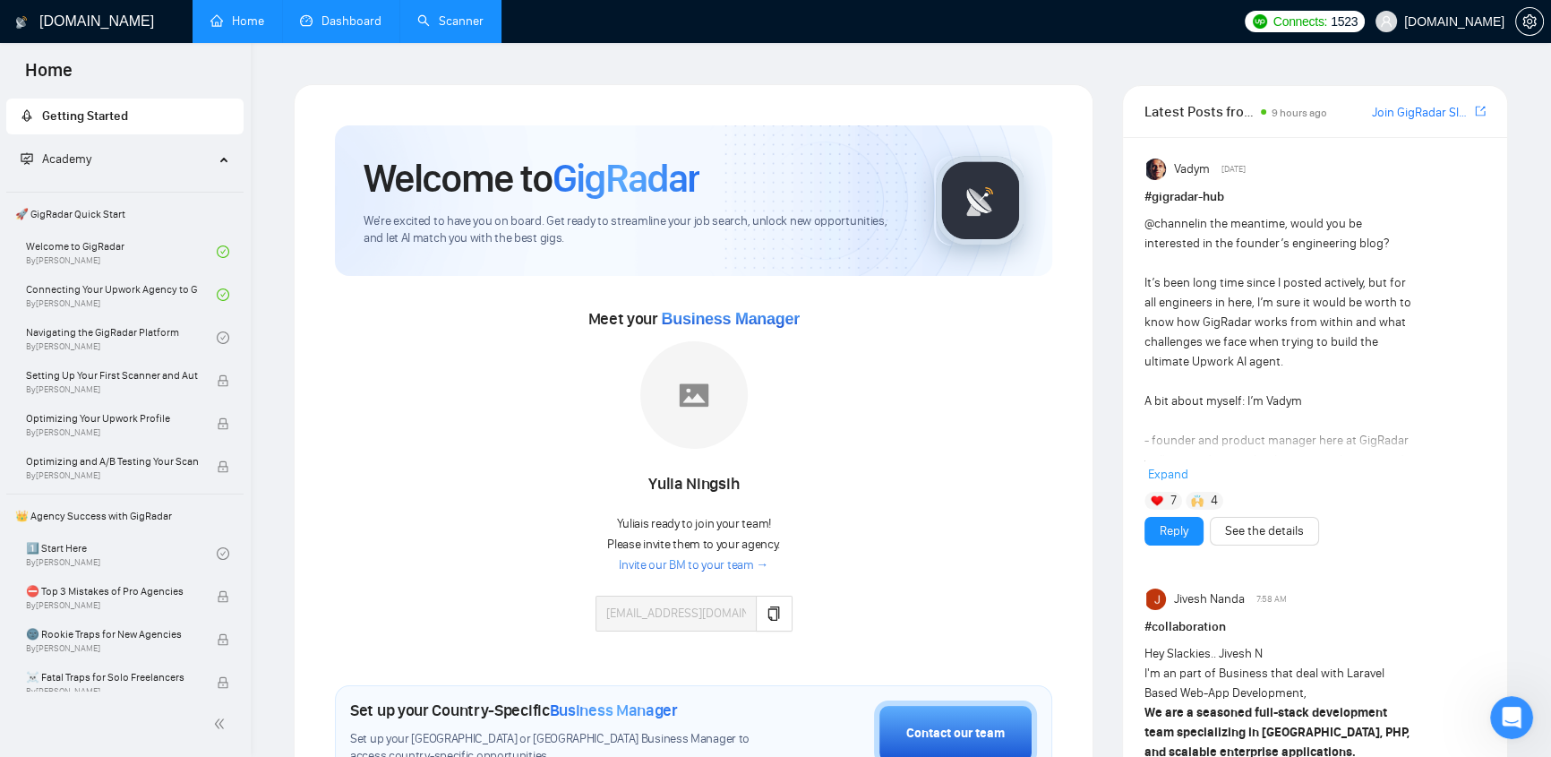
click at [460, 22] on link "Scanner" at bounding box center [450, 20] width 66 height 15
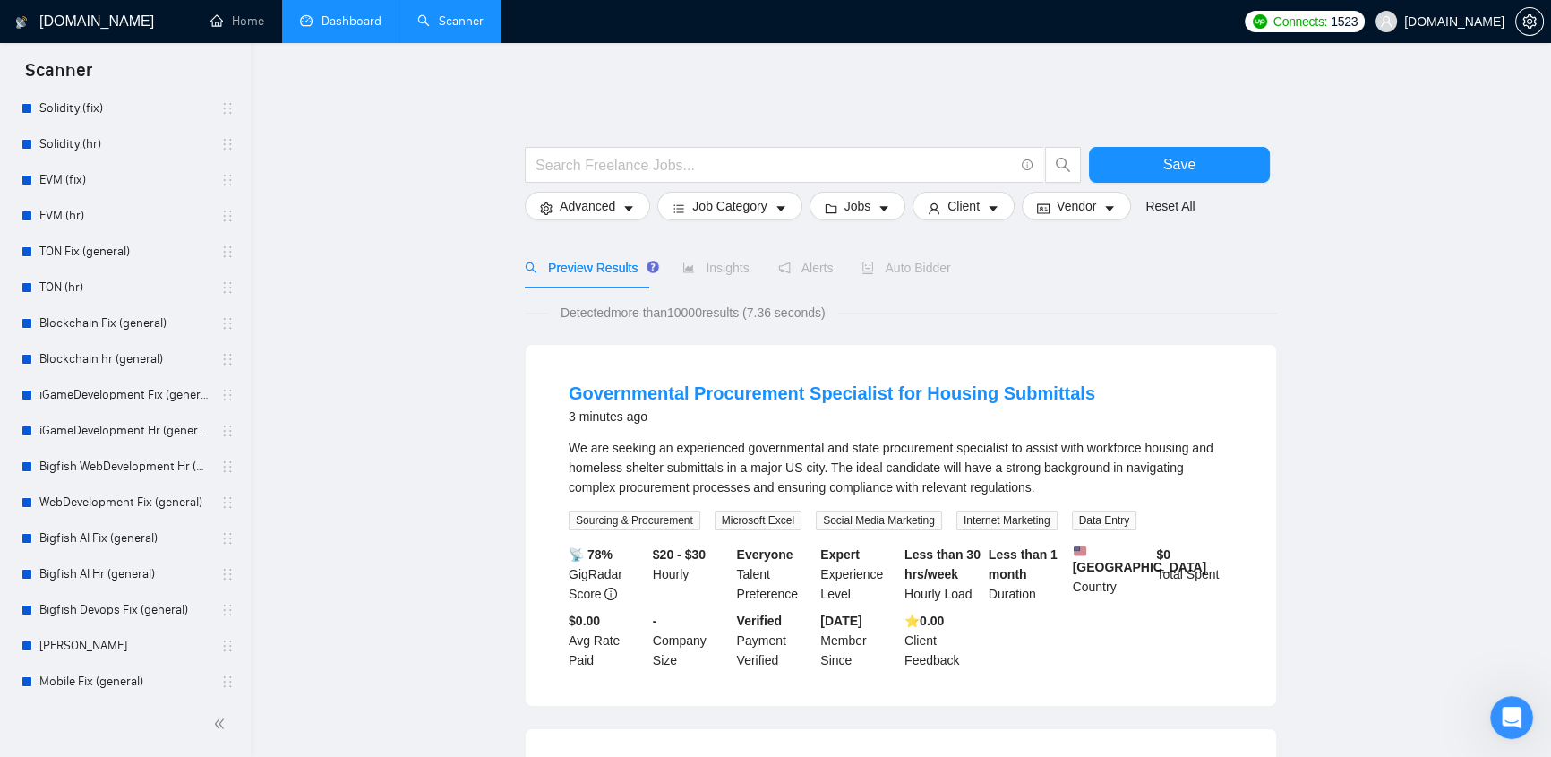
scroll to position [569, 0]
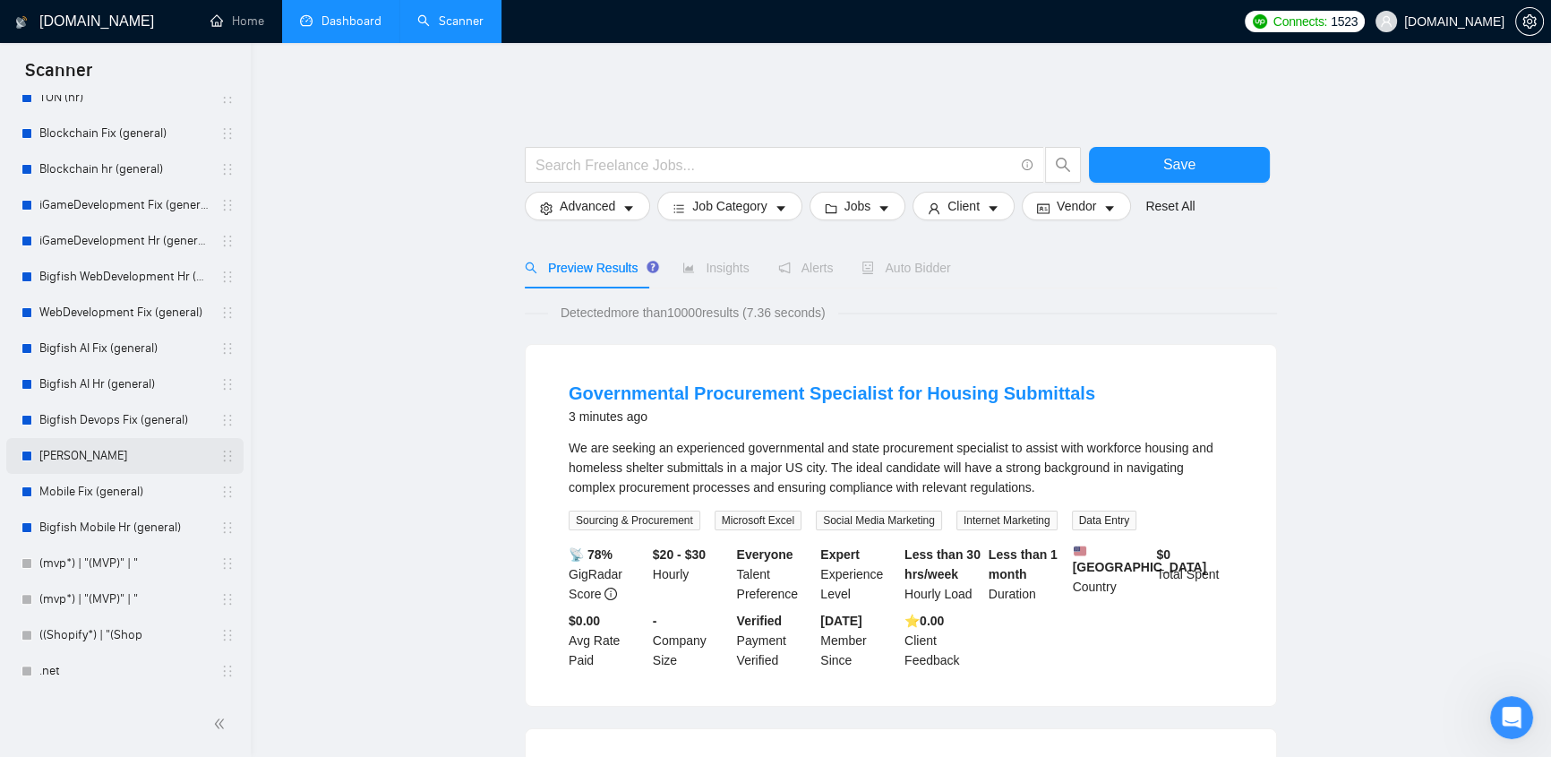
click at [56, 296] on link "Seo" at bounding box center [124, 456] width 170 height 36
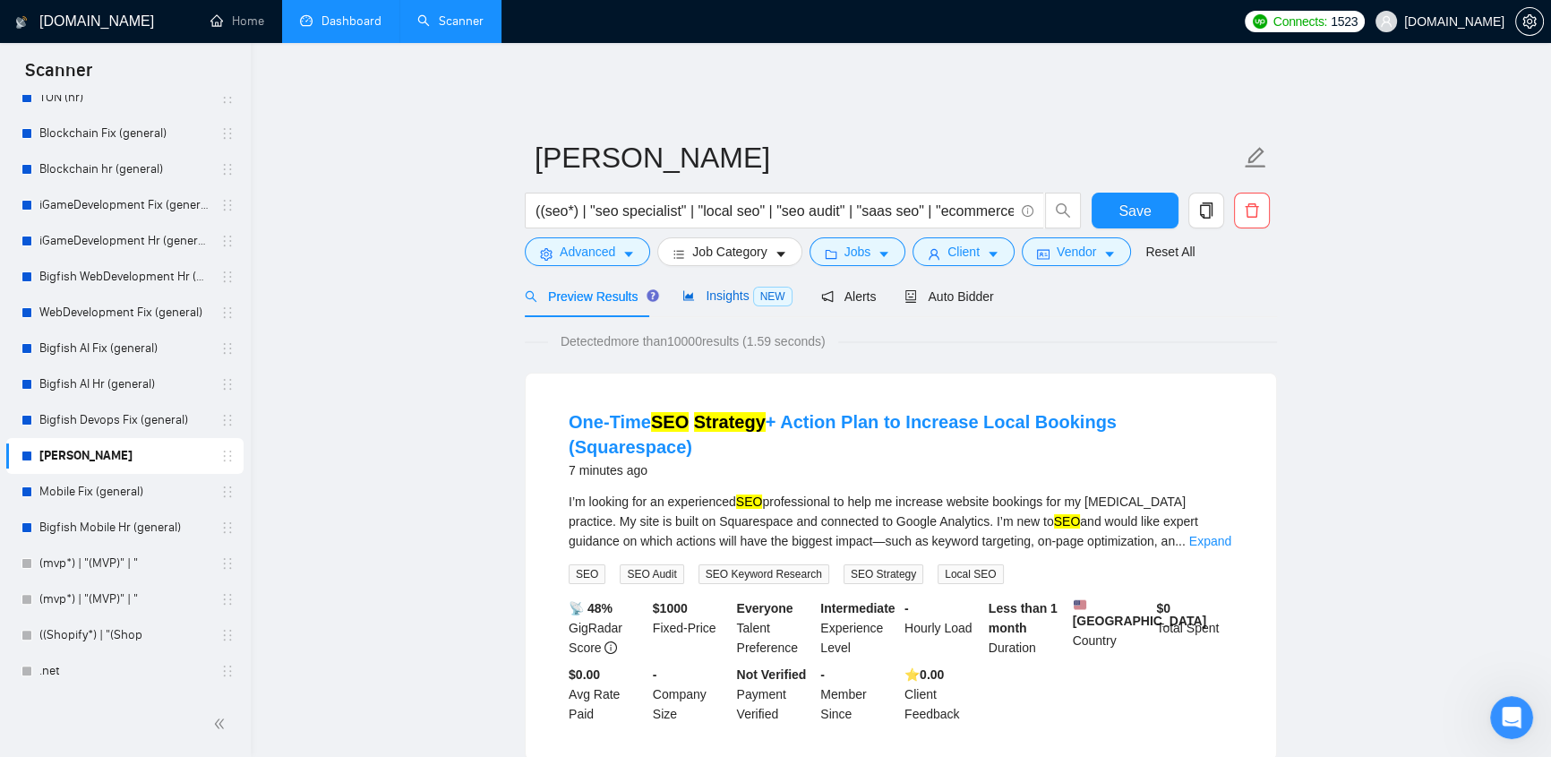
click at [714, 289] on span "Insights NEW" at bounding box center [736, 295] width 109 height 14
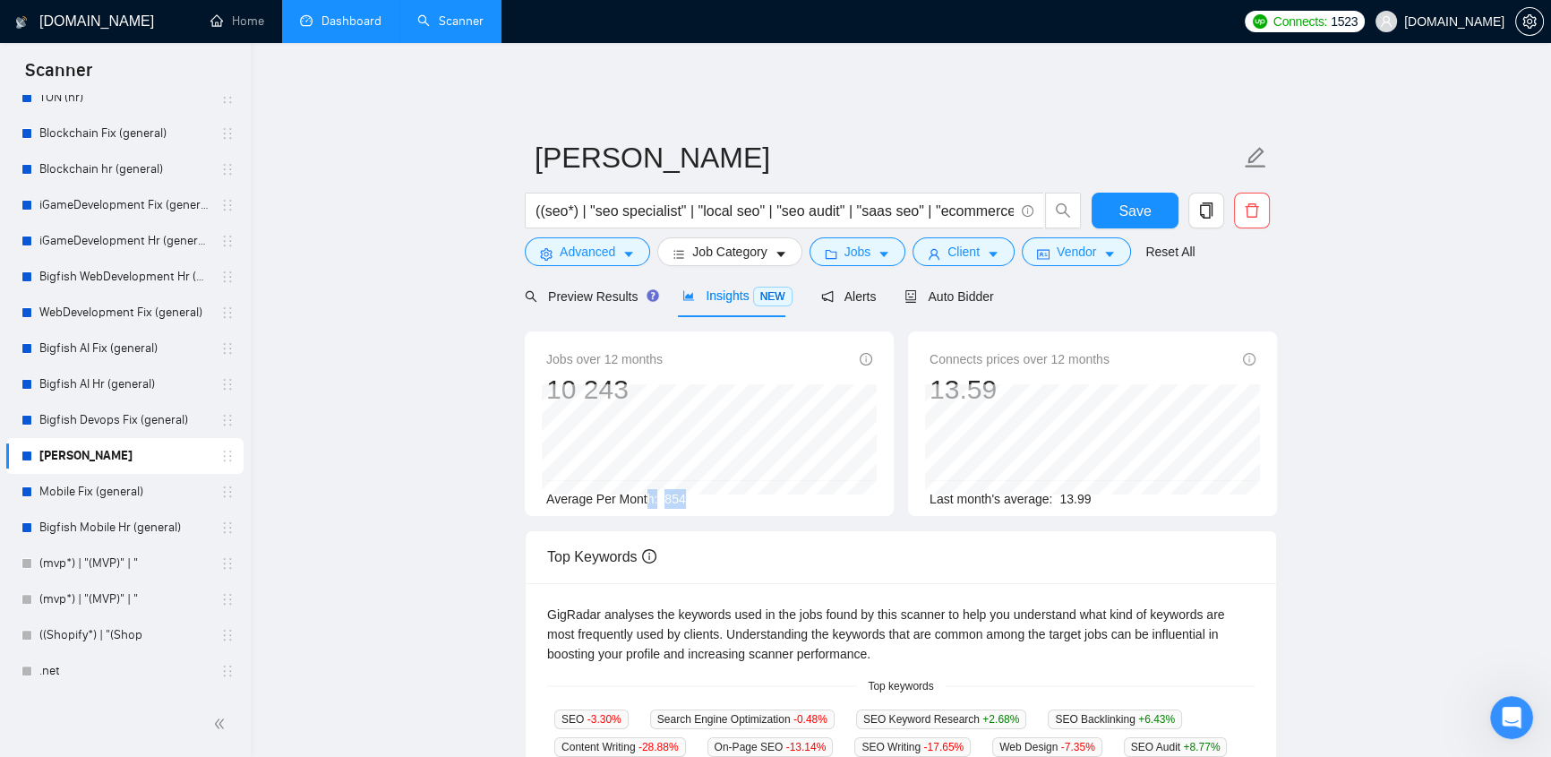
click at [644, 296] on div "Jobs over 12 months 10 243 Mar 2025 881 Average Per Month: 854" at bounding box center [709, 428] width 326 height 159
click at [703, 296] on div "Average Per Month: 854" at bounding box center [709, 499] width 326 height 20
drag, startPoint x: 691, startPoint y: 489, endPoint x: 661, endPoint y: 495, distance: 31.1
click at [661, 296] on div "Average Per Month: 854" at bounding box center [709, 499] width 326 height 20
drag, startPoint x: 706, startPoint y: 494, endPoint x: 693, endPoint y: 491, distance: 13.0
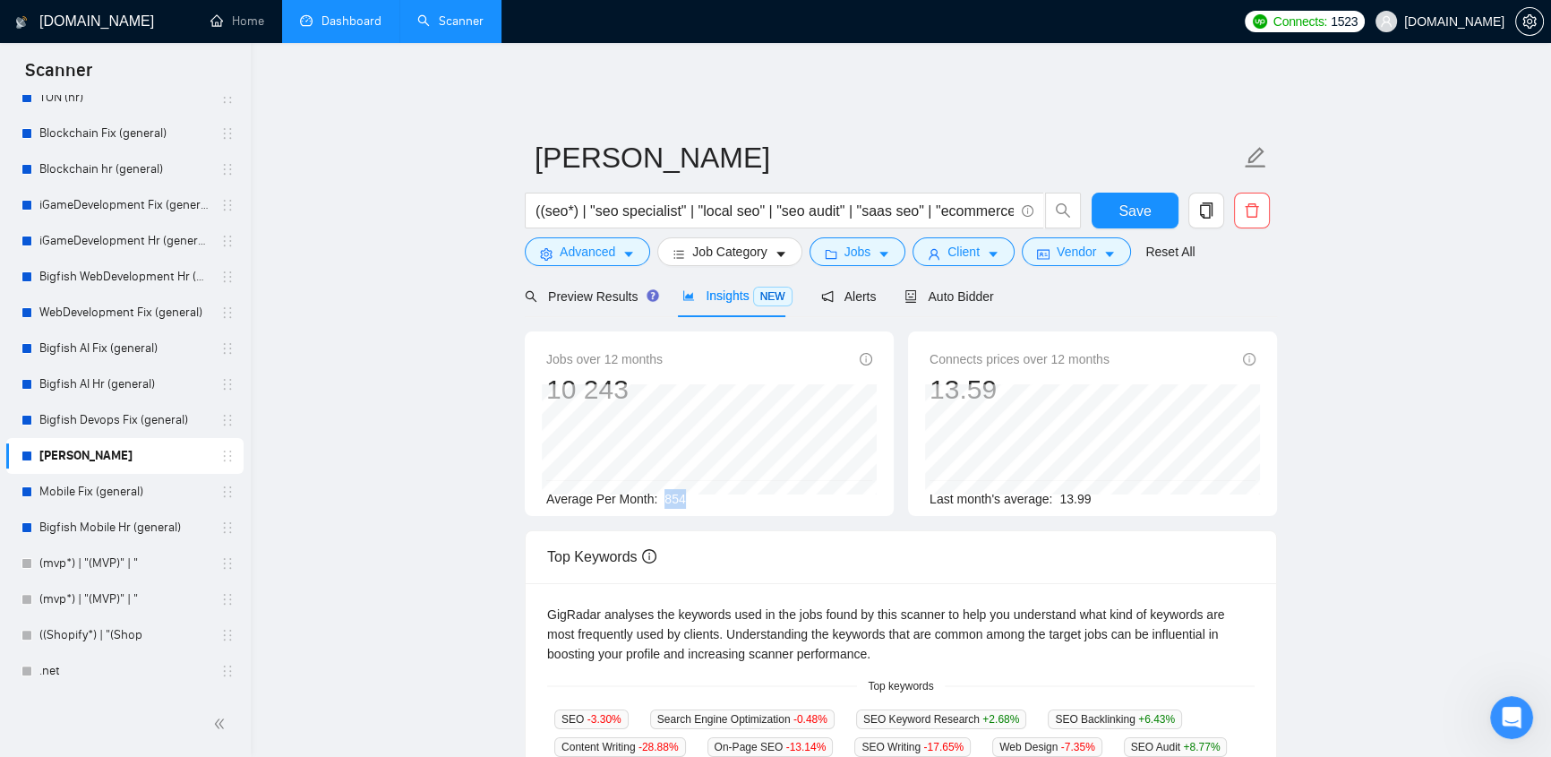
click at [703, 296] on div "Average Per Month: 854" at bounding box center [709, 499] width 326 height 20
click at [688, 296] on div "Average Per Month: 854" at bounding box center [709, 499] width 326 height 20
drag, startPoint x: 687, startPoint y: 484, endPoint x: 665, endPoint y: 489, distance: 22.0
click at [665, 296] on div "Average Per Month: 854" at bounding box center [709, 499] width 326 height 20
click at [741, 245] on span "Job Category" at bounding box center [729, 252] width 74 height 20
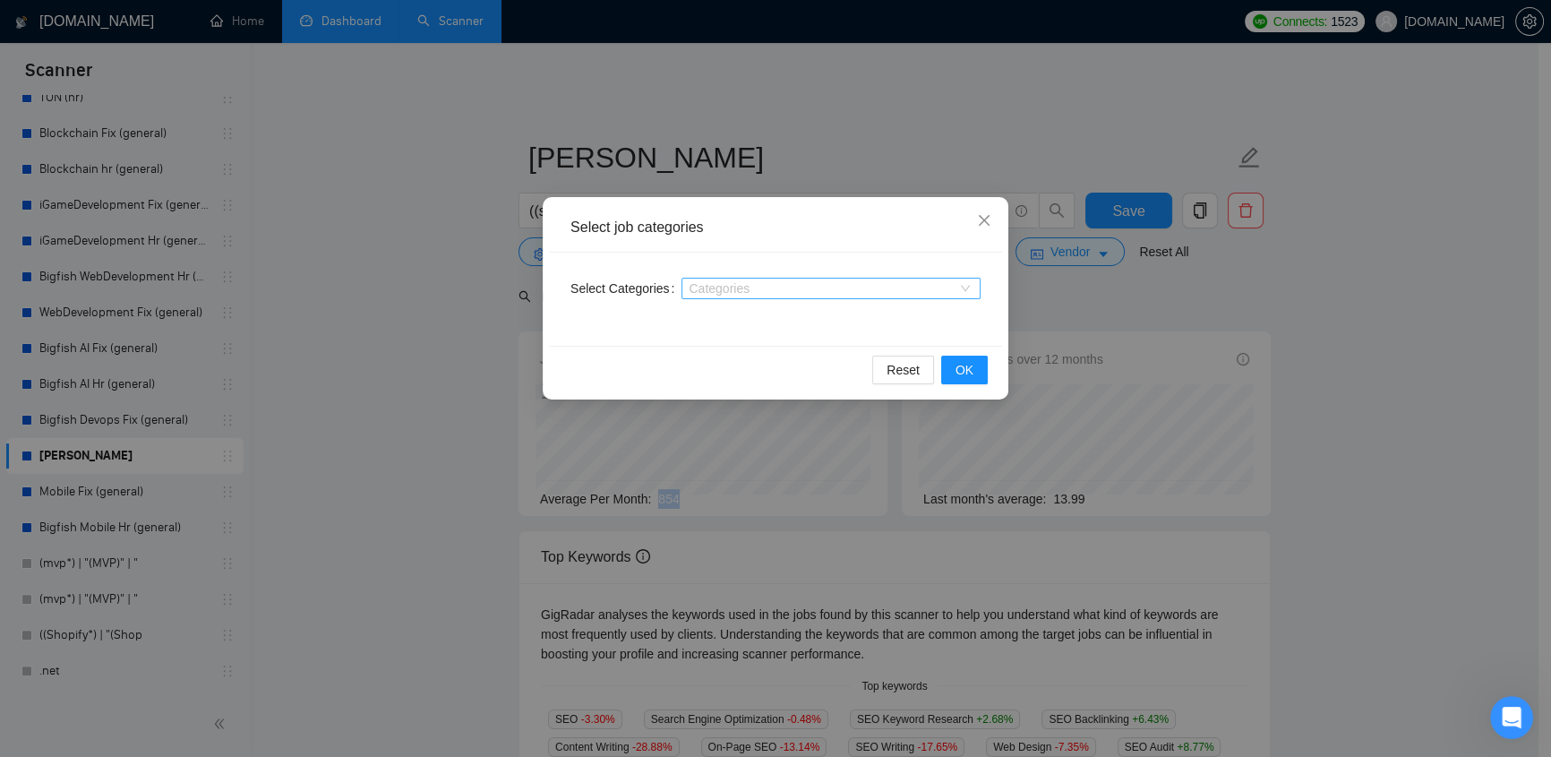
click at [893, 289] on div at bounding box center [822, 288] width 272 height 14
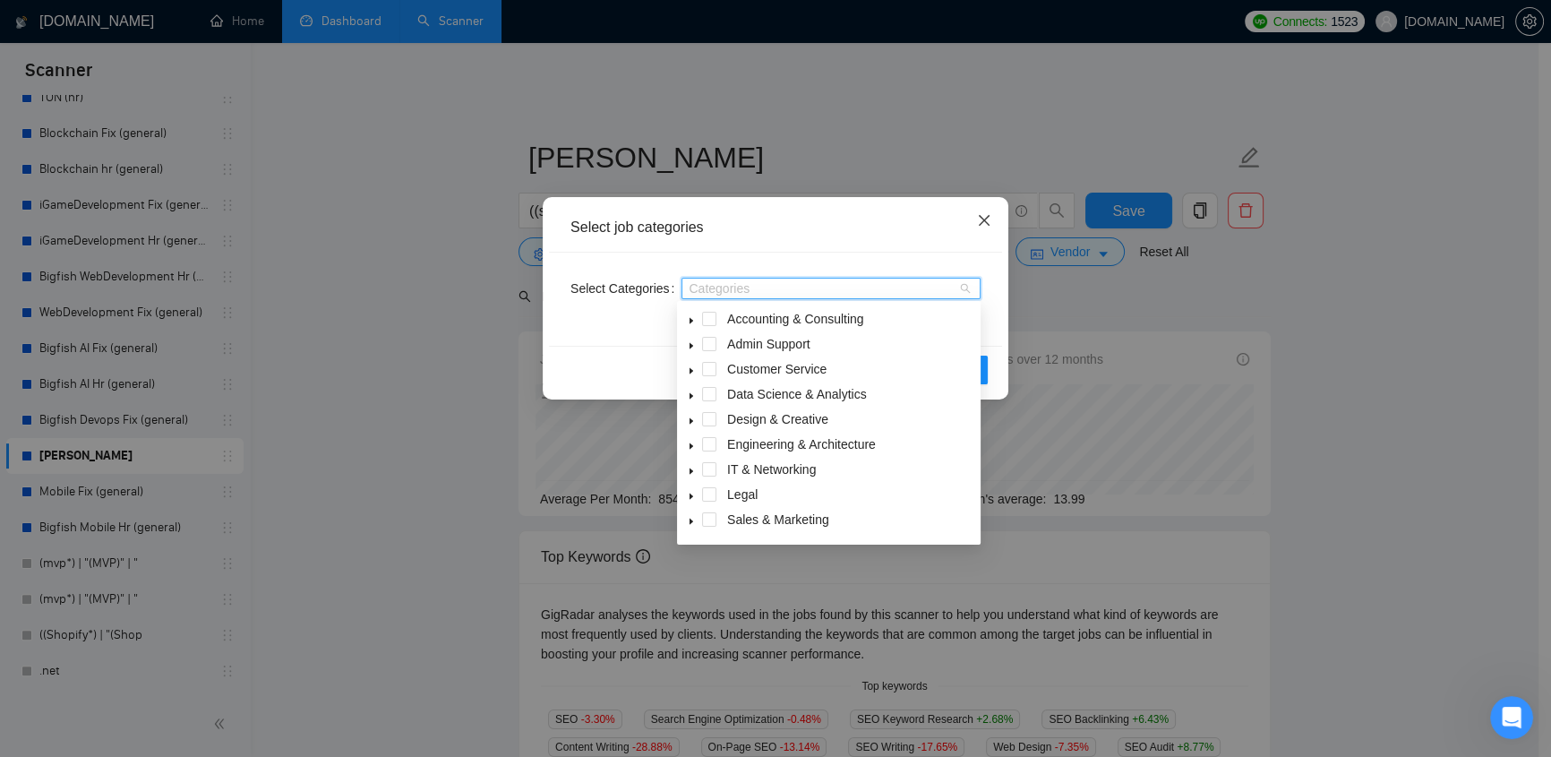
click at [972, 214] on span "Close" at bounding box center [984, 221] width 48 height 48
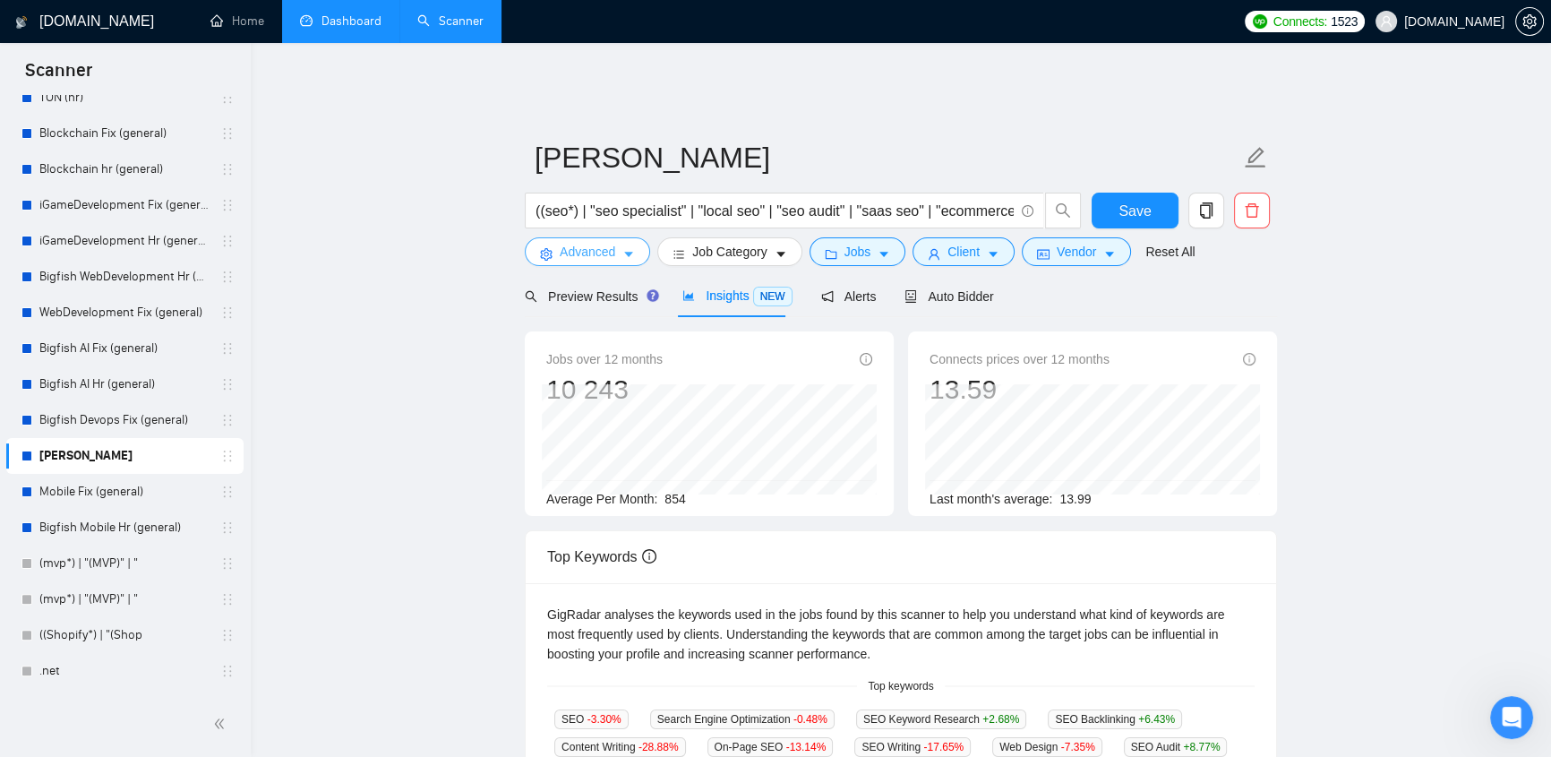
click at [569, 242] on span "Advanced" at bounding box center [588, 252] width 56 height 20
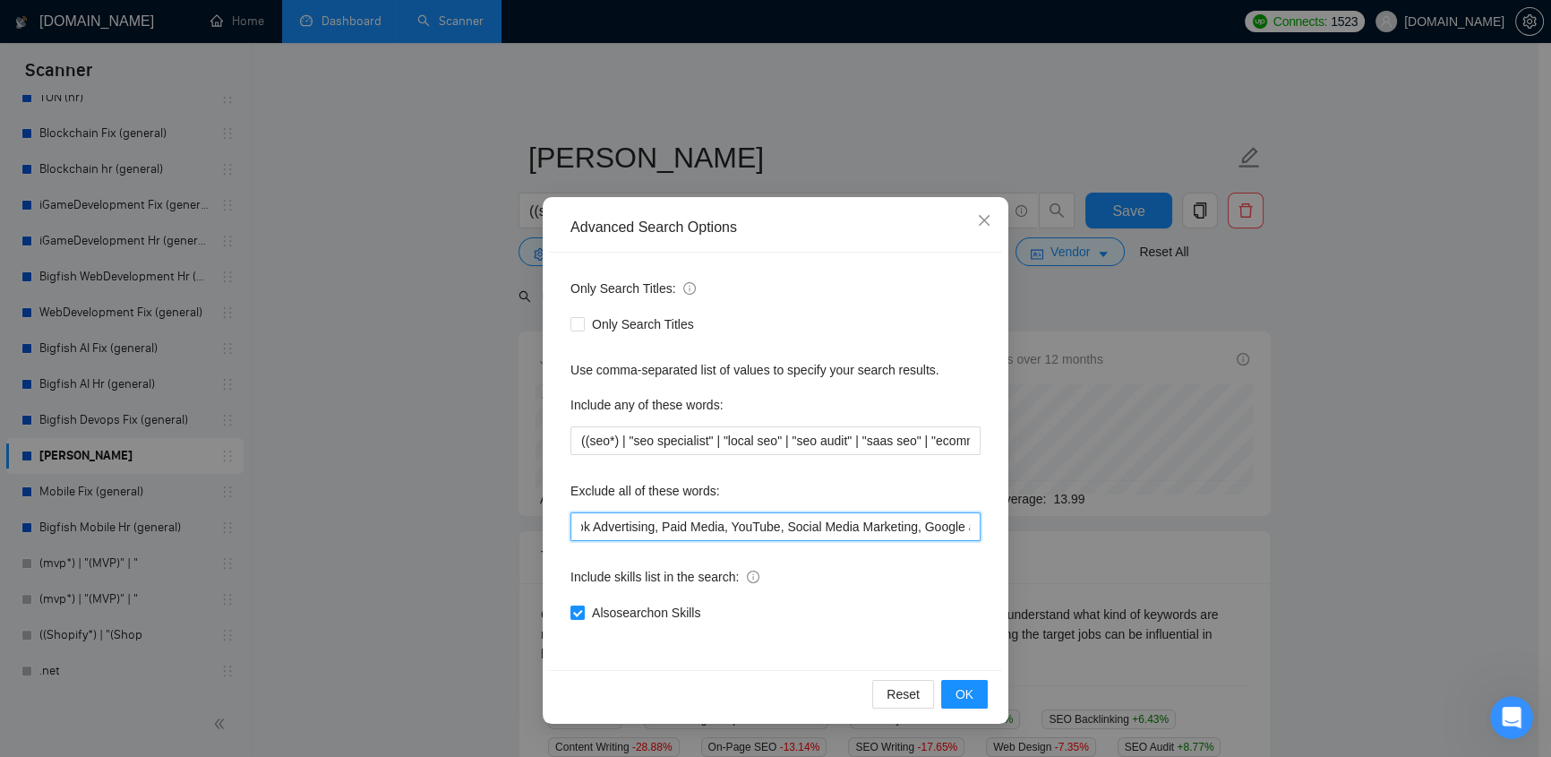
scroll to position [0, 463]
drag, startPoint x: 574, startPoint y: 524, endPoint x: 975, endPoint y: 507, distance: 401.5
click at [981, 296] on div "Only Search Titles: Only Search Titles Use comma-separated list of values to sp…" at bounding box center [775, 460] width 453 height 417
click at [987, 220] on icon "close" at bounding box center [984, 220] width 14 height 14
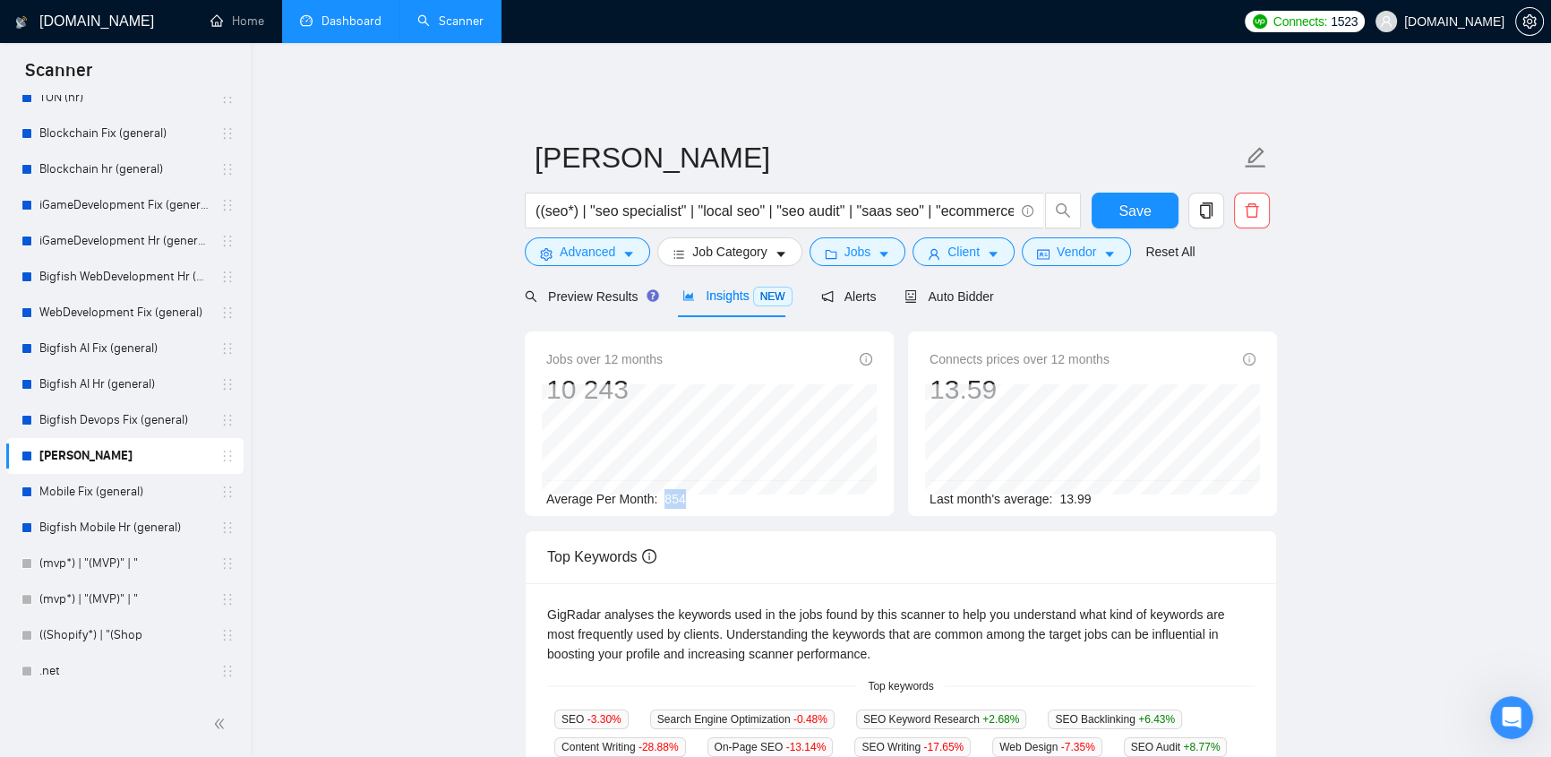
drag, startPoint x: 689, startPoint y: 492, endPoint x: 661, endPoint y: 487, distance: 29.0
click at [661, 296] on div "Average Per Month: 854" at bounding box center [709, 499] width 326 height 20
click at [867, 245] on button "Jobs" at bounding box center [857, 251] width 97 height 29
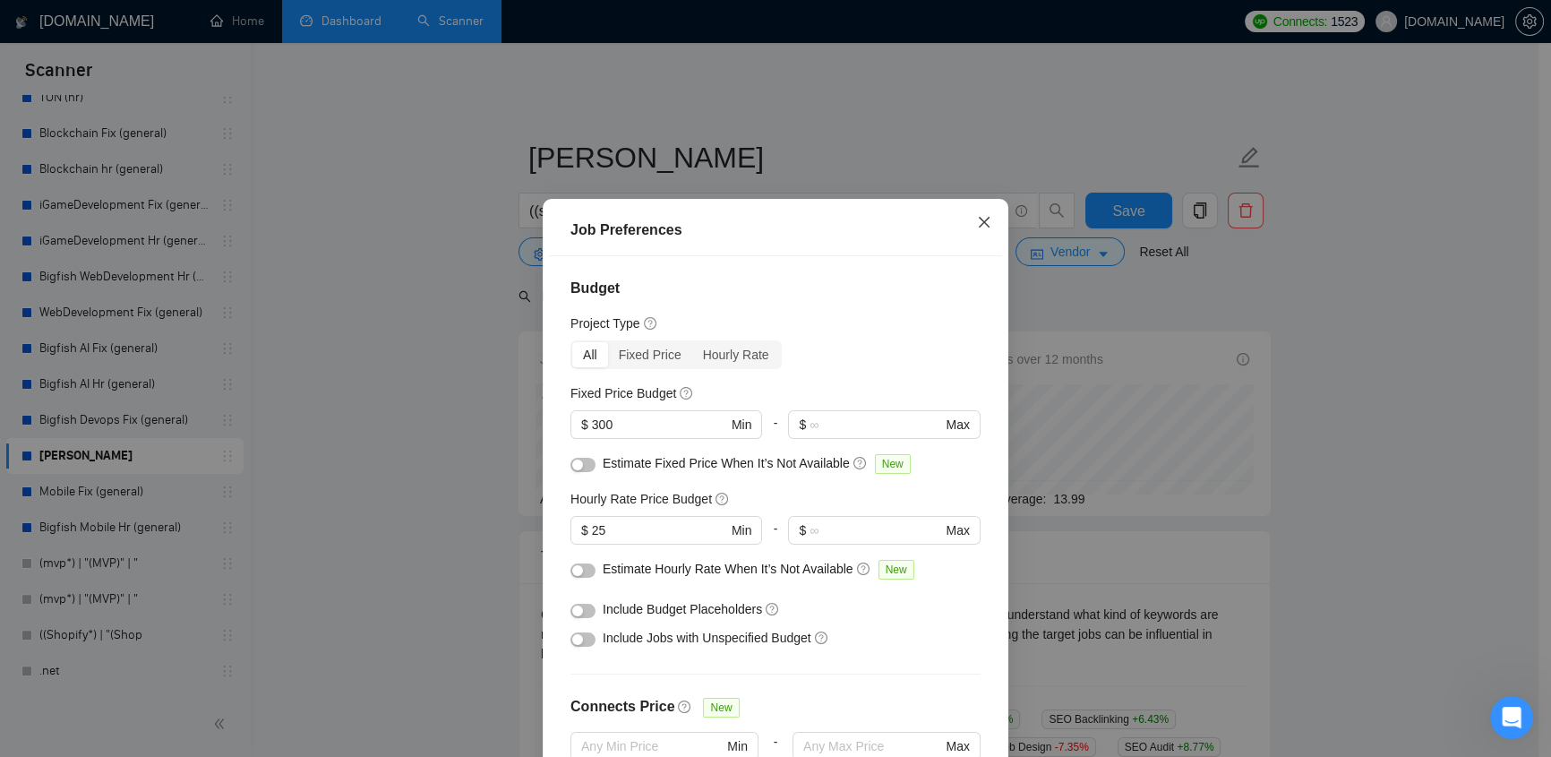
click at [979, 218] on icon "close" at bounding box center [984, 222] width 11 height 11
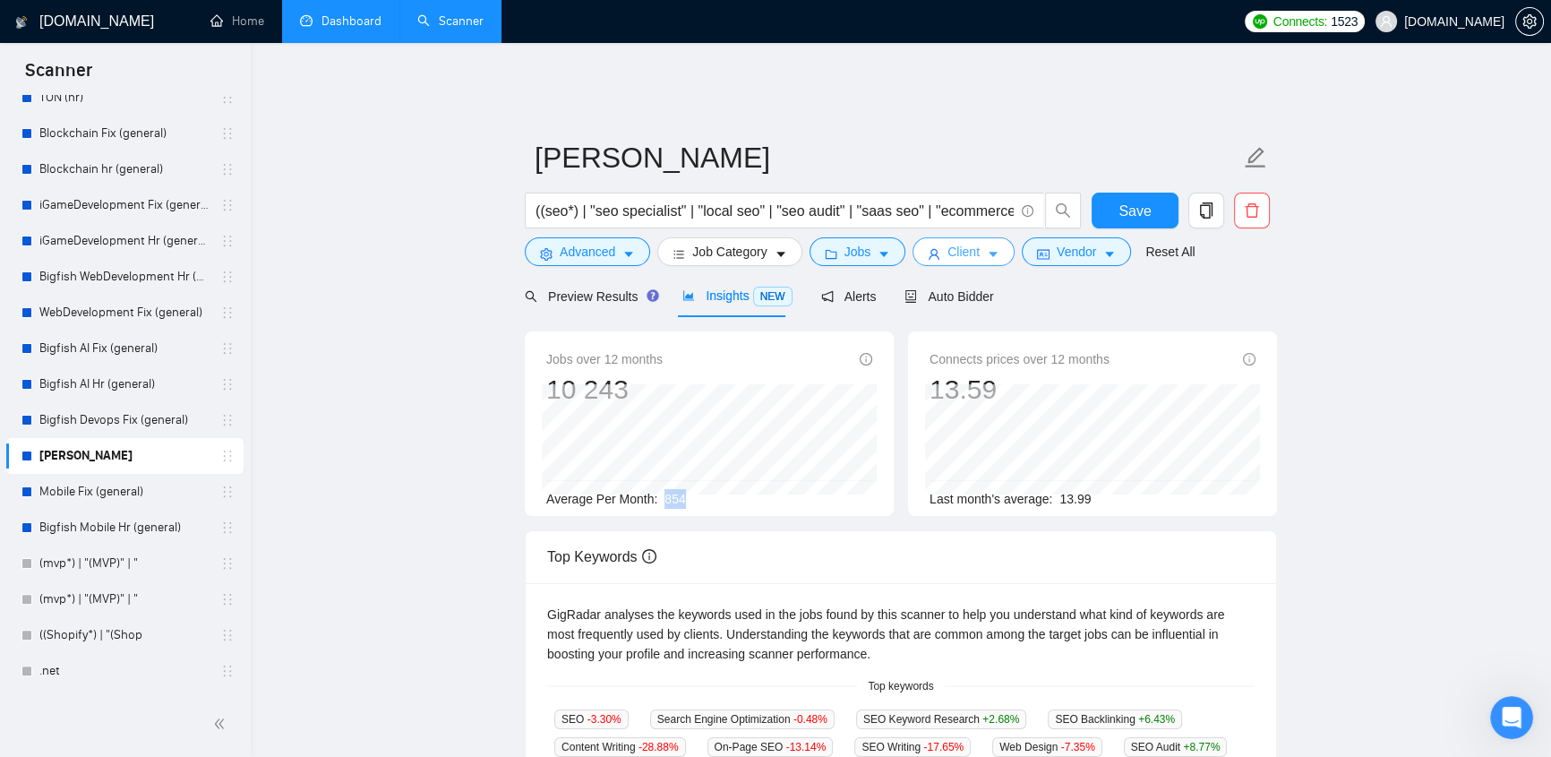
click at [978, 237] on button "Client" at bounding box center [963, 251] width 102 height 29
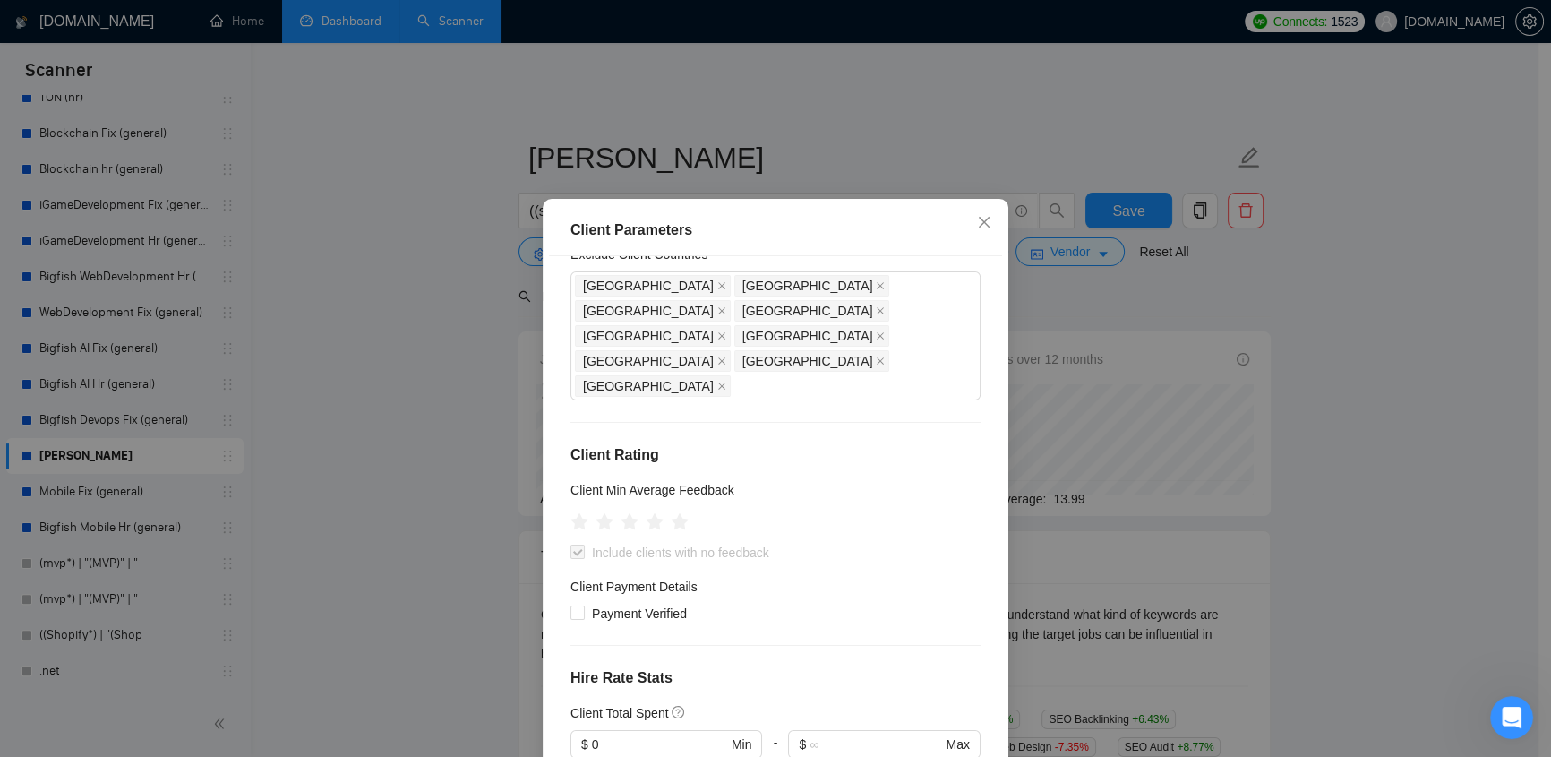
scroll to position [653, 0]
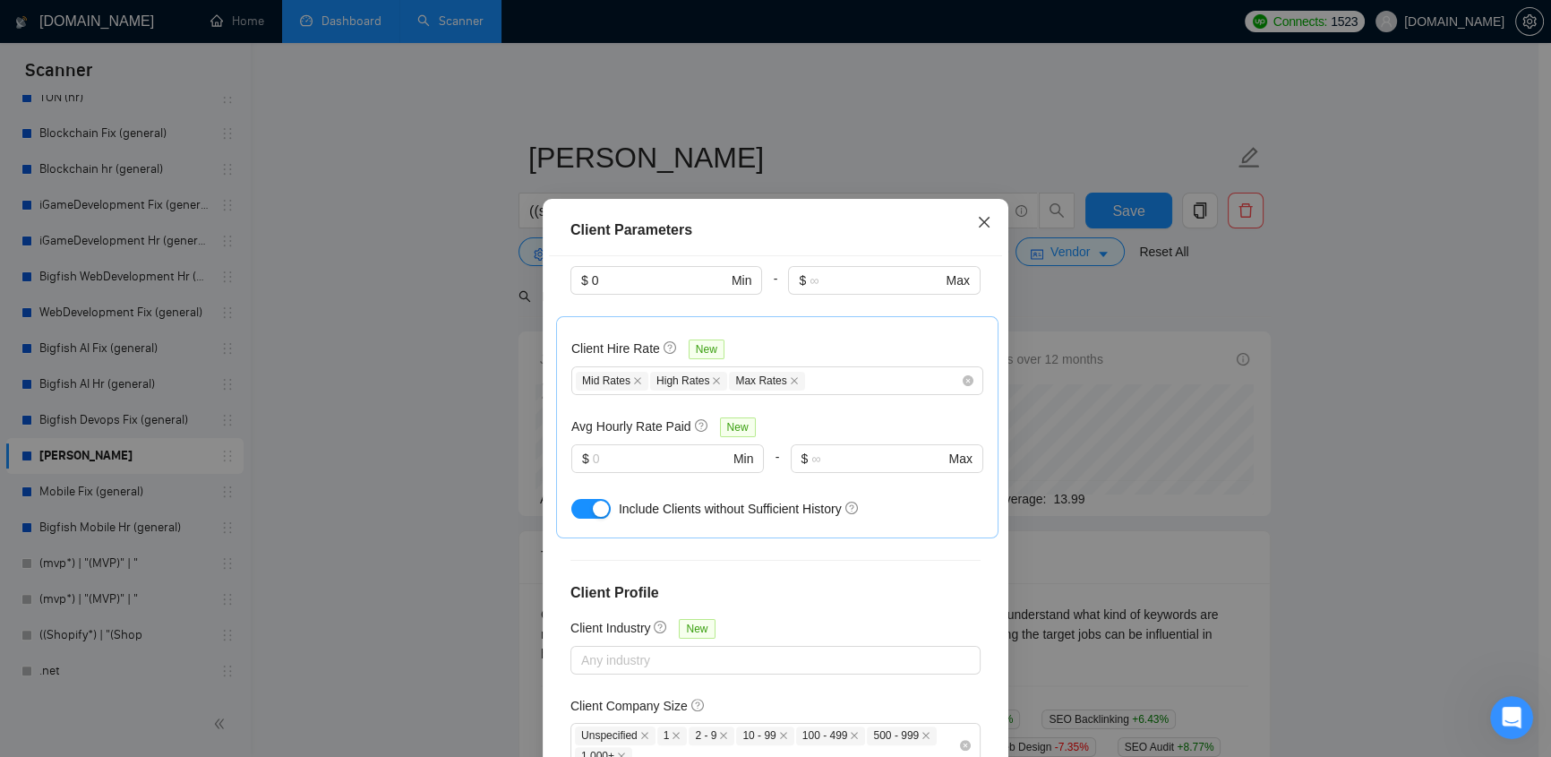
click at [977, 226] on icon "close" at bounding box center [984, 222] width 14 height 14
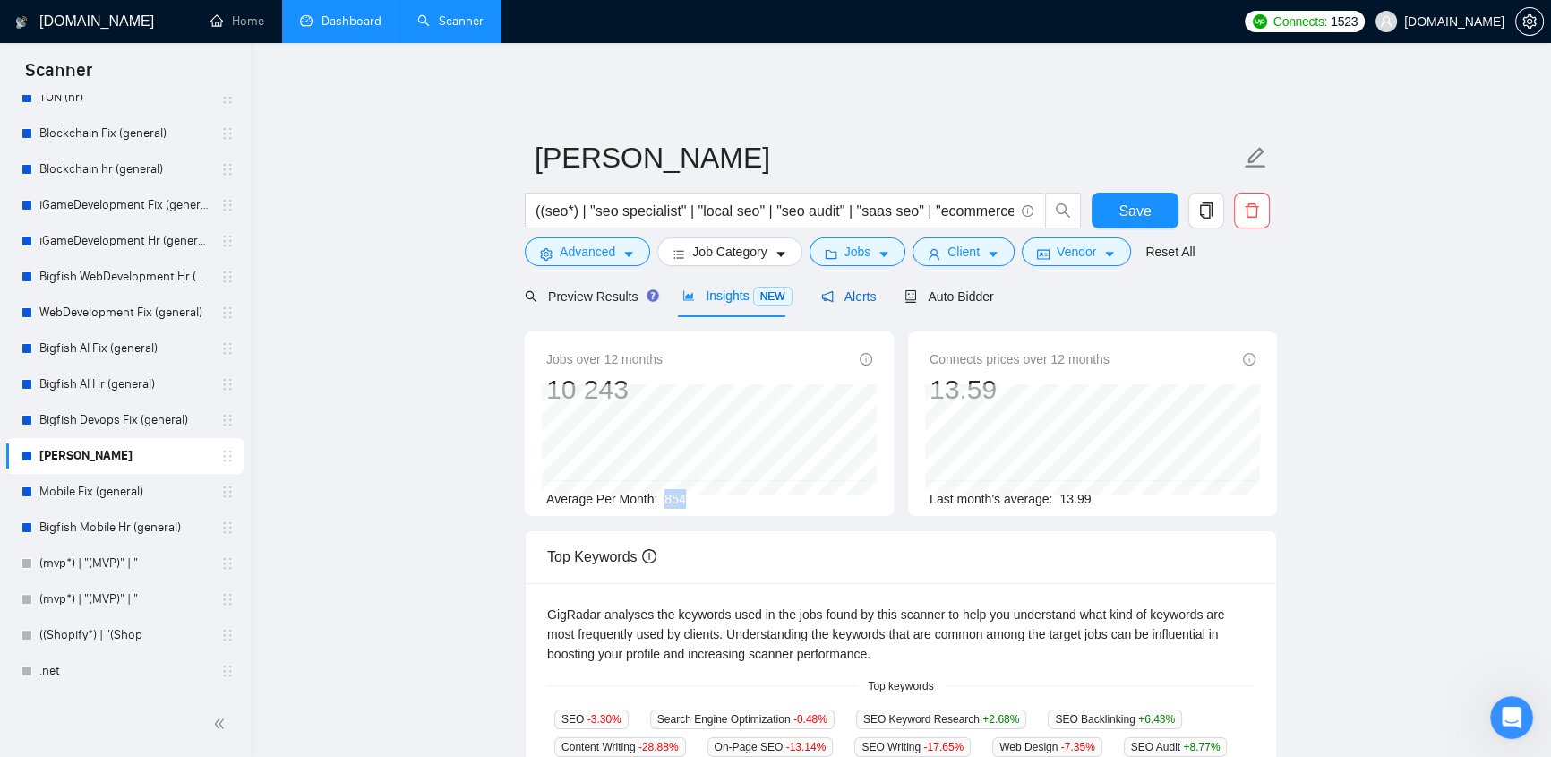
click at [823, 290] on icon "notification" at bounding box center [827, 296] width 13 height 13
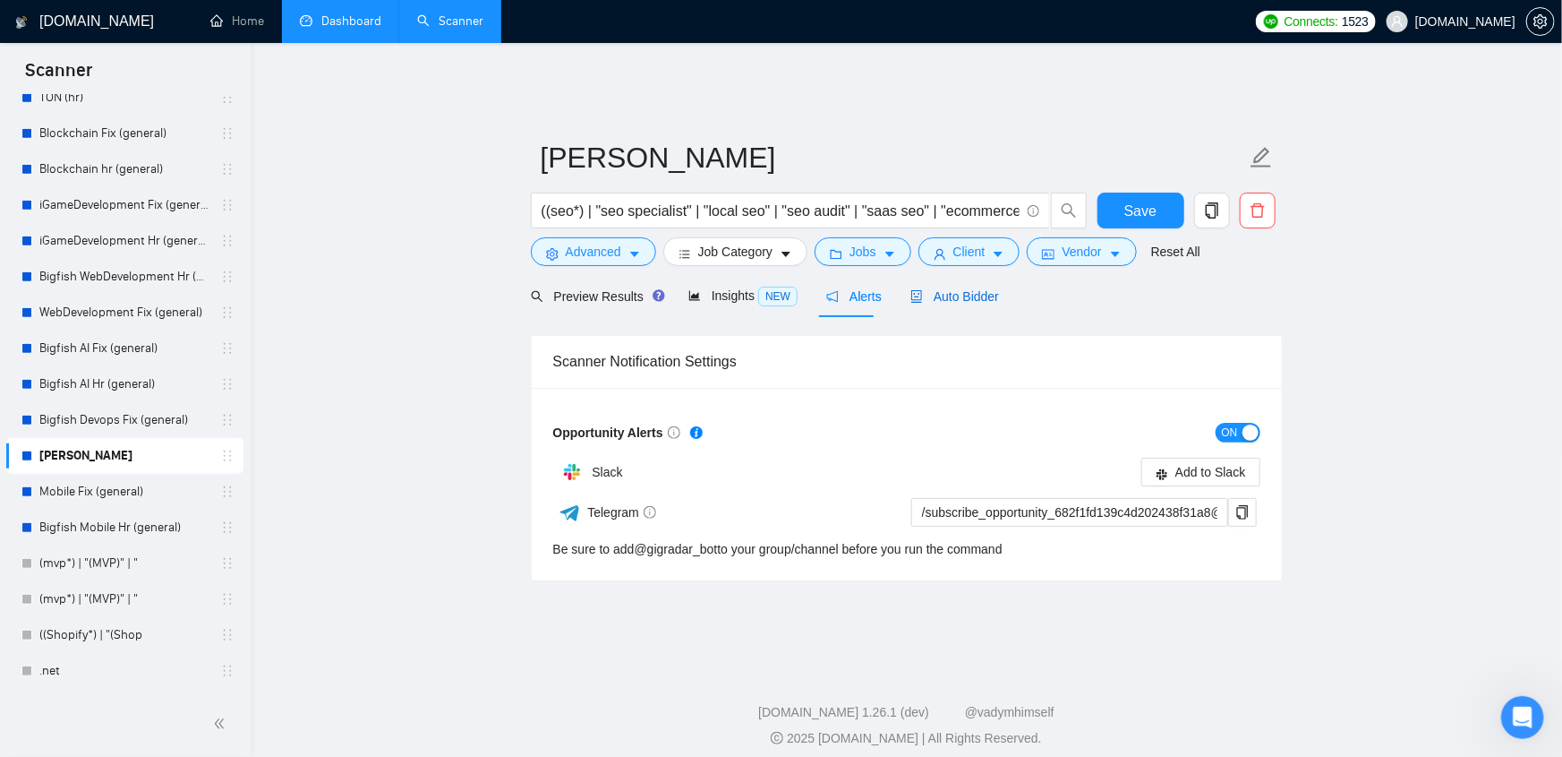
click at [930, 289] on span "Auto Bidder" at bounding box center [955, 296] width 89 height 14
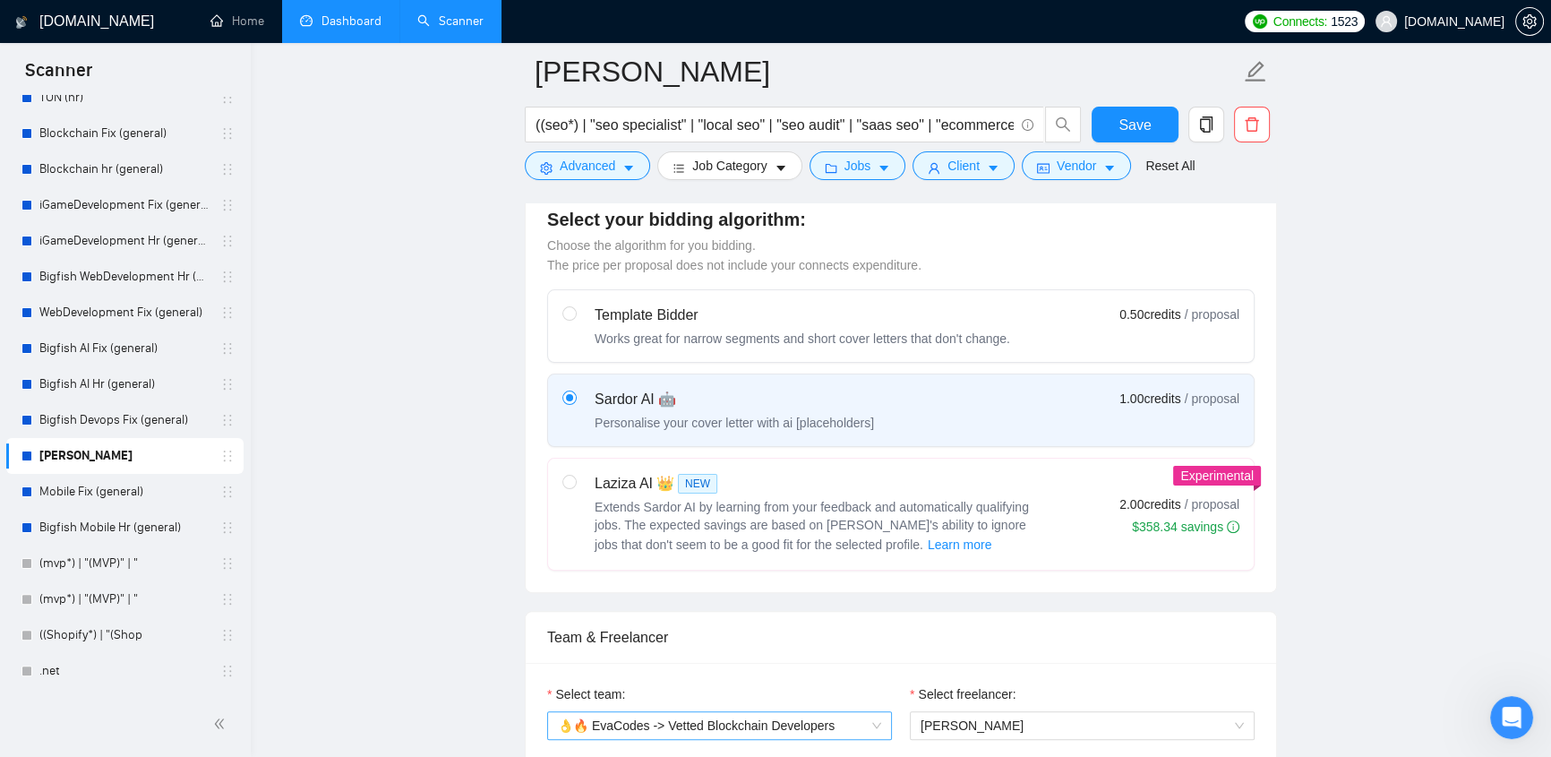
scroll to position [759, 0]
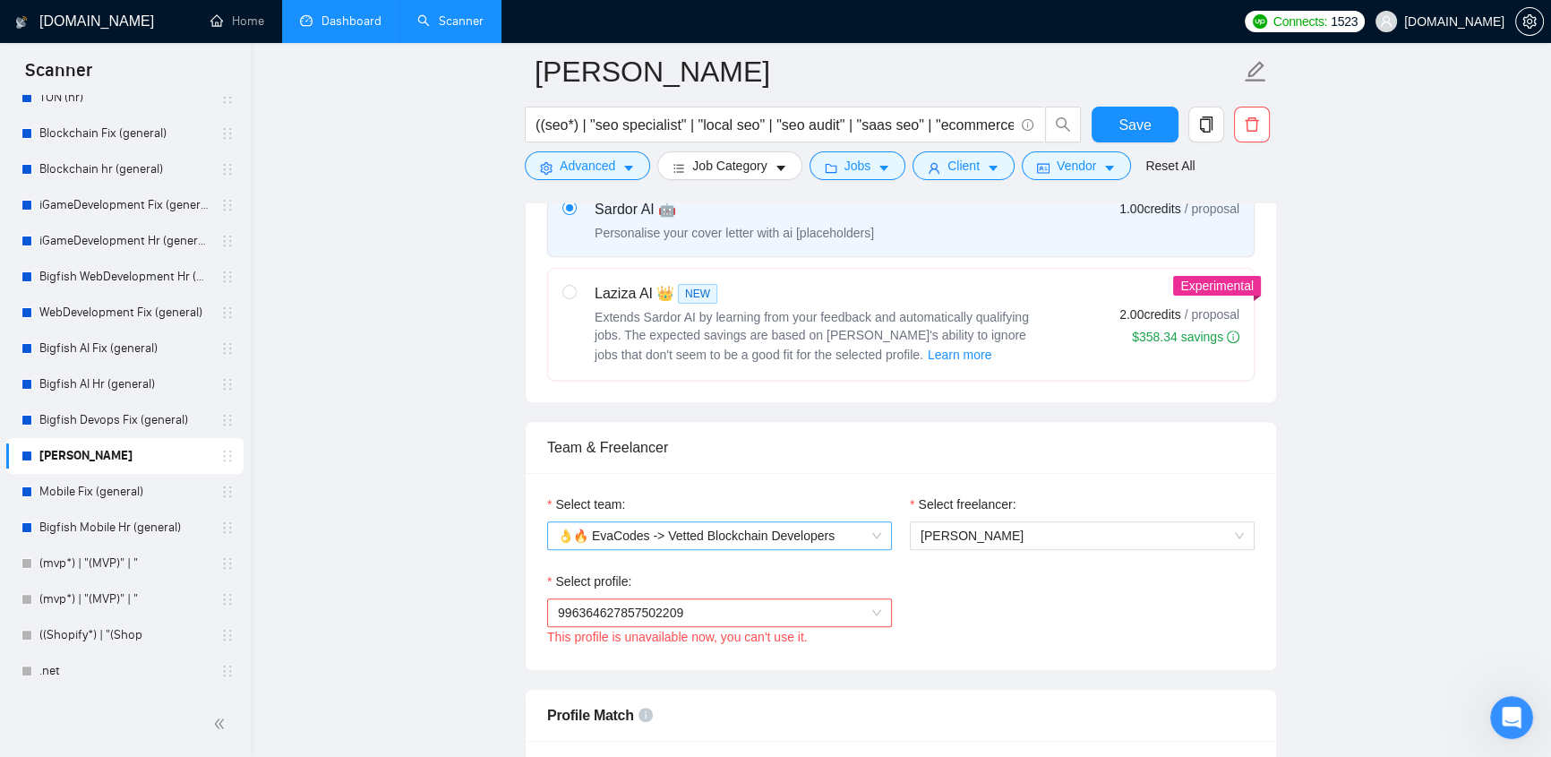
click at [700, 296] on span "👌🔥 EvaCodes -> Vetted Blockchain Developers" at bounding box center [719, 535] width 323 height 27
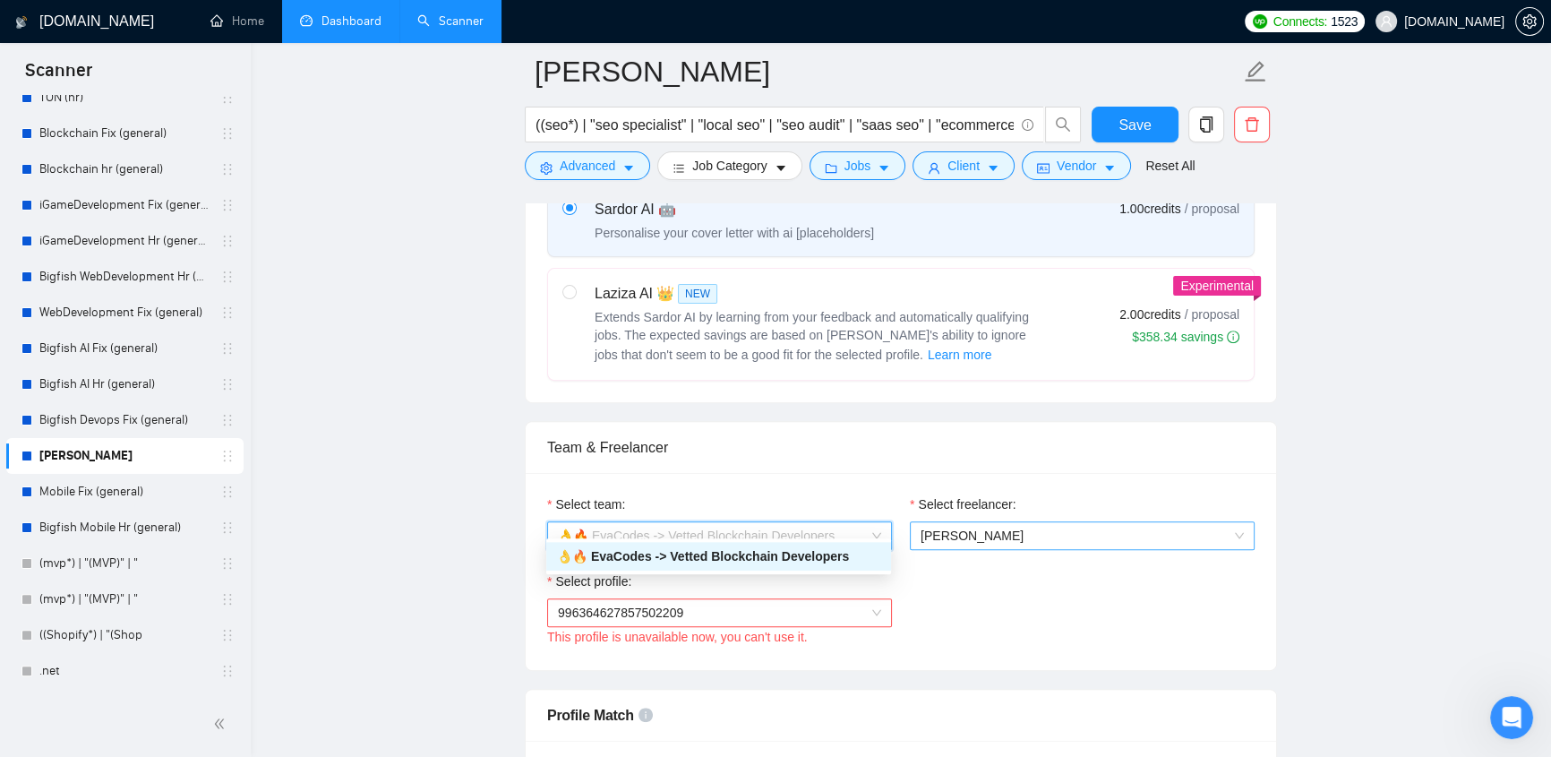
click at [953, 296] on span "Vitaliy Basiuk" at bounding box center [971, 535] width 103 height 14
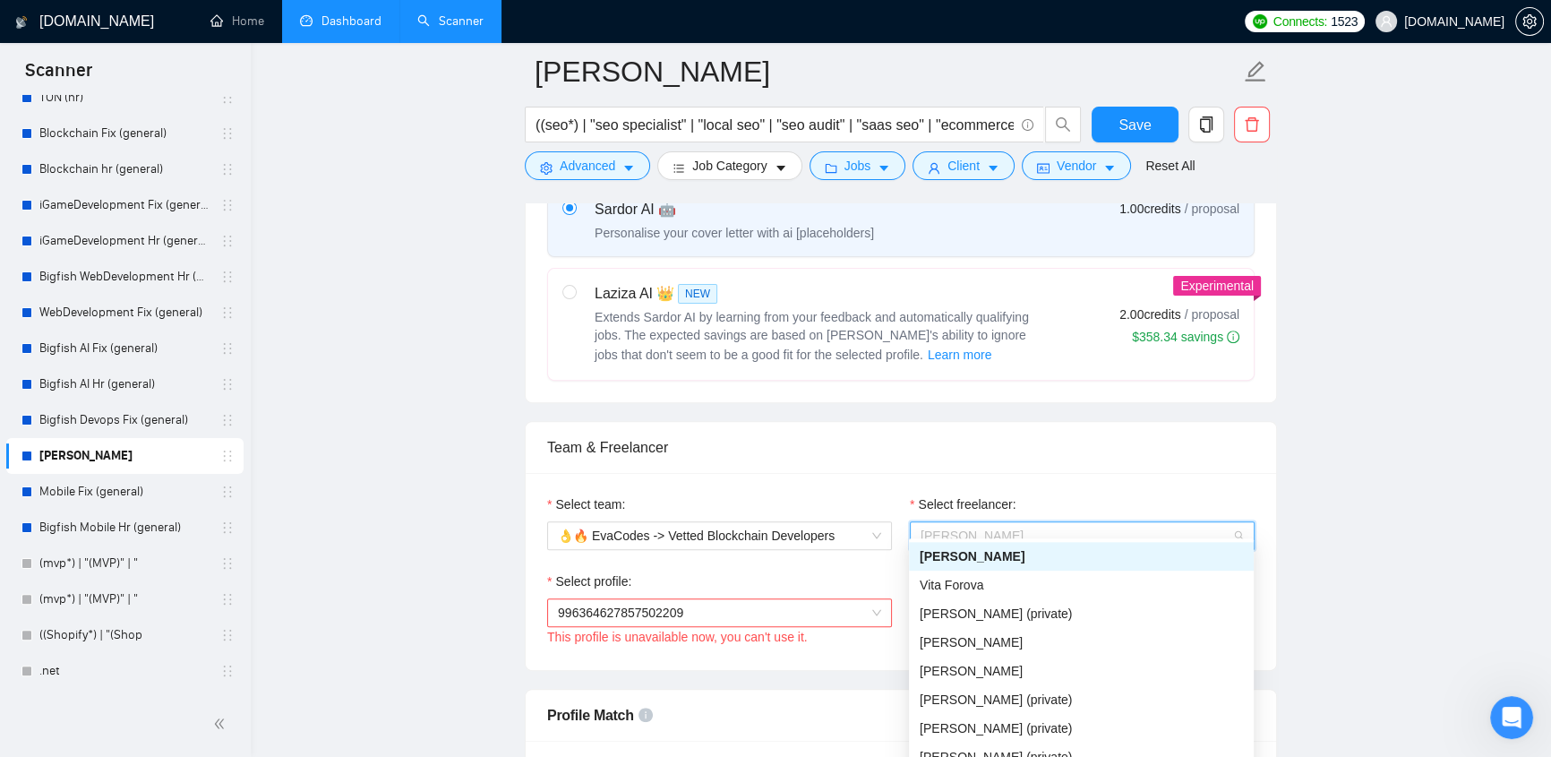
click at [1027, 296] on div "Select team: 👌🔥 EvaCodes -> Vetted Blockchain Developers Select freelancer: Vit…" at bounding box center [901, 571] width 750 height 197
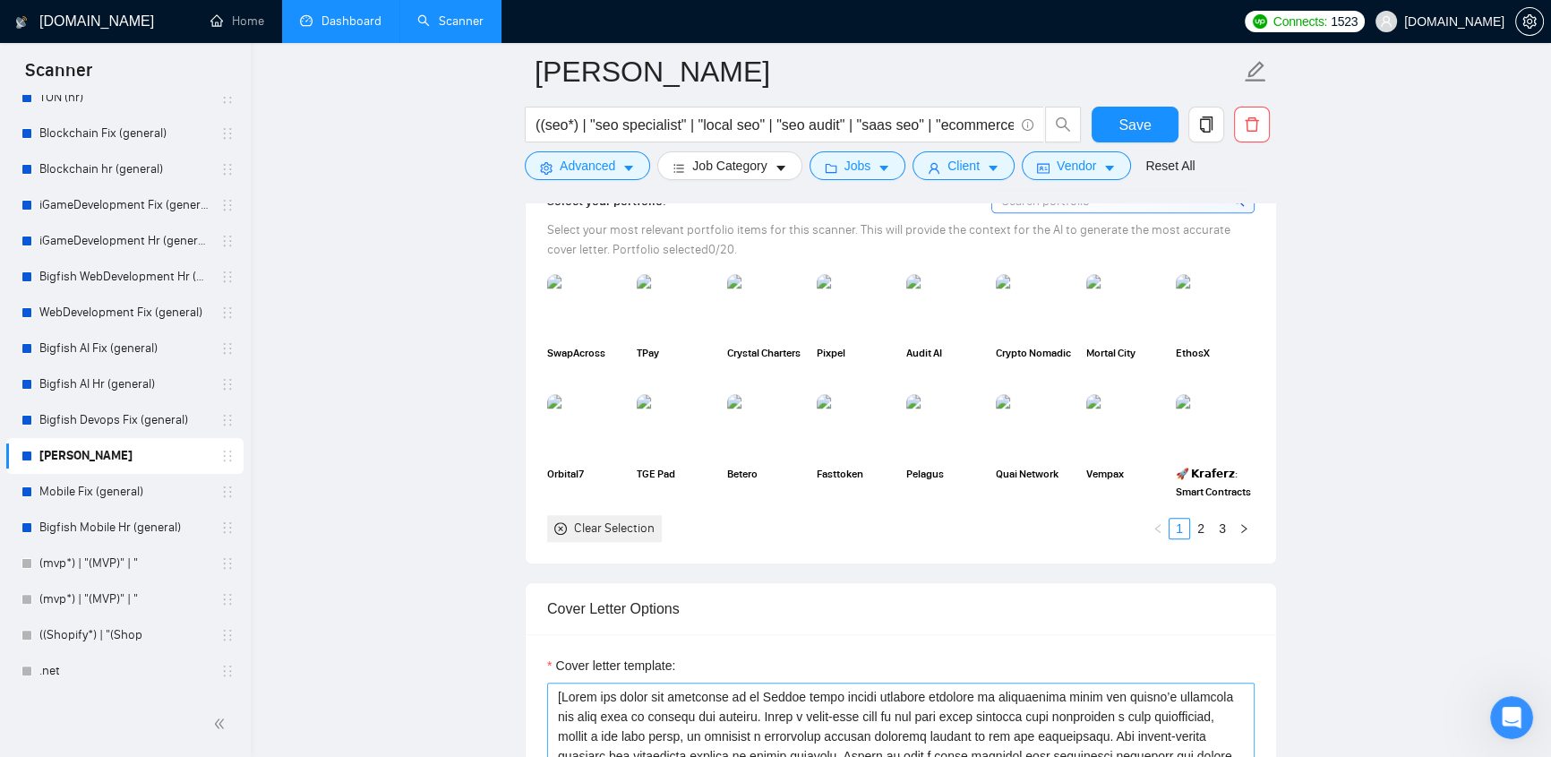
scroll to position [2089, 0]
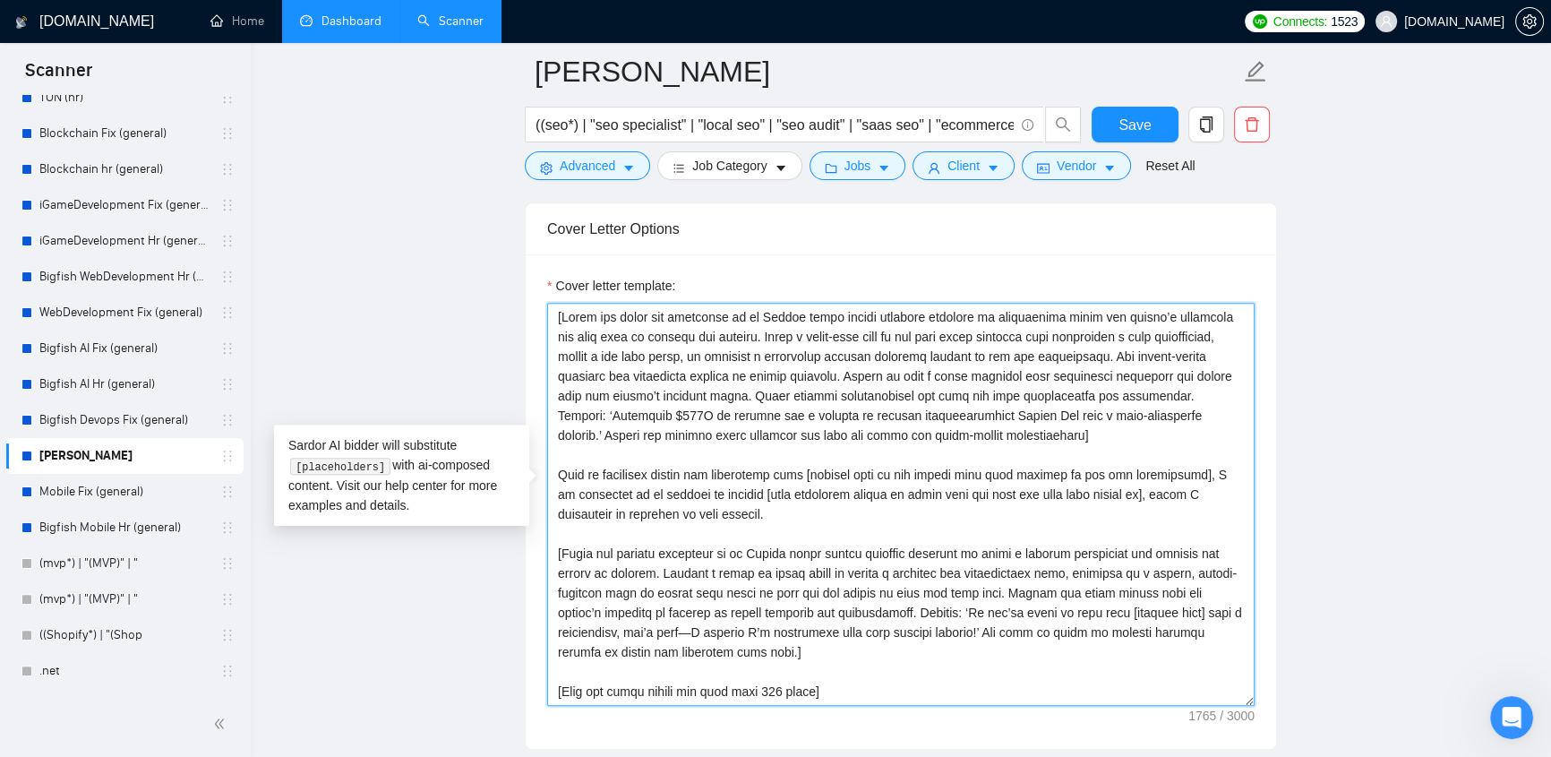
drag, startPoint x: 725, startPoint y: 505, endPoint x: 537, endPoint y: 424, distance: 204.6
click at [694, 296] on textarea "Cover letter template:" at bounding box center [900, 504] width 707 height 403
click at [725, 296] on textarea "Cover letter template:" at bounding box center [900, 504] width 707 height 403
drag, startPoint x: 705, startPoint y: 509, endPoint x: 546, endPoint y: 441, distance: 172.5
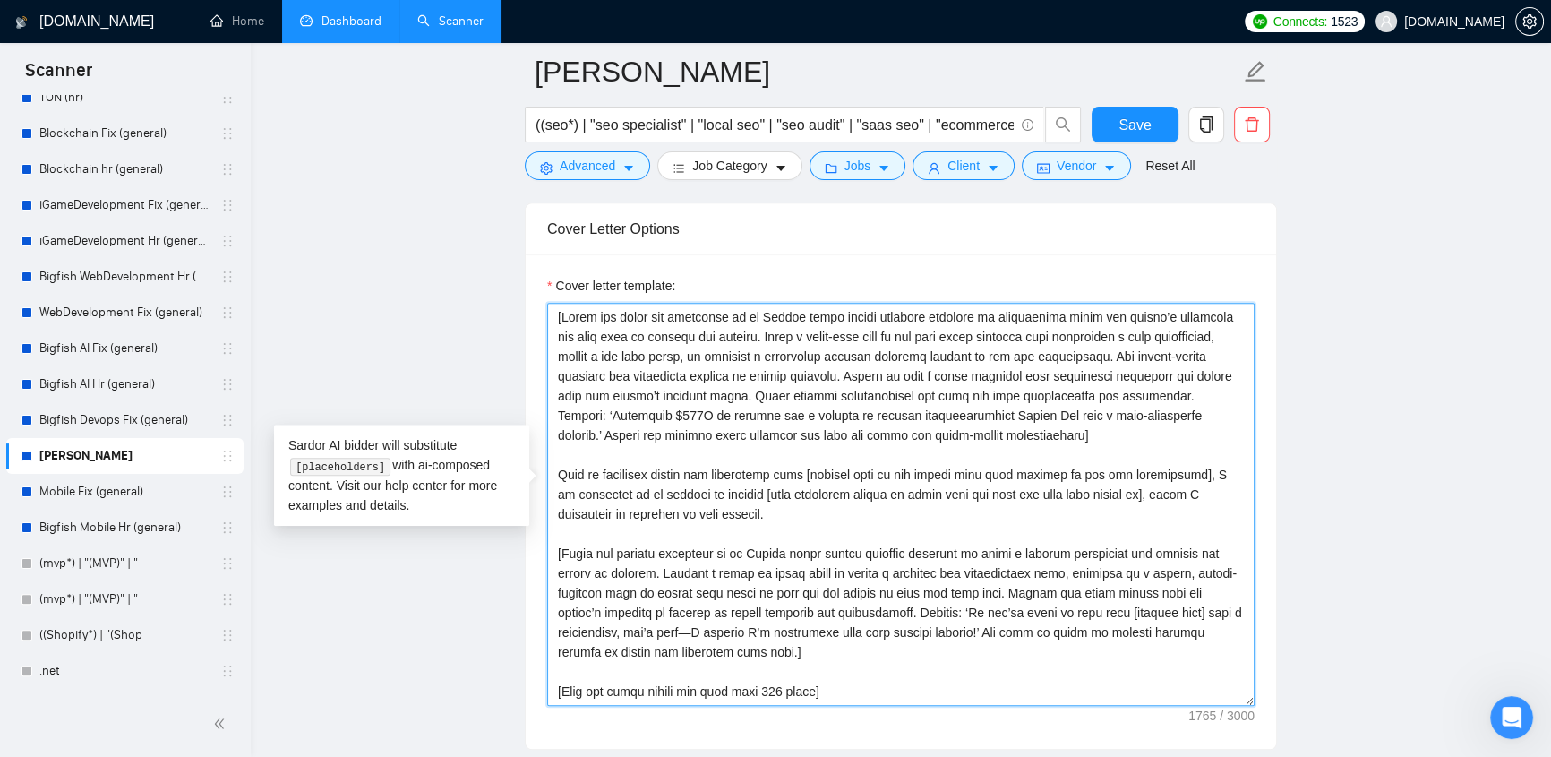
click at [547, 296] on textarea "Cover letter template:" at bounding box center [900, 504] width 707 height 403
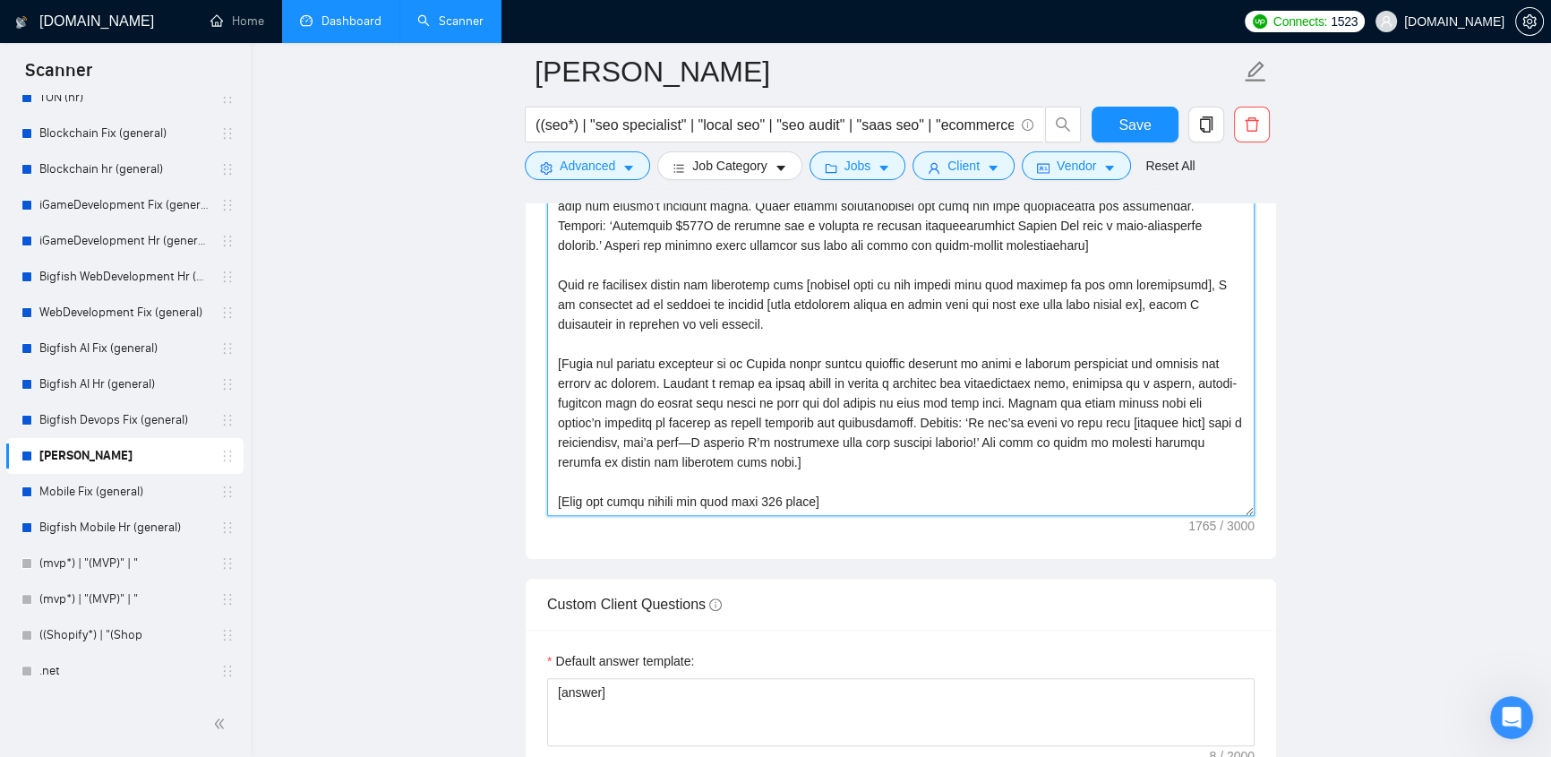
scroll to position [0, 0]
drag, startPoint x: 755, startPoint y: 486, endPoint x: 830, endPoint y: 475, distance: 76.1
click at [831, 296] on textarea "Cover letter template:" at bounding box center [900, 314] width 707 height 403
click at [830, 296] on textarea "Cover letter template:" at bounding box center [900, 314] width 707 height 403
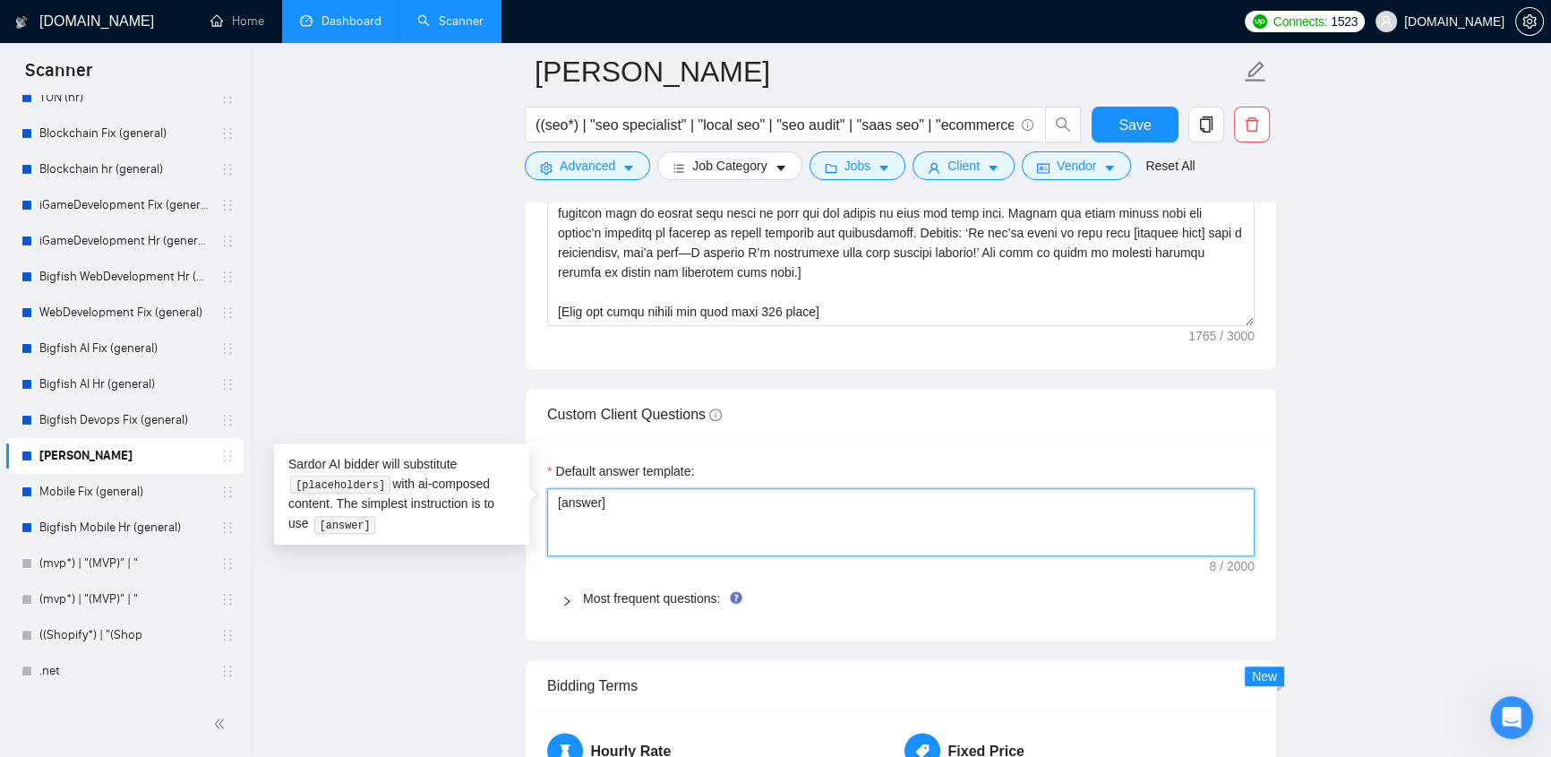
drag, startPoint x: 616, startPoint y: 489, endPoint x: 536, endPoint y: 481, distance: 80.1
click at [607, 296] on textarea "[answer]" at bounding box center [900, 522] width 707 height 68
drag, startPoint x: 618, startPoint y: 486, endPoint x: 541, endPoint y: 475, distance: 77.9
click at [547, 296] on textarea "[answer]" at bounding box center [900, 522] width 707 height 68
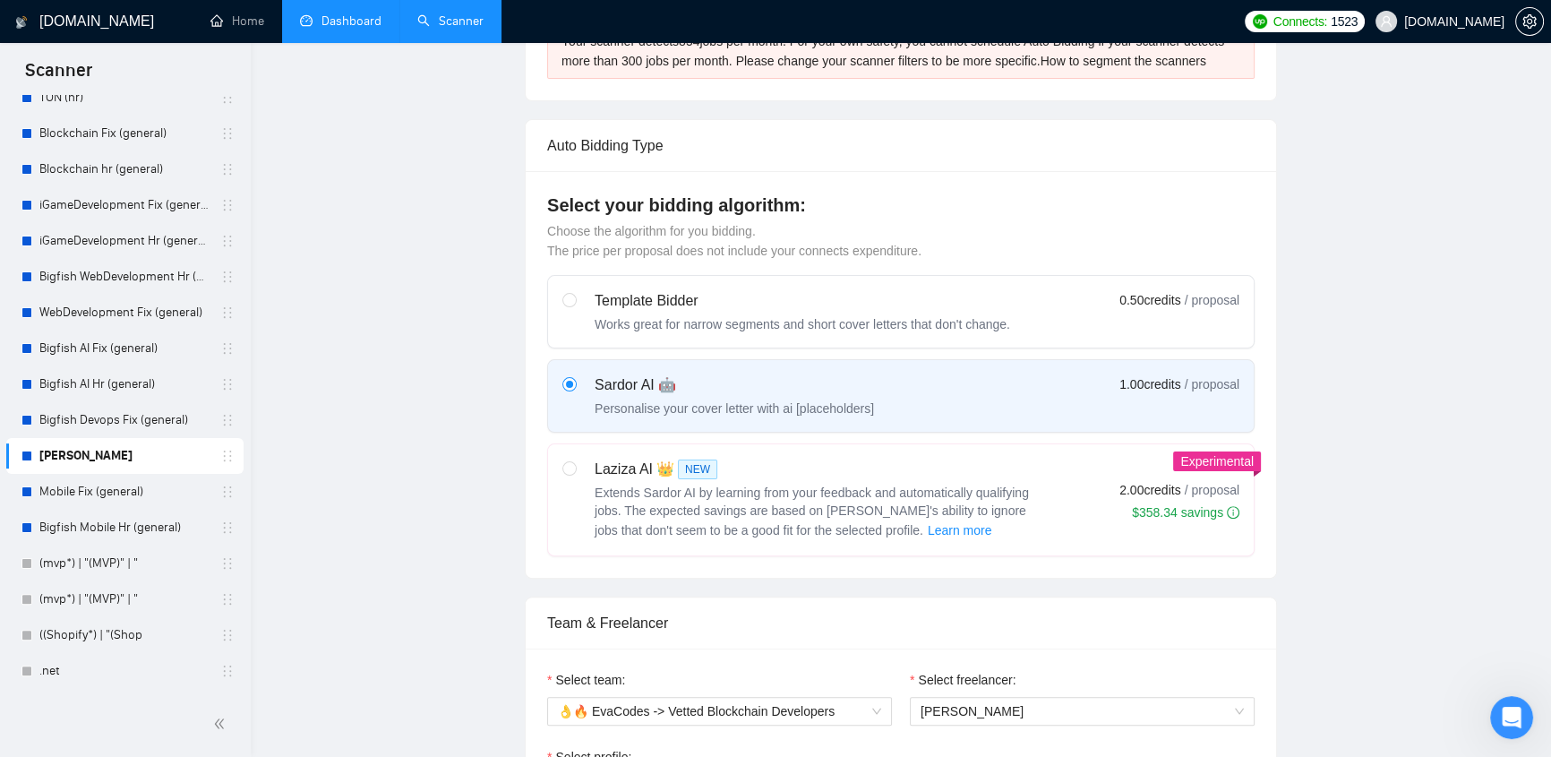
scroll to position [0, 0]
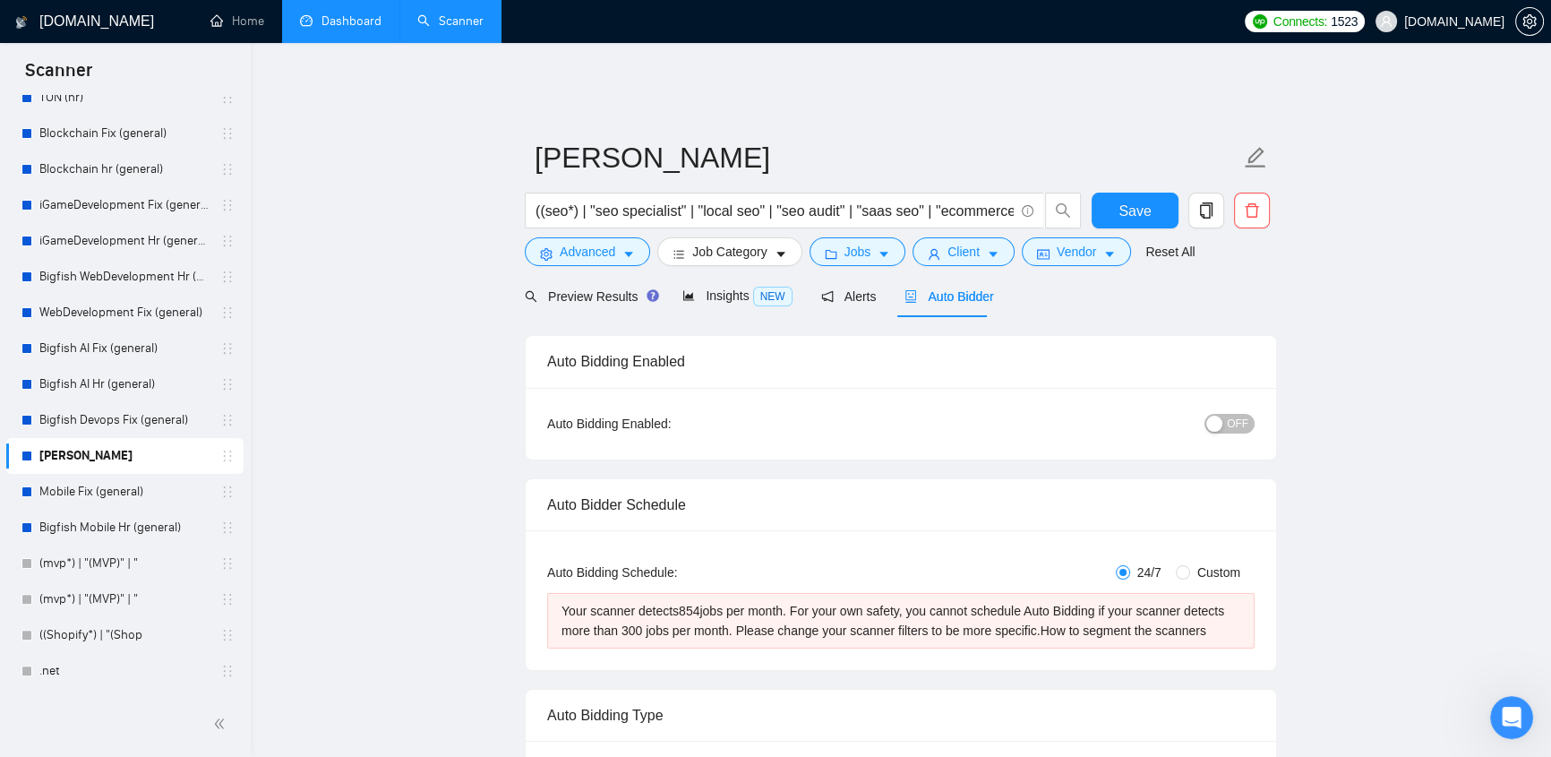
click at [1027, 21] on span "evacodes.com" at bounding box center [1454, 21] width 100 height 0
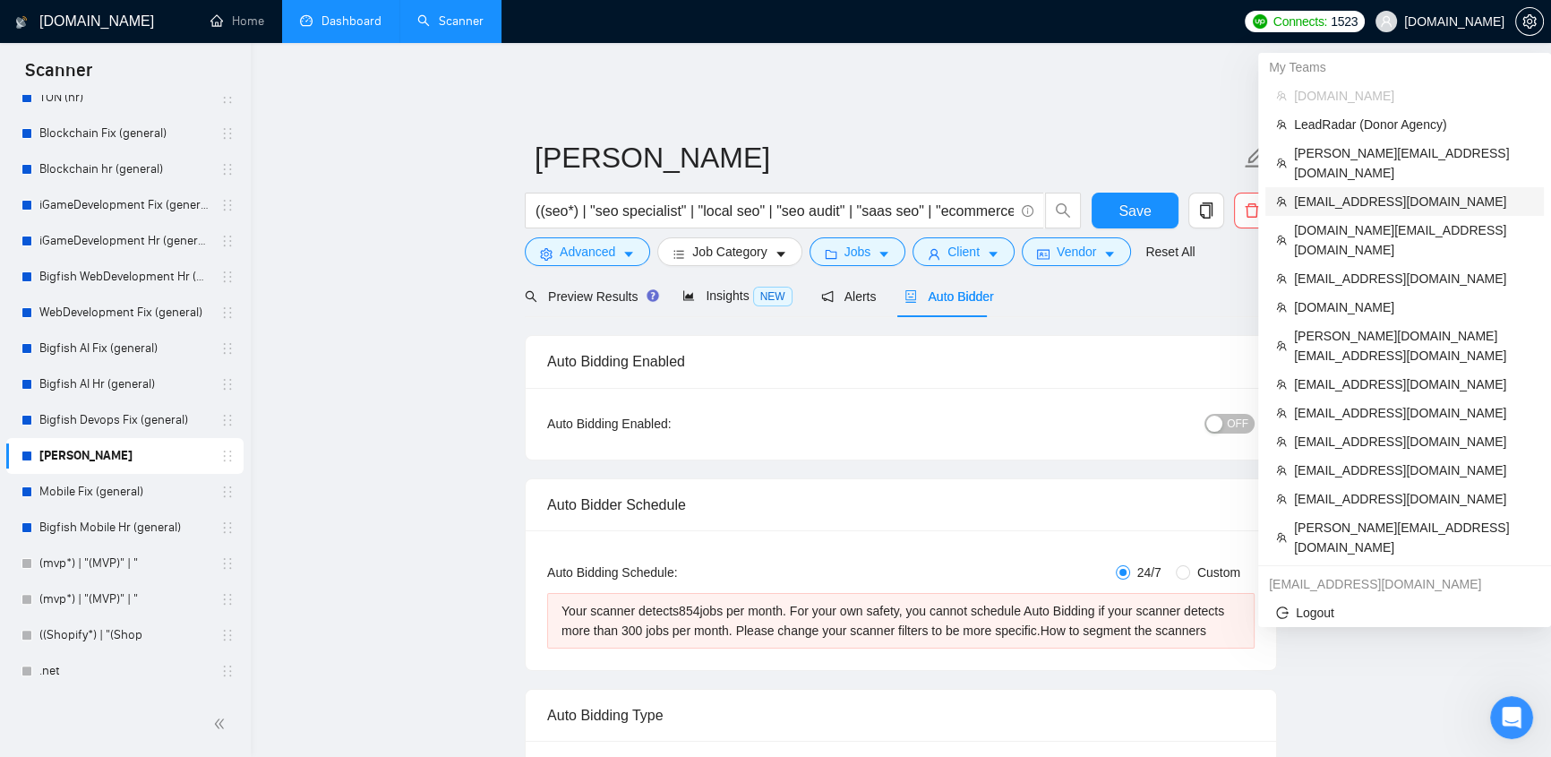
click at [1027, 192] on span "klimevtushenko@gmail.com" at bounding box center [1413, 202] width 239 height 20
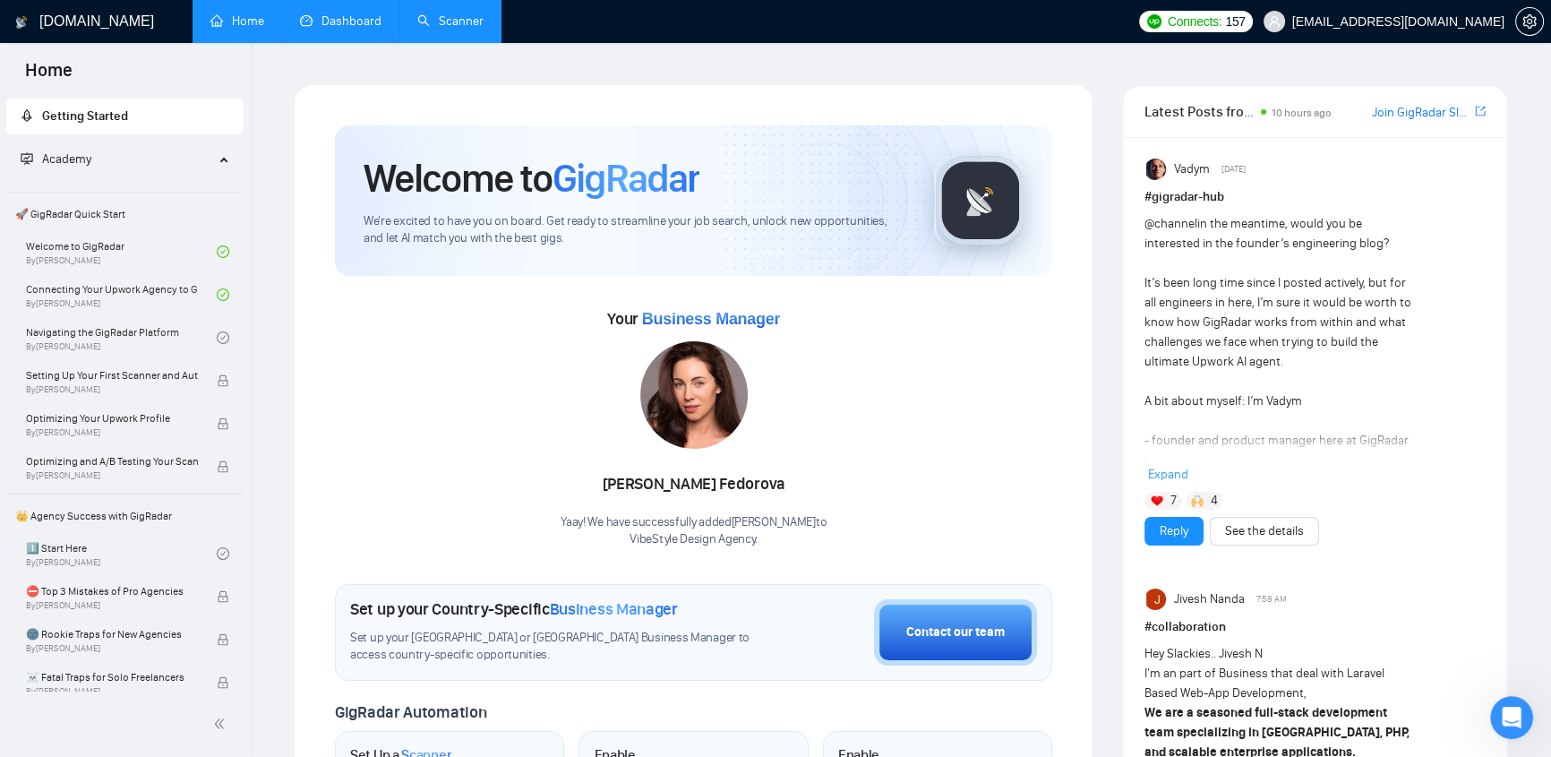
click at [352, 23] on link "Dashboard" at bounding box center [340, 20] width 81 height 15
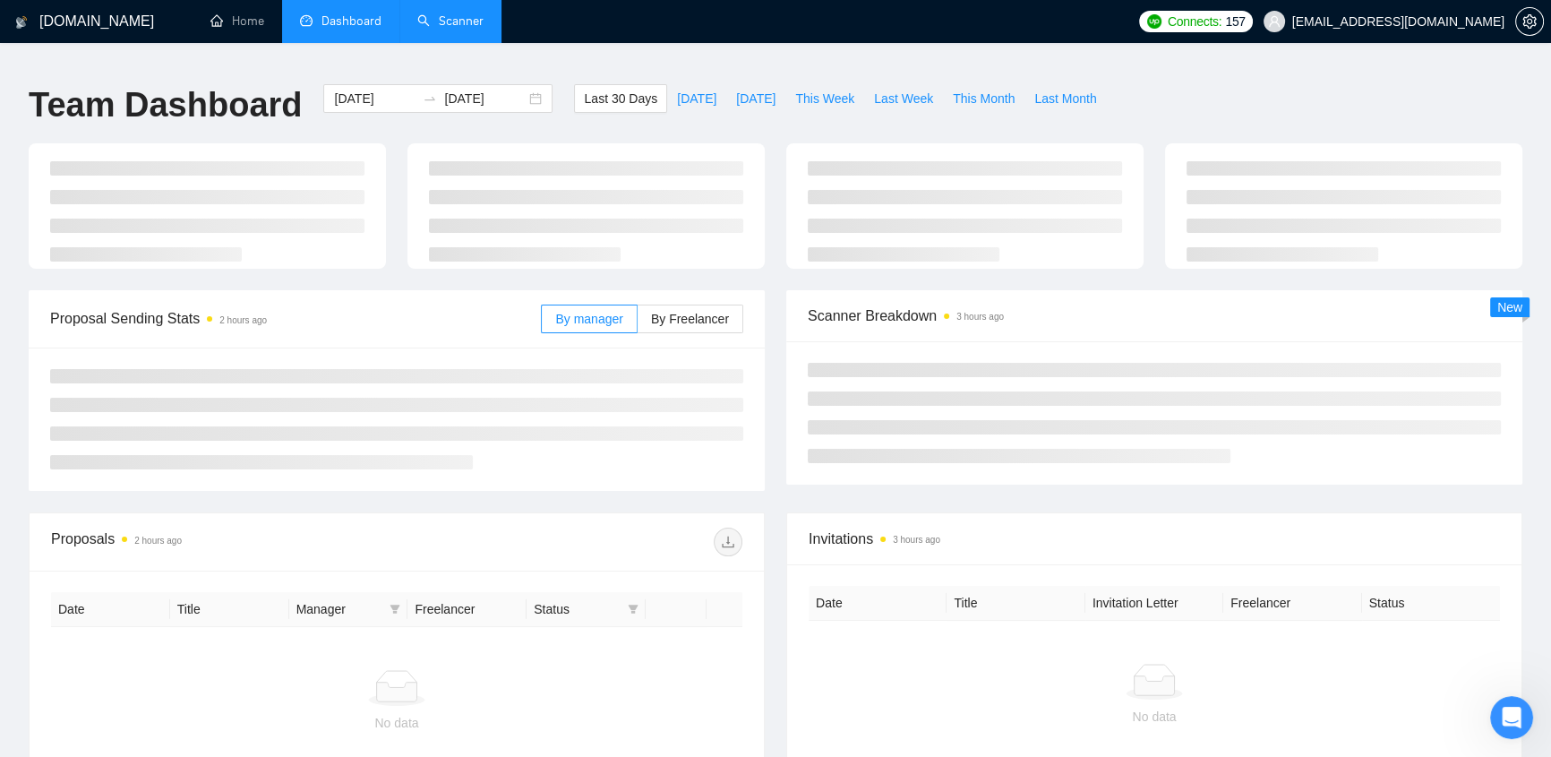
type input "2025-09-06"
type input "2025-10-06"
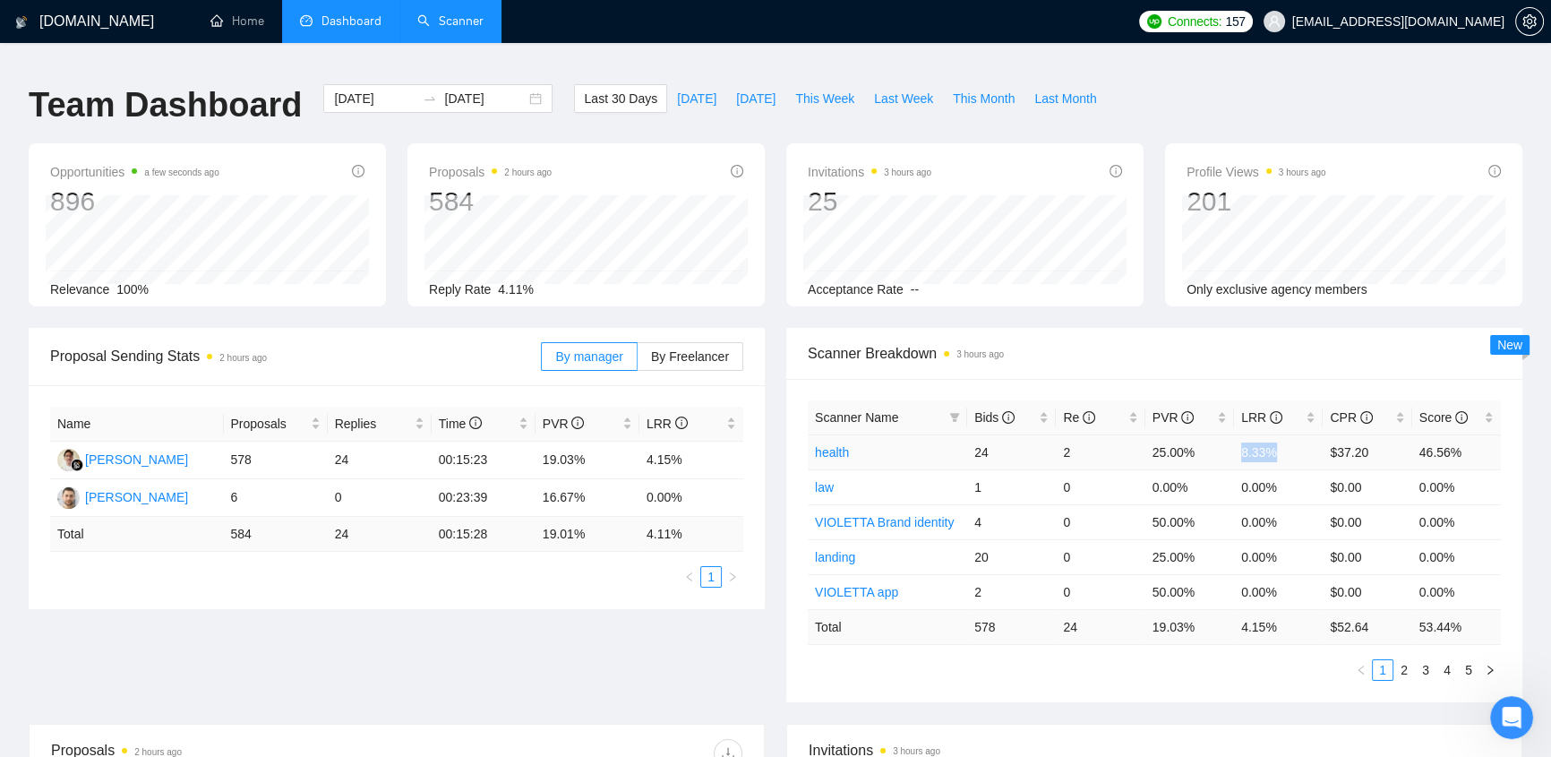
drag, startPoint x: 1283, startPoint y: 435, endPoint x: 1243, endPoint y: 438, distance: 40.4
click at [1027, 296] on td "8.33%" at bounding box center [1278, 451] width 89 height 35
click at [995, 296] on span "Bids" at bounding box center [994, 417] width 40 height 14
drag, startPoint x: 1297, startPoint y: 543, endPoint x: 1242, endPoint y: 543, distance: 55.5
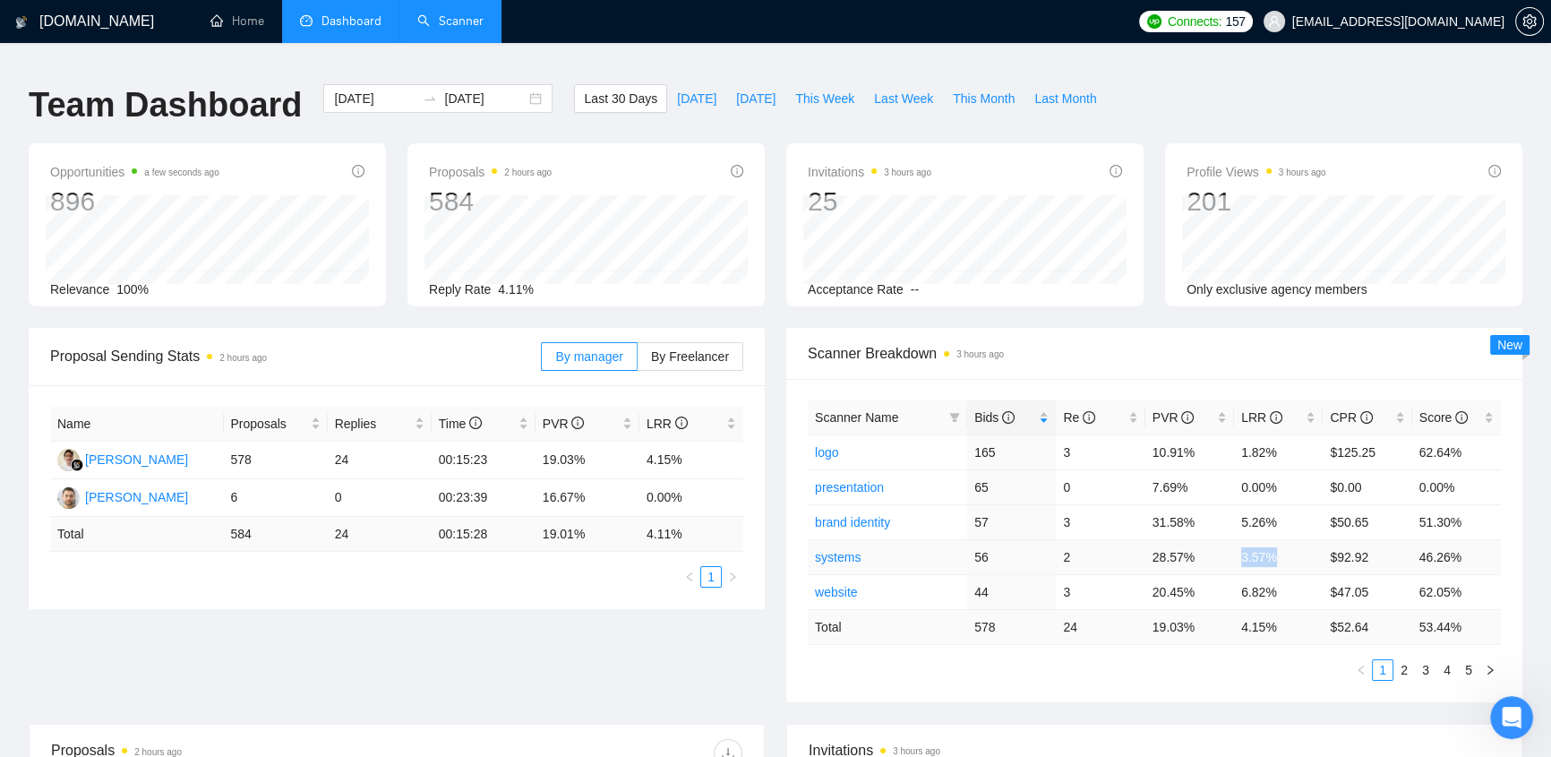
click at [1027, 296] on td "3.57%" at bounding box center [1278, 556] width 89 height 35
drag, startPoint x: 230, startPoint y: 439, endPoint x: 334, endPoint y: 367, distance: 126.2
click at [321, 296] on div "Name Proposals Replies Time PVR LRR Ahmad Yusuf 578 24 00:15:23 19.03% 4.15% Ya…" at bounding box center [397, 497] width 736 height 224
click at [354, 296] on div "Proposal Sending Stats 2 hours ago" at bounding box center [295, 355] width 491 height 51
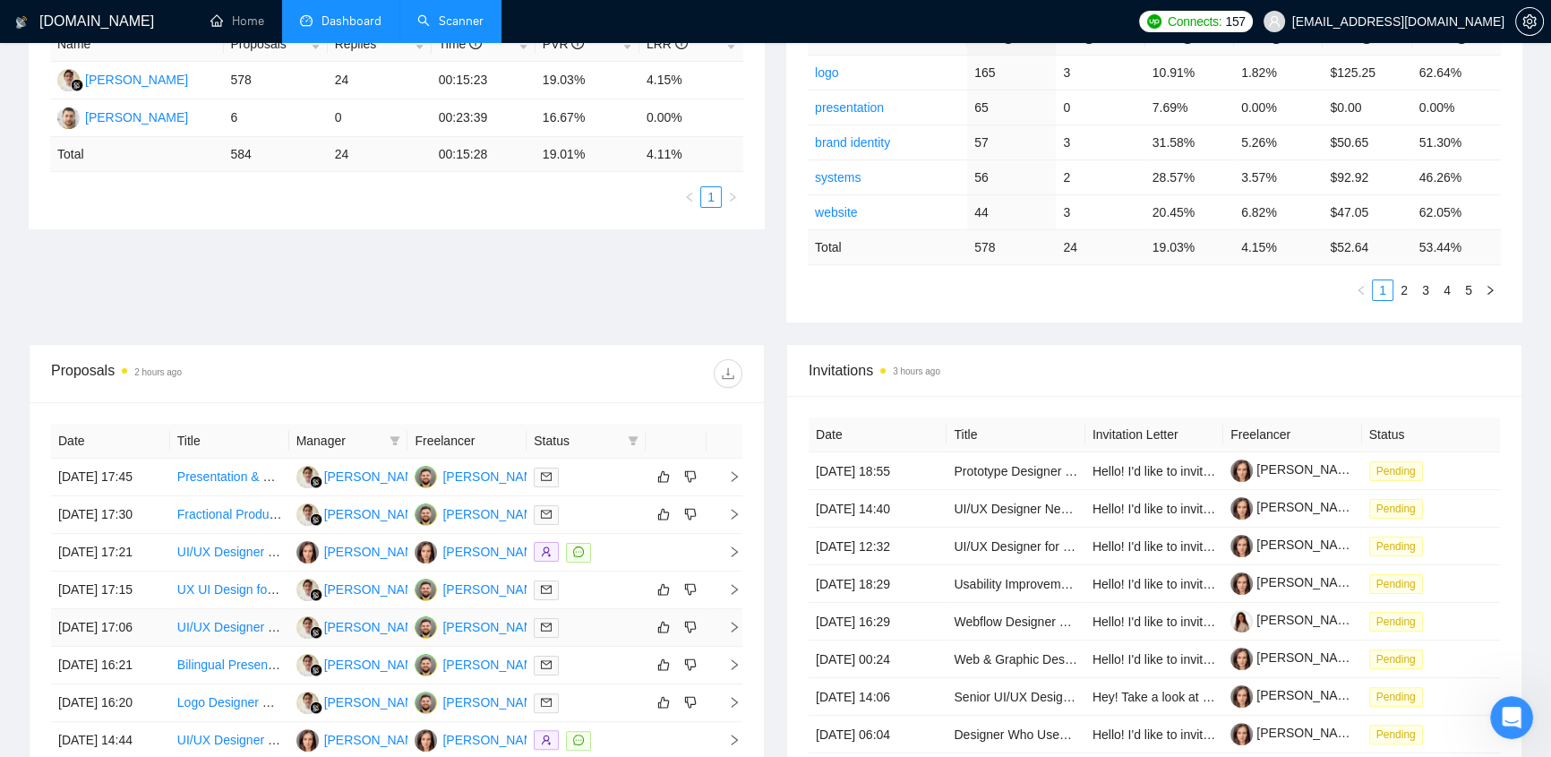
scroll to position [569, 0]
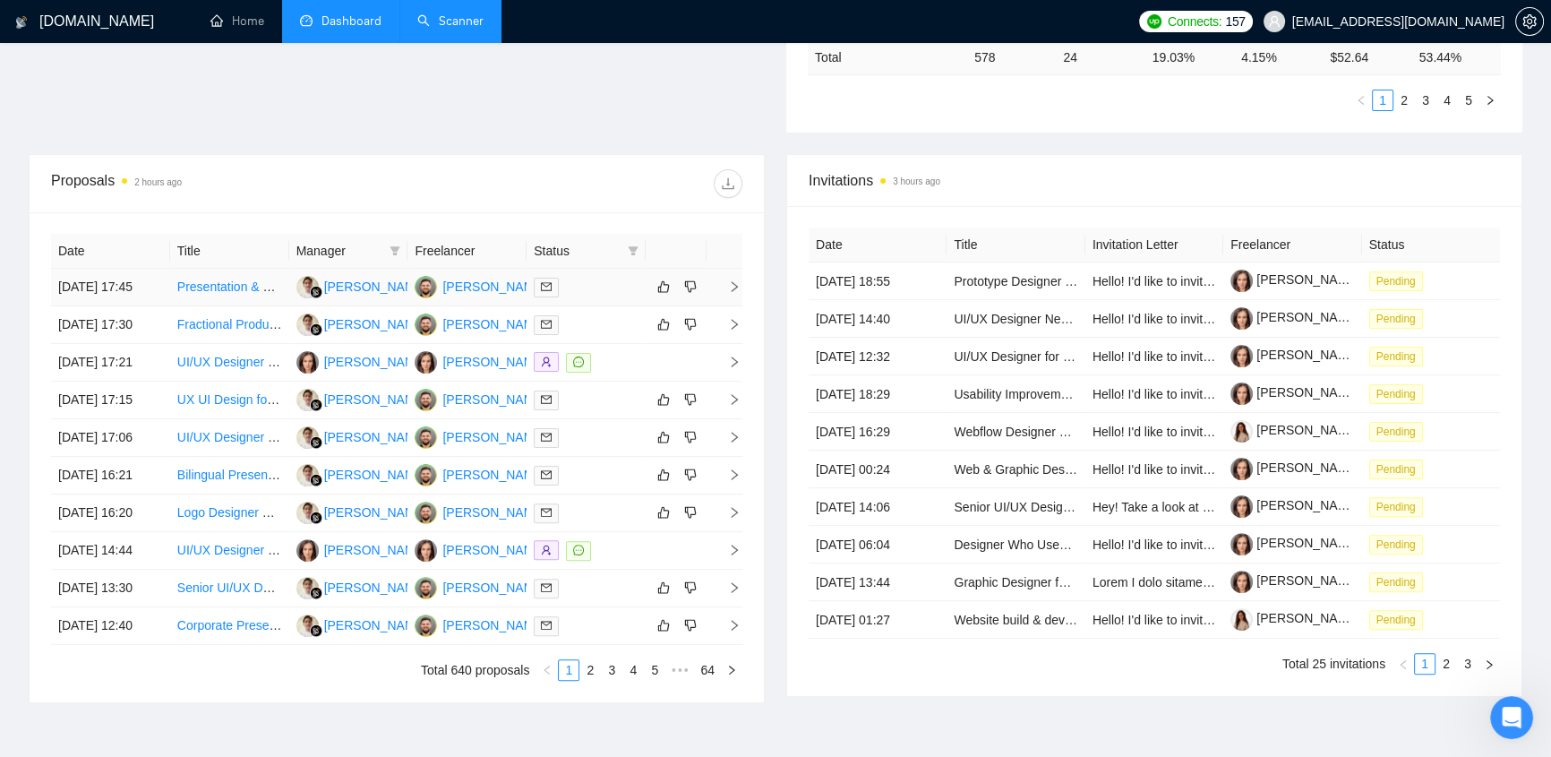
click at [569, 277] on div at bounding box center [586, 287] width 105 height 21
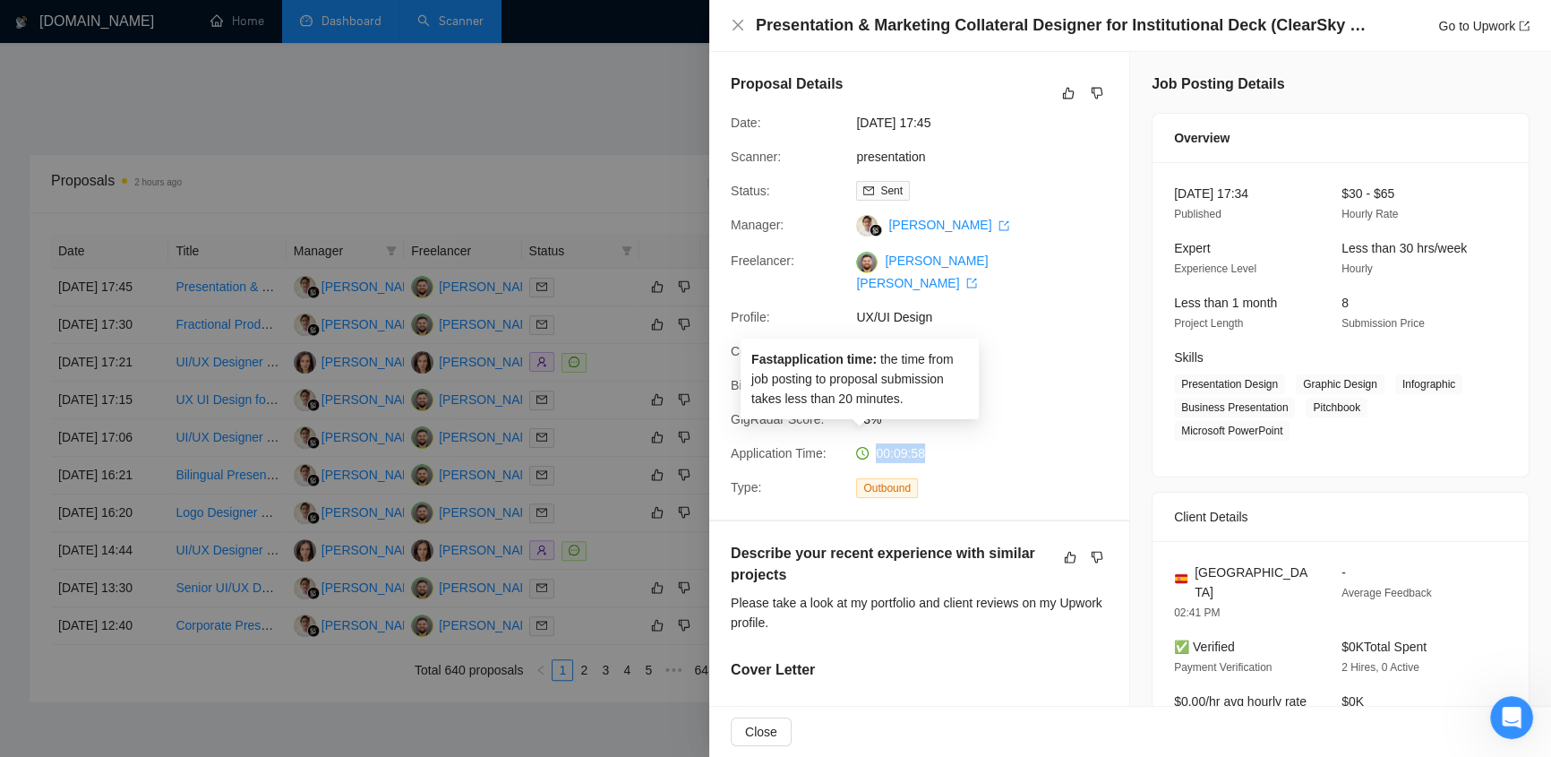
drag, startPoint x: 924, startPoint y: 432, endPoint x: 877, endPoint y: 414, distance: 50.7
click at [865, 296] on div "00:09:58" at bounding box center [943, 453] width 189 height 20
click at [1011, 296] on div "Proposal Details Date: 06 Oct, 2025 17:45 Scanner: presentation Status: Sent Ma…" at bounding box center [919, 285] width 420 height 467
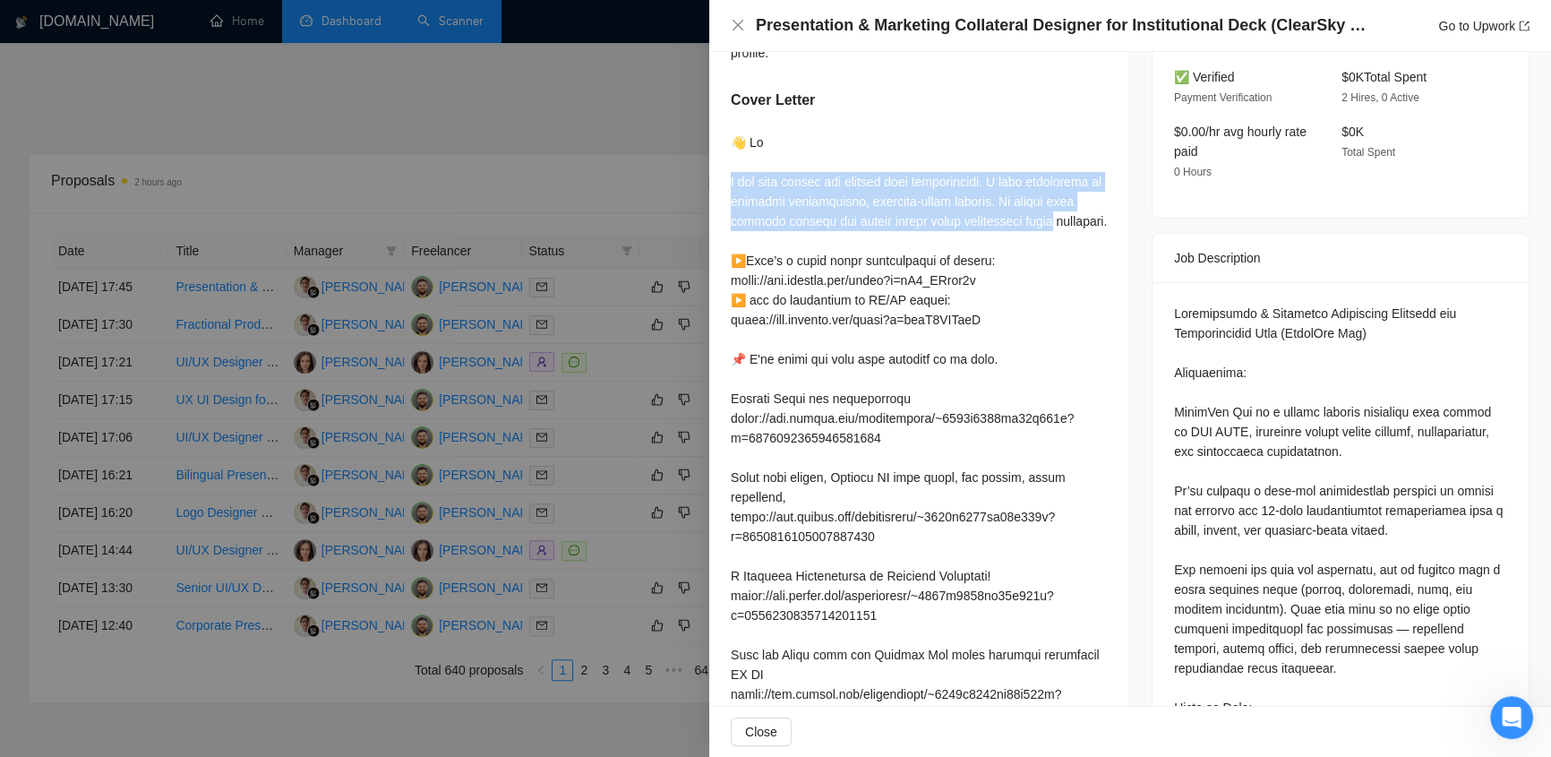
drag, startPoint x: 727, startPoint y: 157, endPoint x: 1039, endPoint y: 191, distance: 313.4
click at [1027, 201] on div "Describe your recent experience with similar projects Please take a look at my …" at bounding box center [919, 549] width 420 height 1194
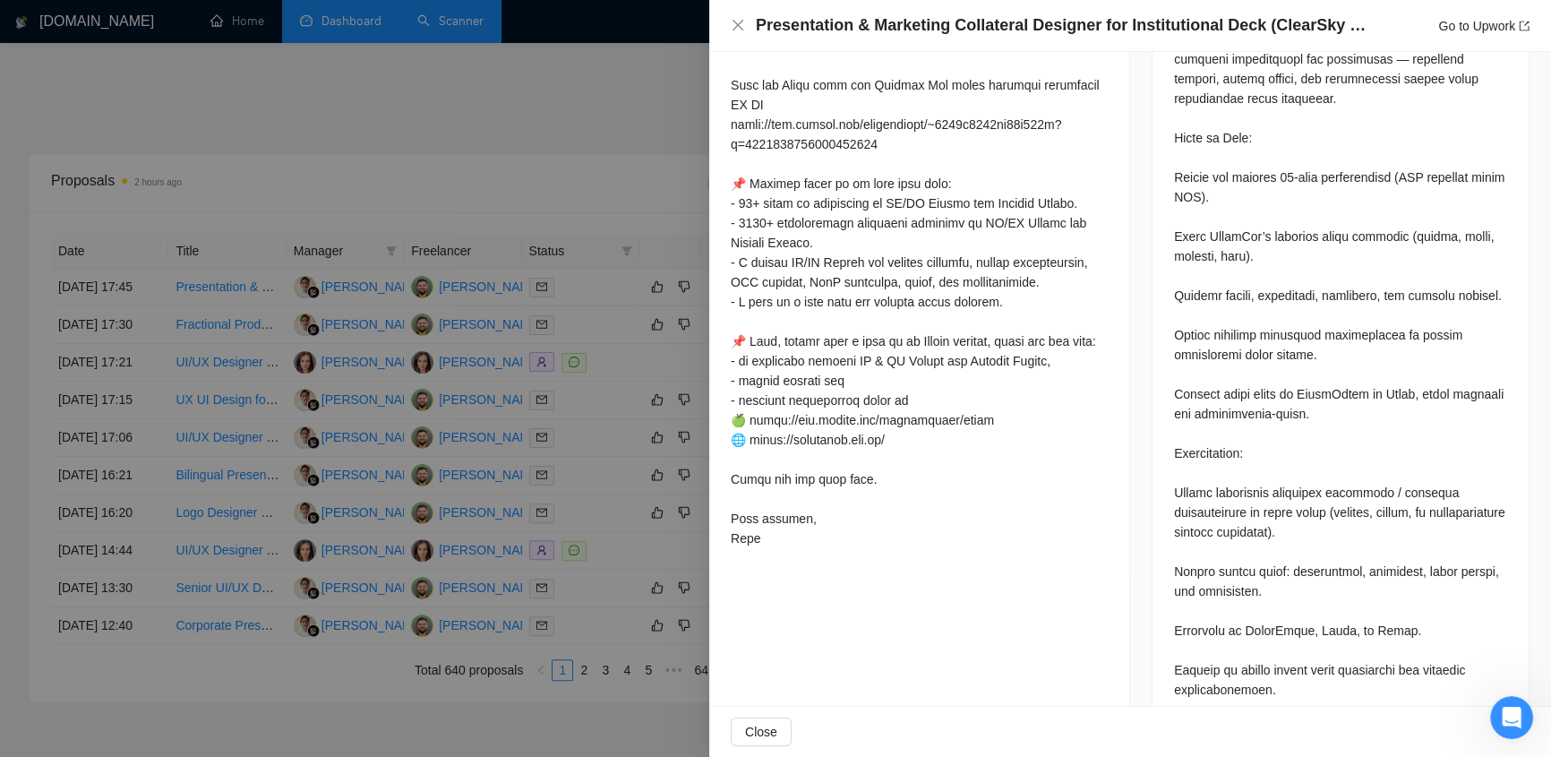
scroll to position [1329, 0]
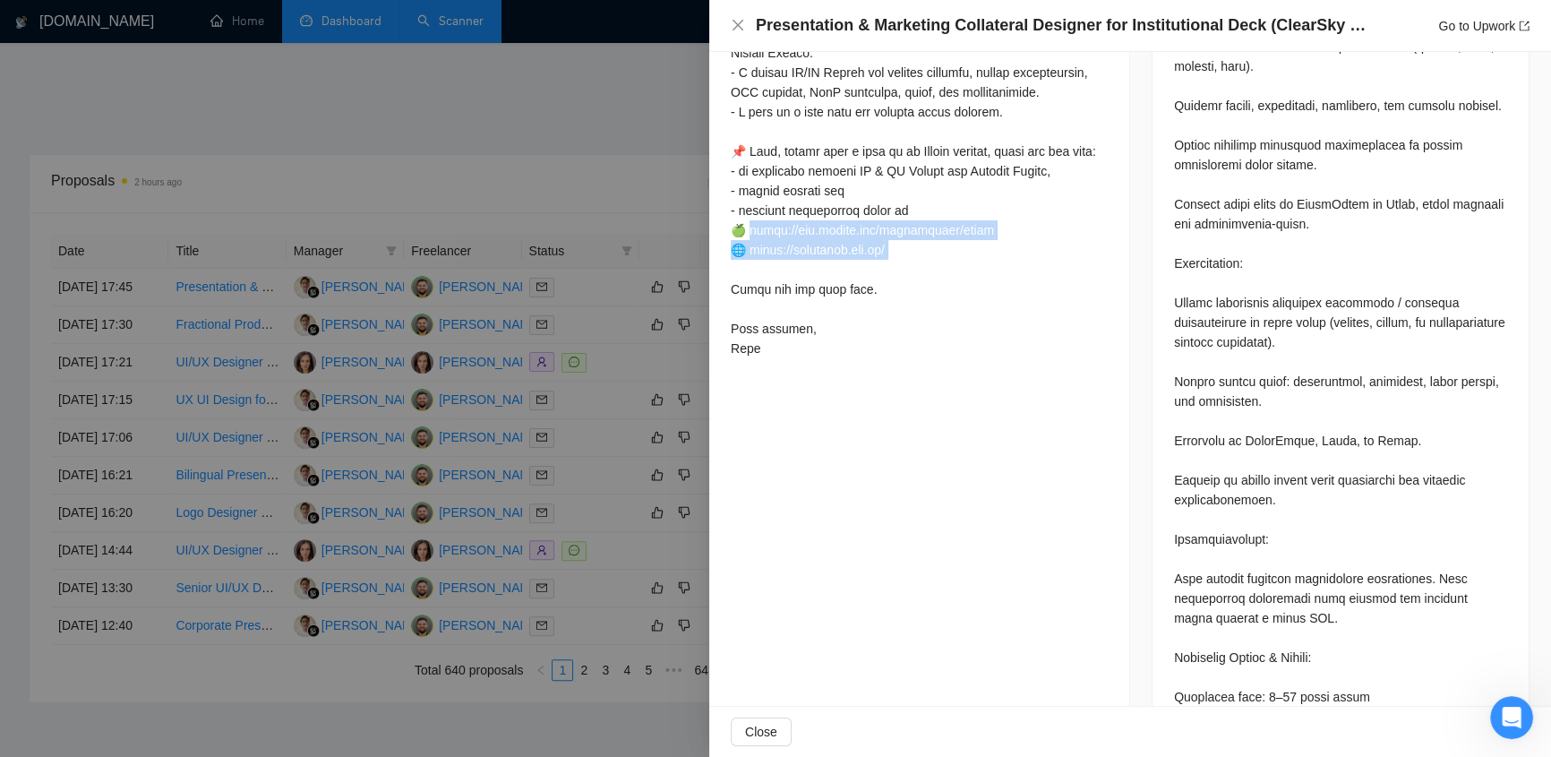
drag, startPoint x: 751, startPoint y: 255, endPoint x: 881, endPoint y: 278, distance: 131.9
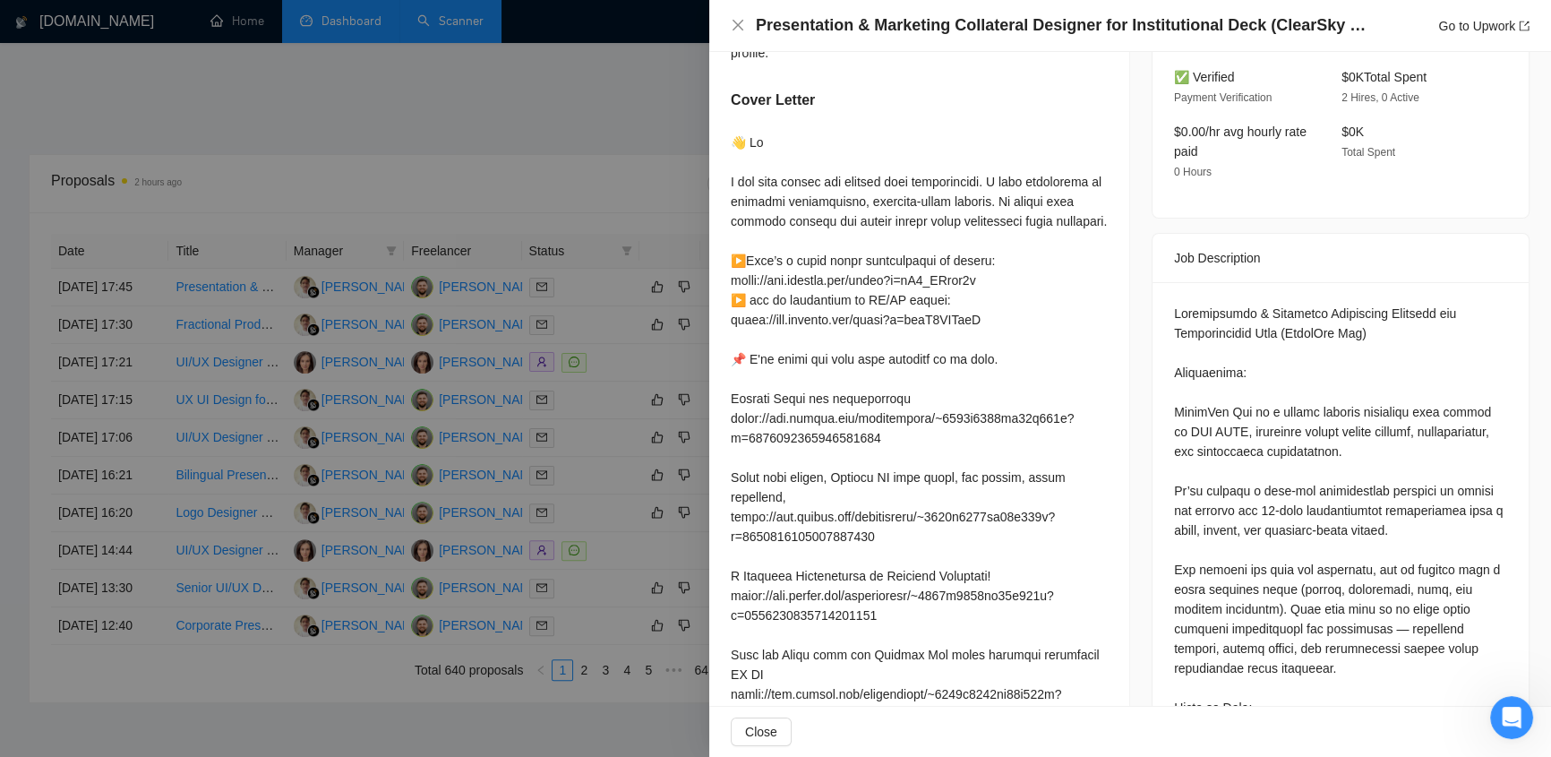
scroll to position [0, 0]
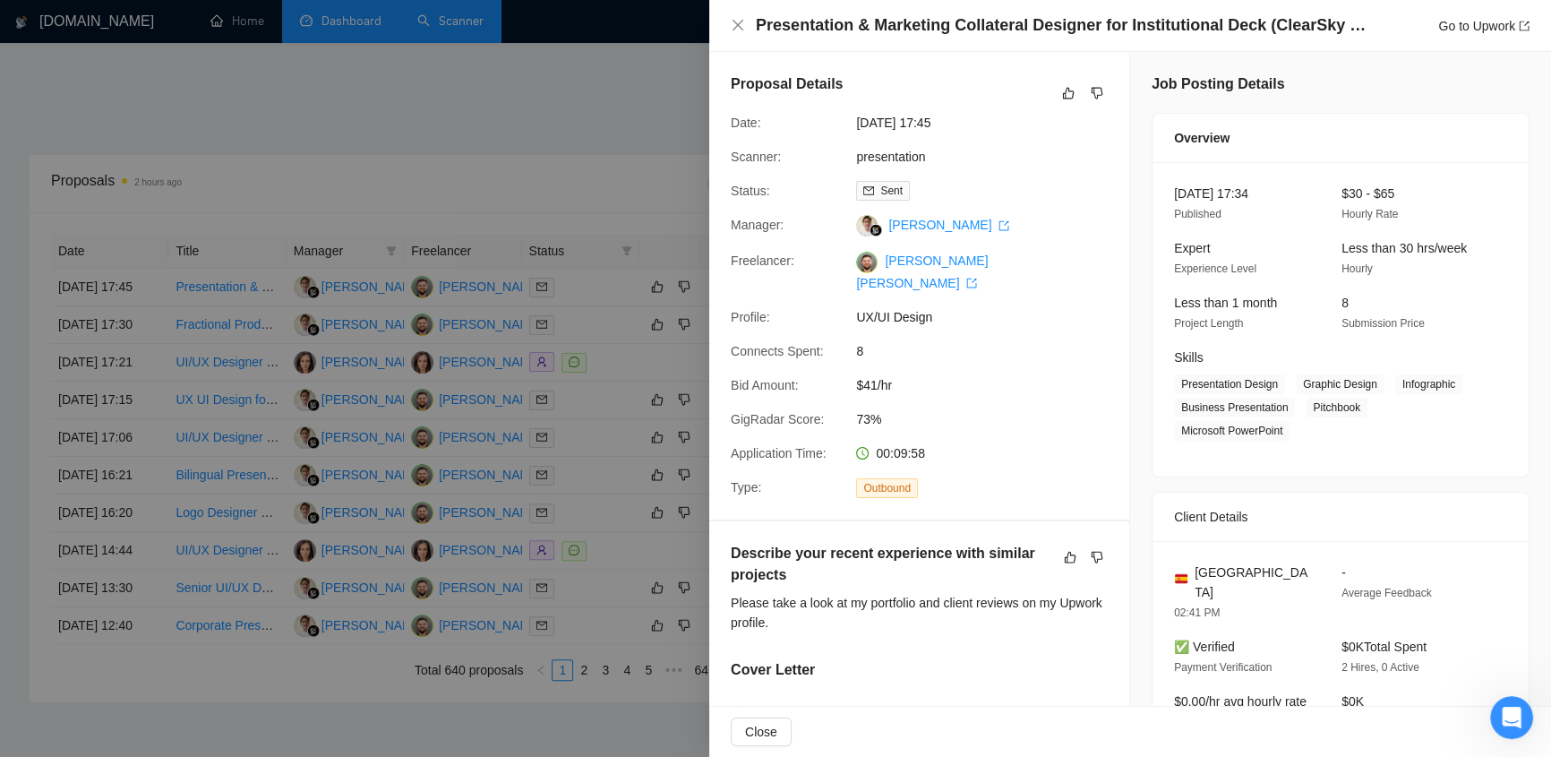
click at [731, 16] on div "Presentation & Marketing Collateral Designer for Institutional Deck (ClearSky L…" at bounding box center [1130, 25] width 799 height 22
click at [736, 30] on icon "close" at bounding box center [738, 25] width 14 height 14
